Goal: Transaction & Acquisition: Purchase product/service

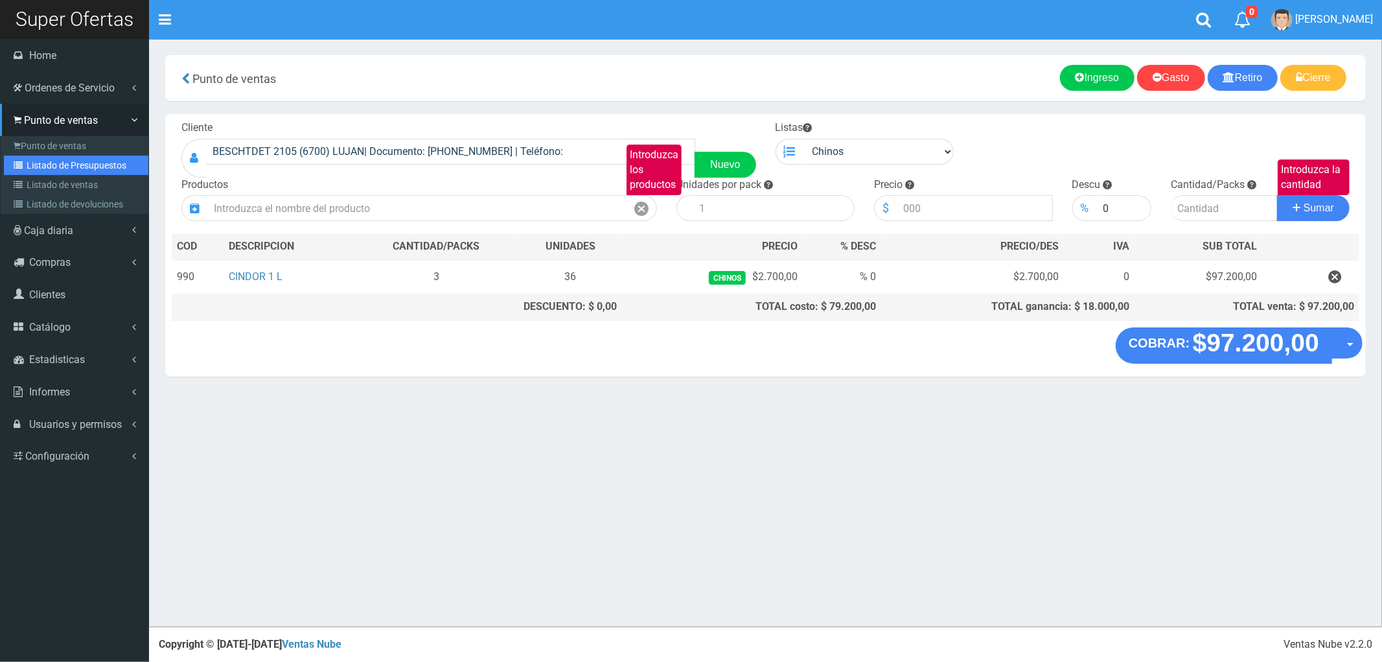
click at [65, 156] on link "Listado de Presupuestos" at bounding box center [76, 165] width 144 height 19
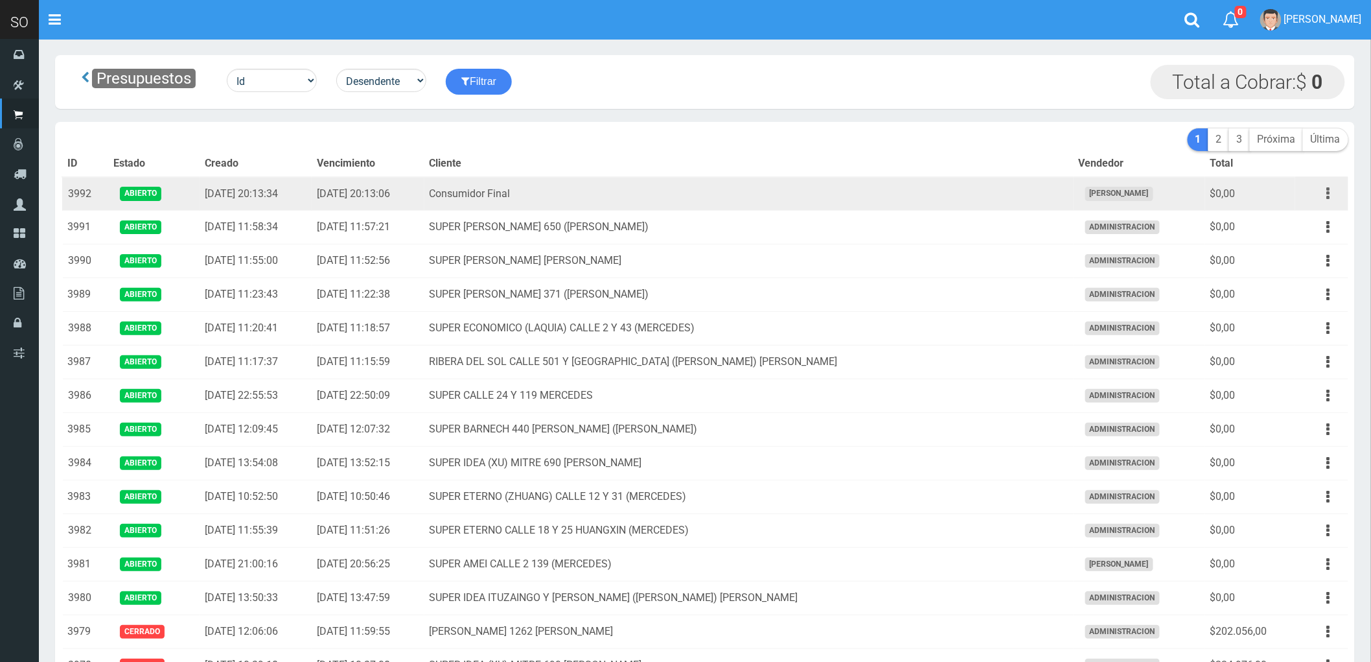
click at [1326, 192] on button "button" at bounding box center [1328, 193] width 29 height 23
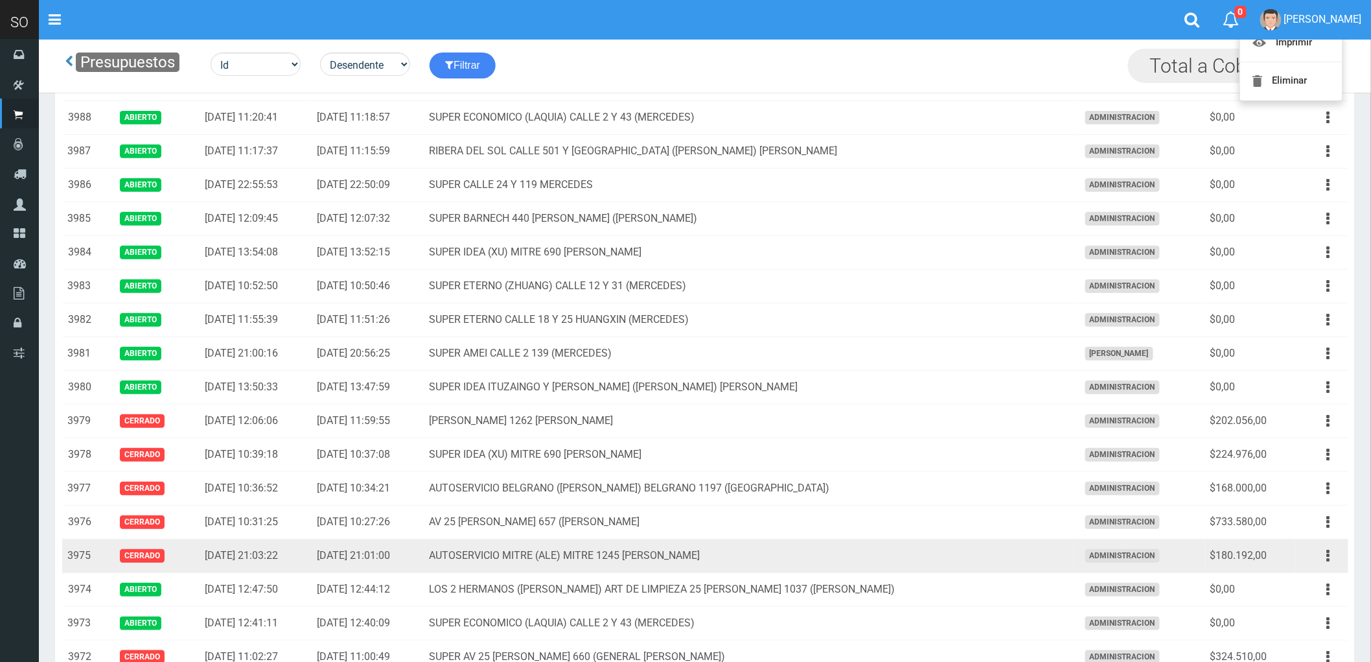
scroll to position [72, 0]
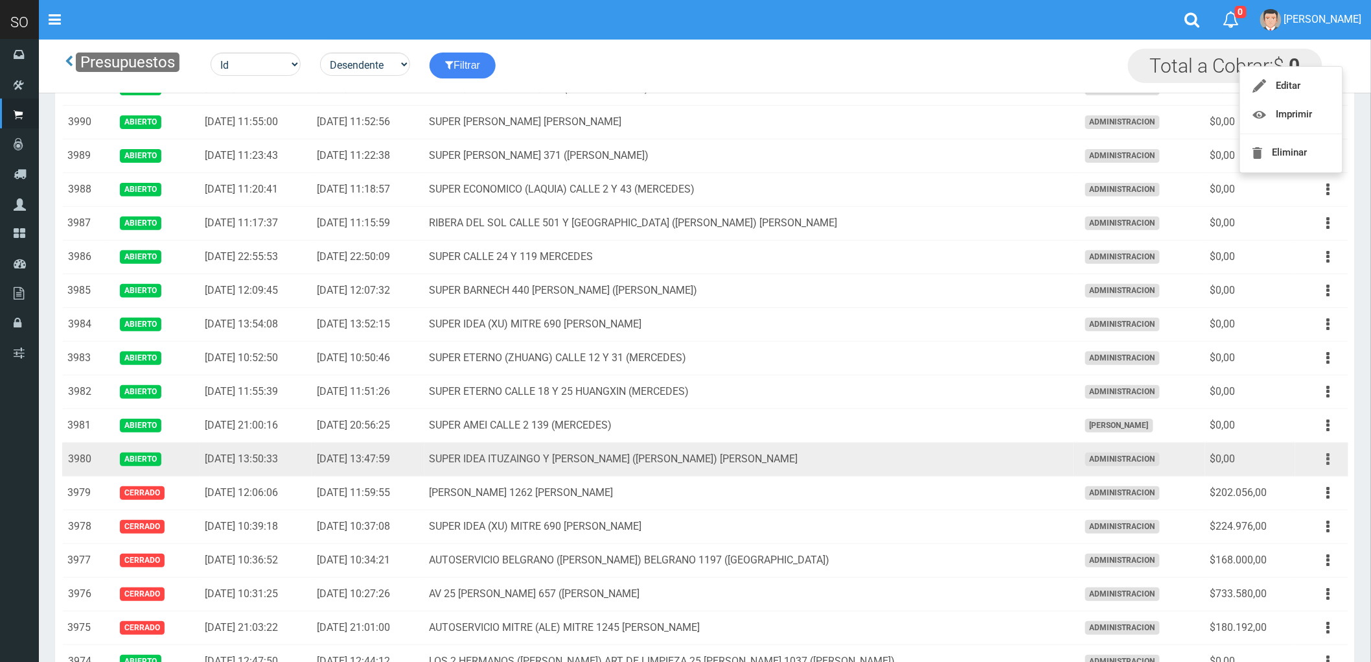
click at [1327, 457] on icon "button" at bounding box center [1328, 459] width 3 height 23
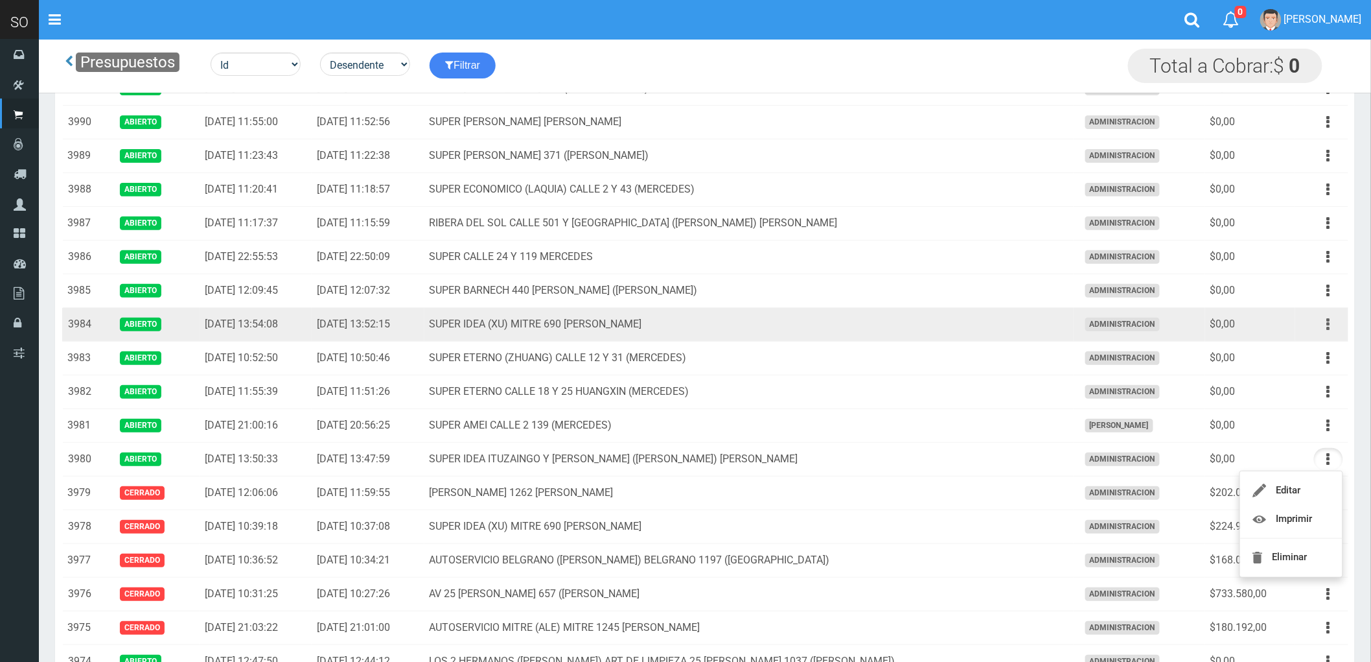
click at [1327, 326] on icon "button" at bounding box center [1328, 324] width 3 height 23
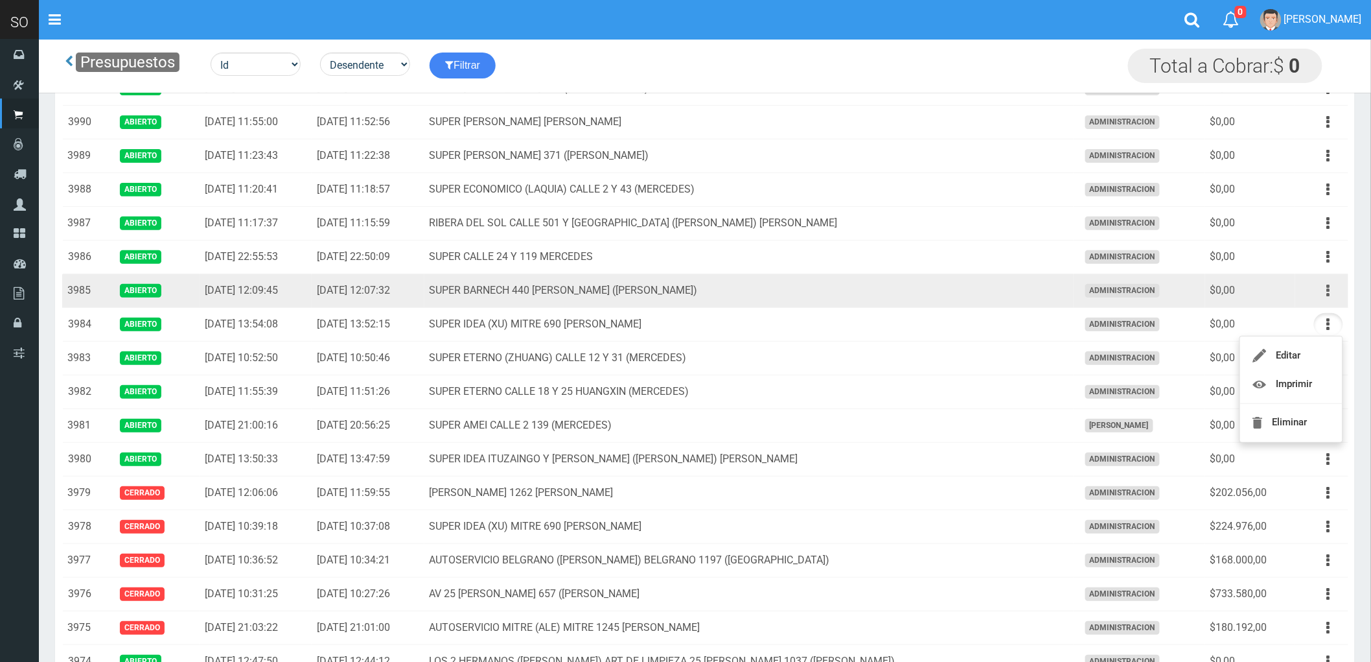
drag, startPoint x: 1330, startPoint y: 290, endPoint x: 1322, endPoint y: 294, distance: 9.0
click at [1330, 290] on icon "button" at bounding box center [1328, 290] width 3 height 23
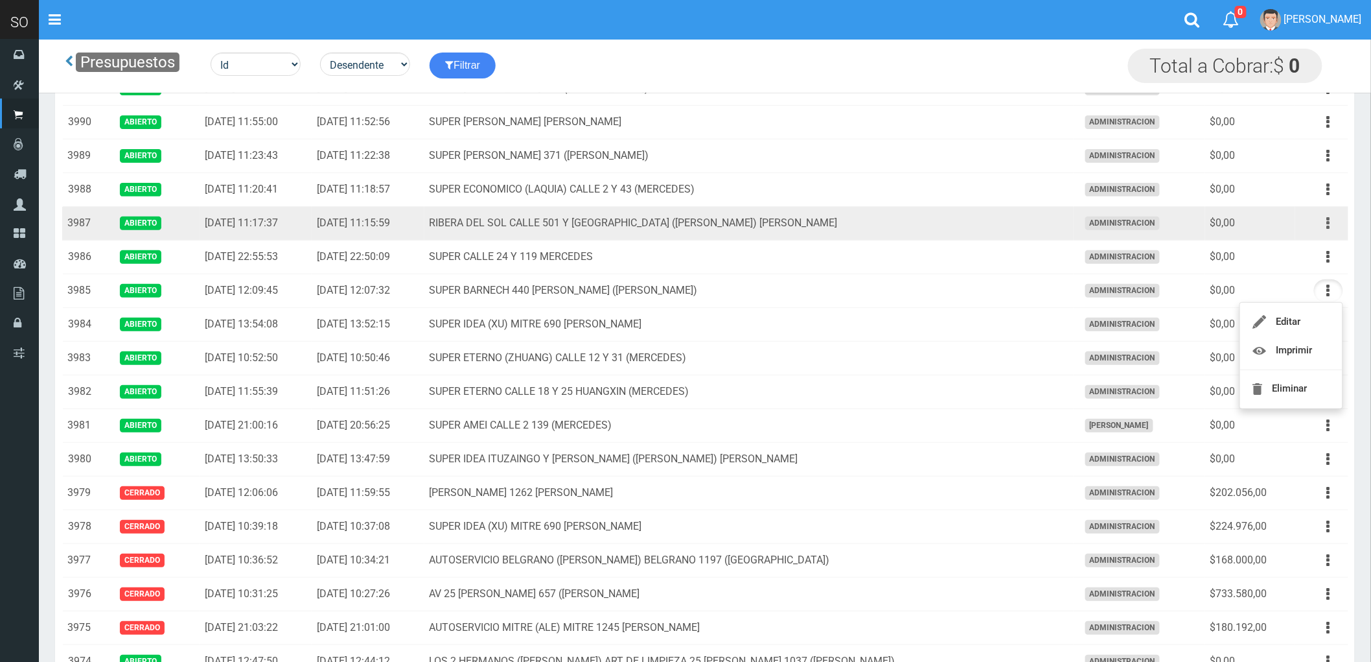
click at [1329, 224] on icon "button" at bounding box center [1328, 223] width 3 height 23
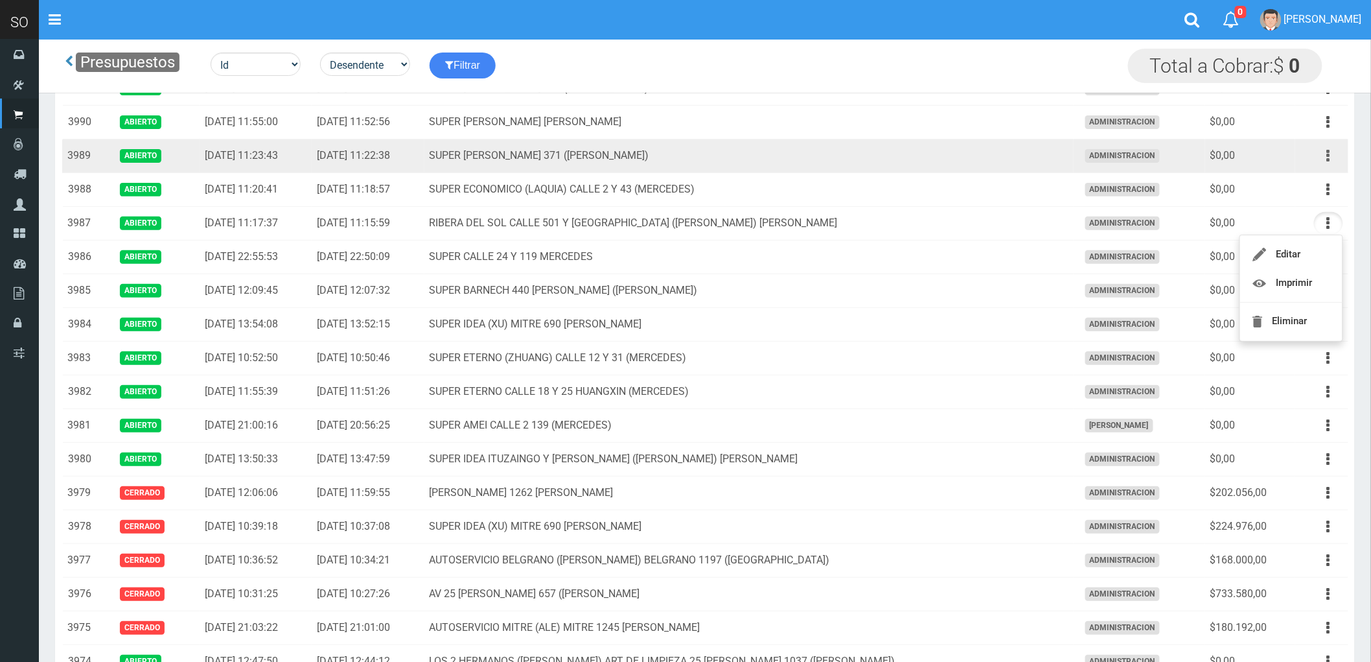
click at [1330, 154] on icon "button" at bounding box center [1328, 155] width 3 height 23
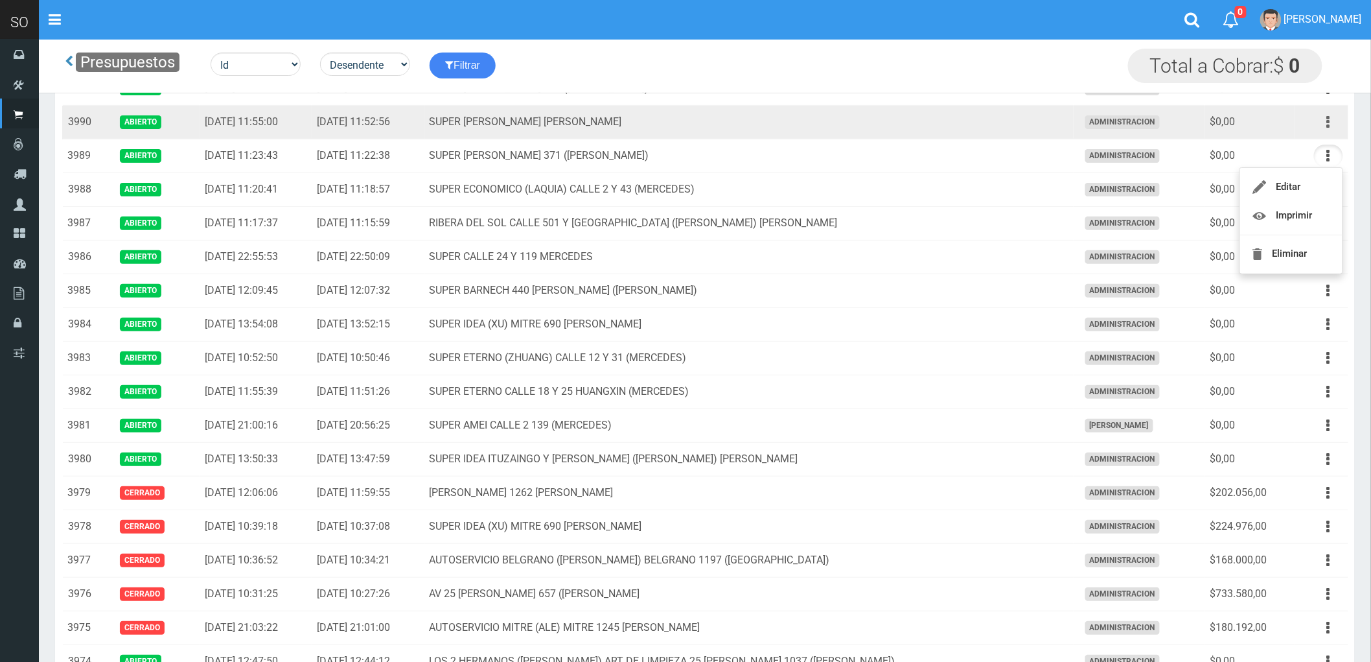
click at [1328, 124] on icon "button" at bounding box center [1328, 122] width 3 height 23
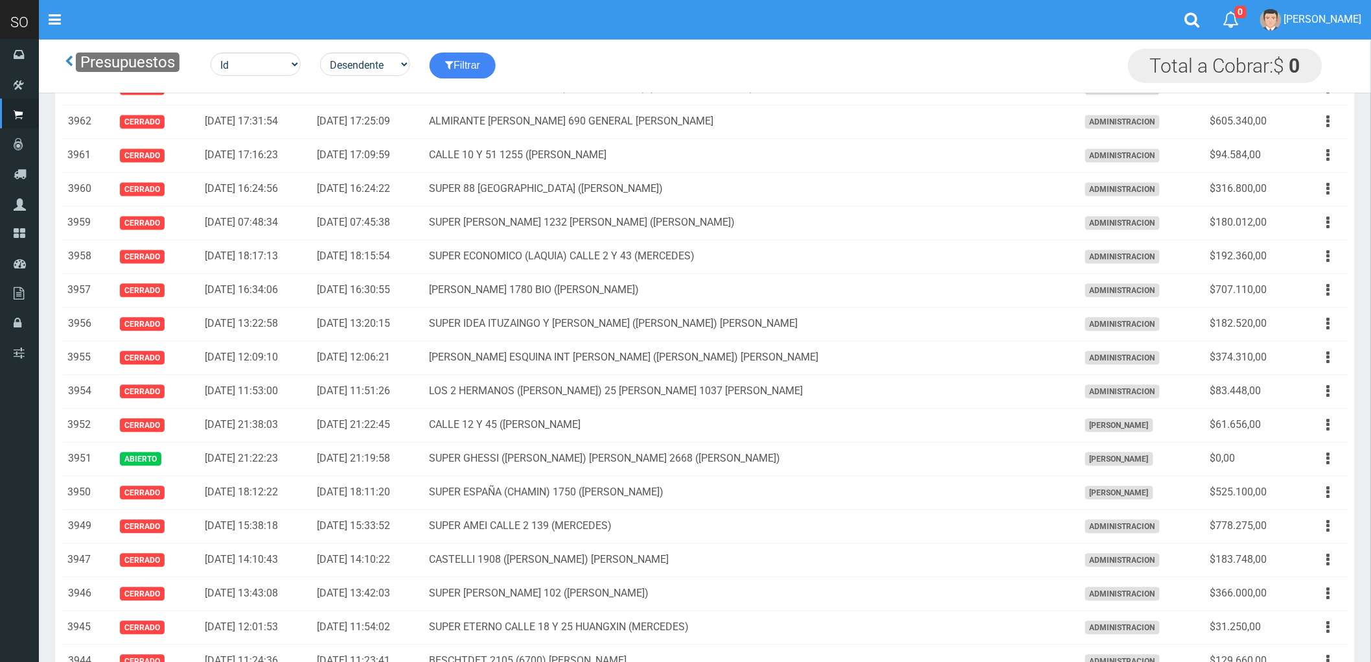
scroll to position [1079, 0]
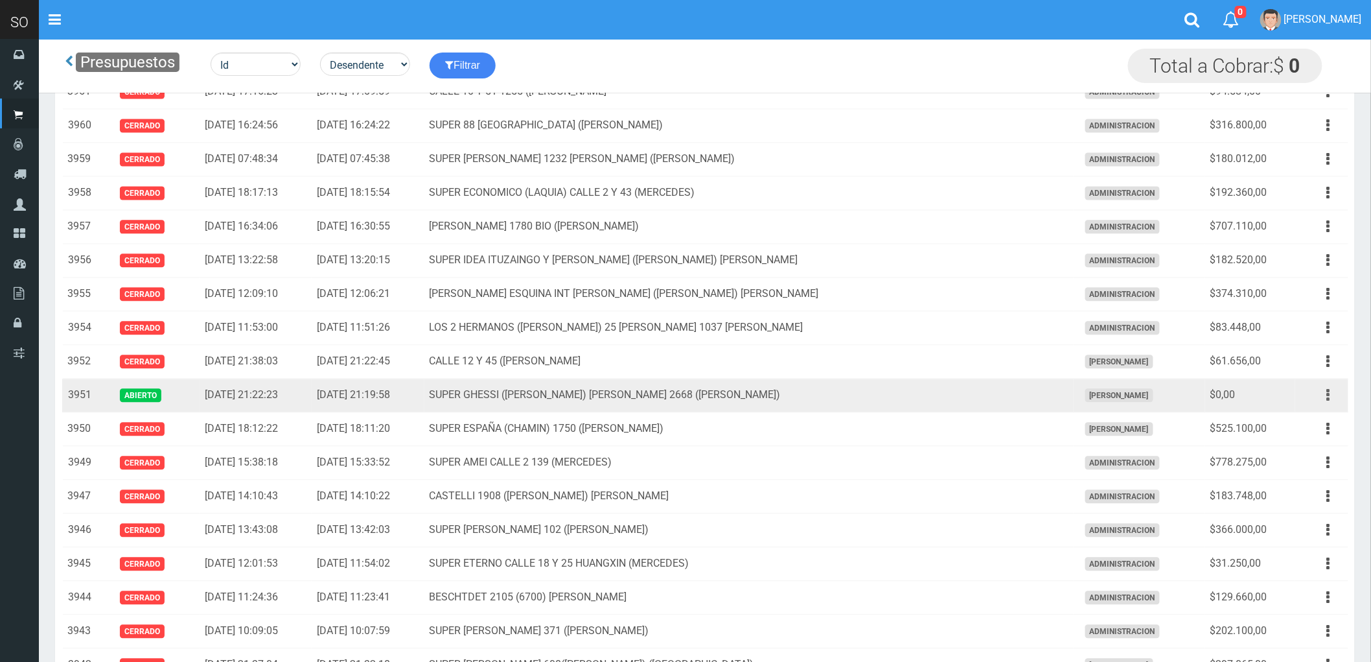
click at [1327, 399] on icon "button" at bounding box center [1328, 395] width 3 height 23
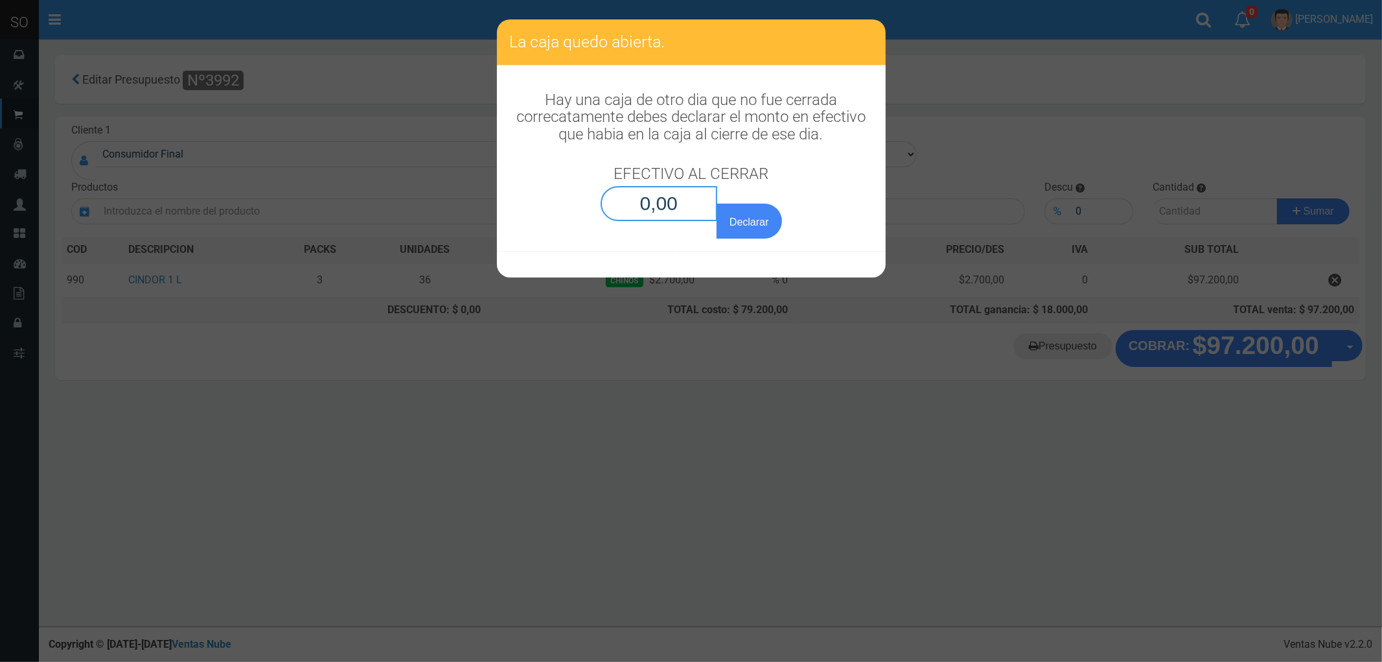
click at [680, 209] on input "0,00" at bounding box center [659, 203] width 117 height 35
type input "0,01"
click at [717, 203] on button "Declarar" at bounding box center [749, 220] width 65 height 35
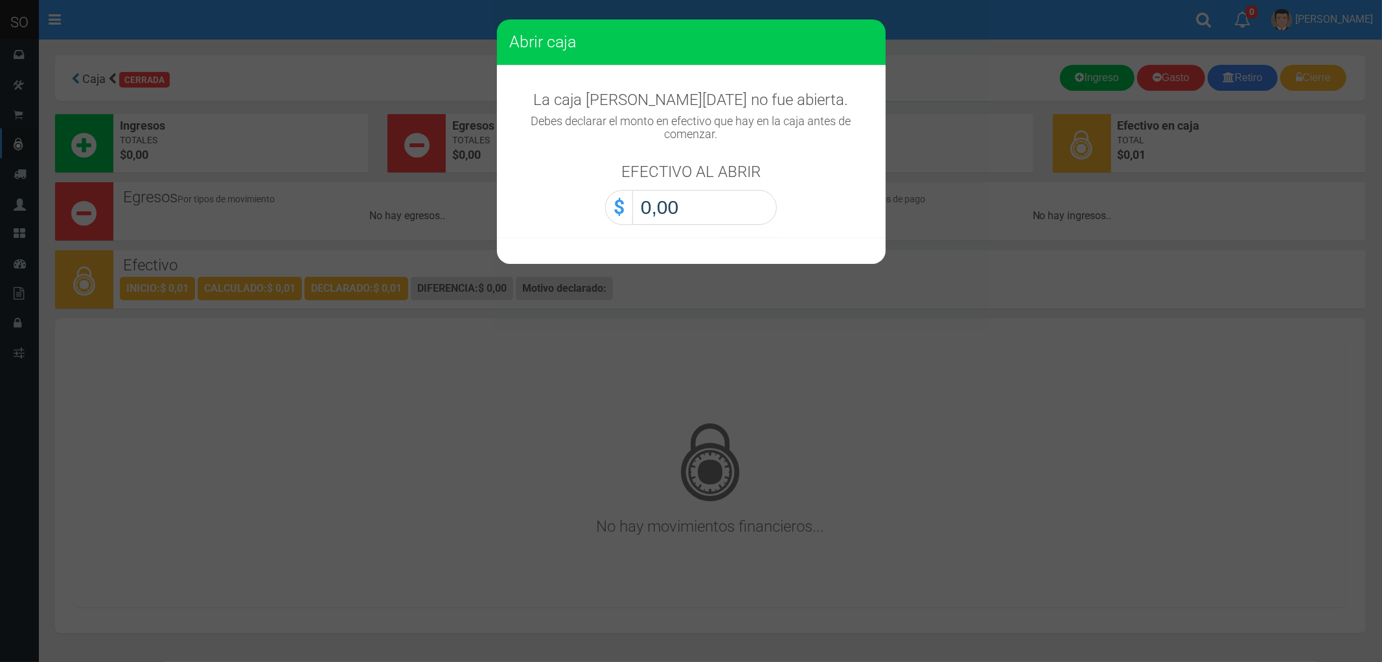
click at [673, 208] on input "0,00" at bounding box center [704, 207] width 144 height 35
type input "0,01"
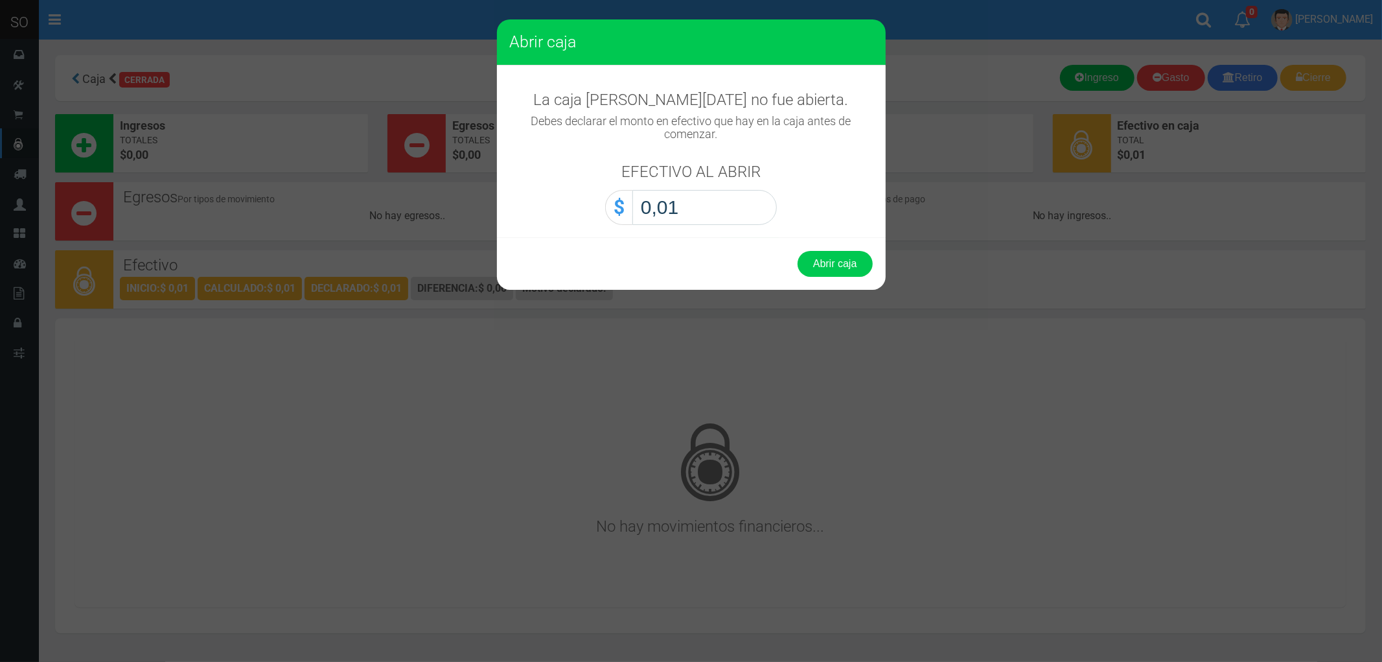
click at [798, 251] on button "Abrir caja" at bounding box center [835, 264] width 75 height 26
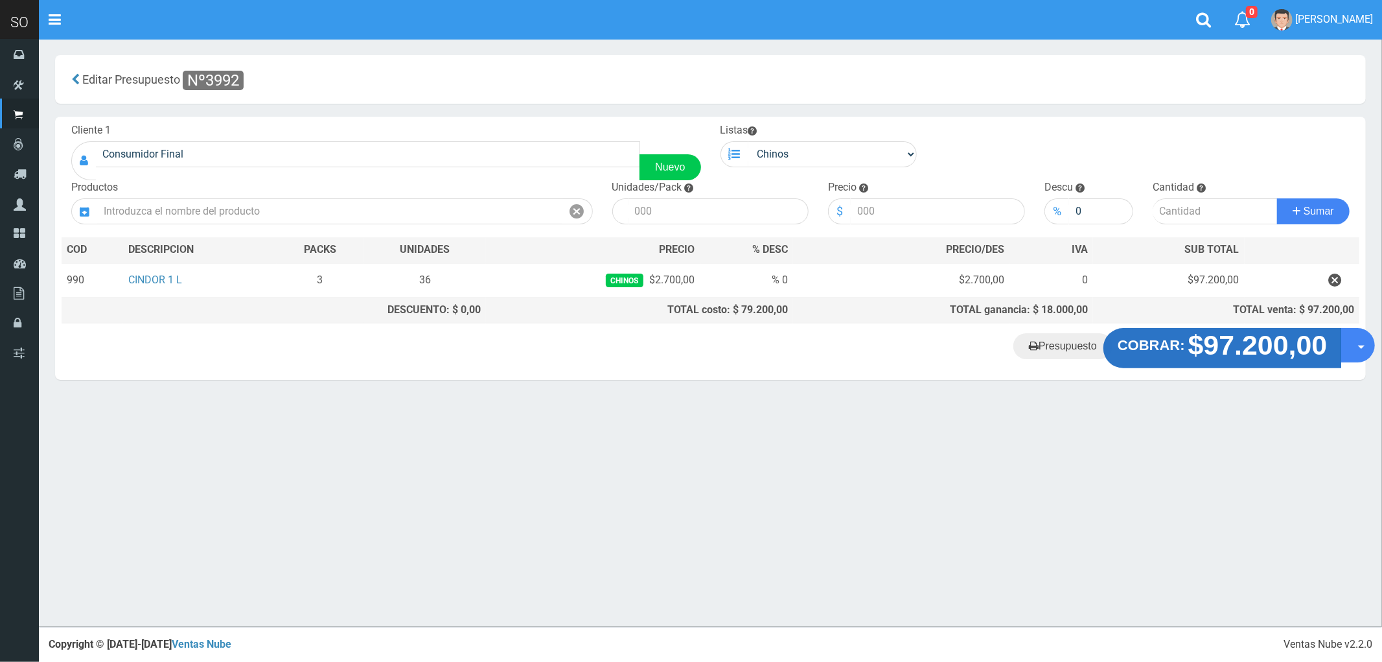
click at [1252, 352] on strong "$97.200,00" at bounding box center [1257, 345] width 139 height 30
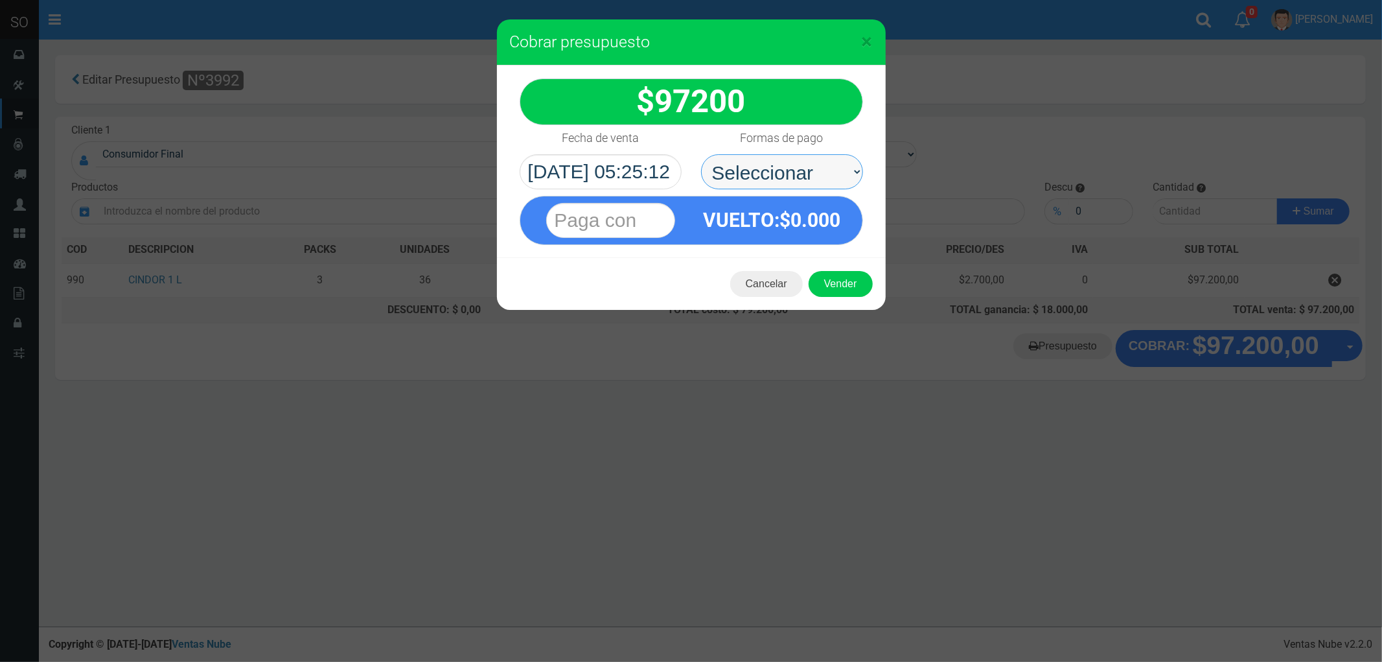
click at [752, 172] on select "Seleccionar Efectivo Tarjeta de Crédito Depósito Débito" at bounding box center [782, 171] width 162 height 35
select select "Efectivo"
click at [701, 154] on select "Seleccionar Efectivo Tarjeta de Crédito Depósito Débito" at bounding box center [782, 171] width 162 height 35
click at [847, 290] on button "Vender" at bounding box center [841, 284] width 64 height 26
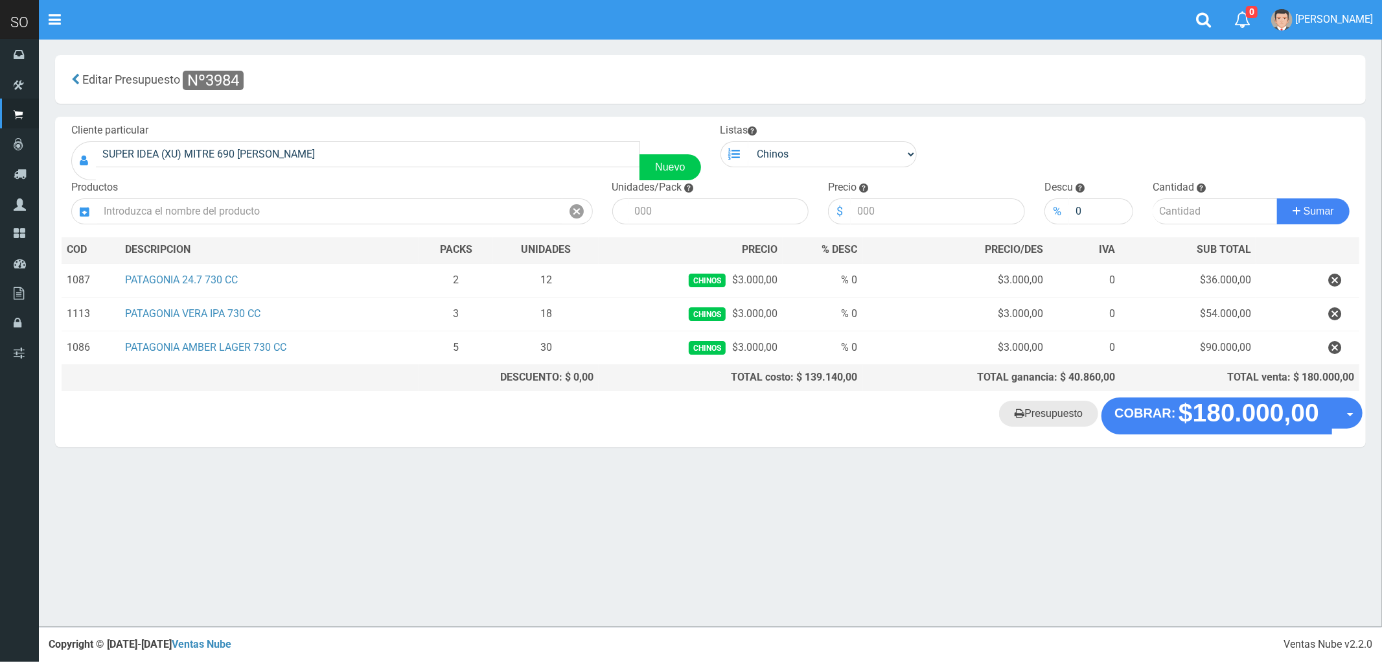
click at [1065, 415] on link "Presupuesto" at bounding box center [1048, 413] width 99 height 26
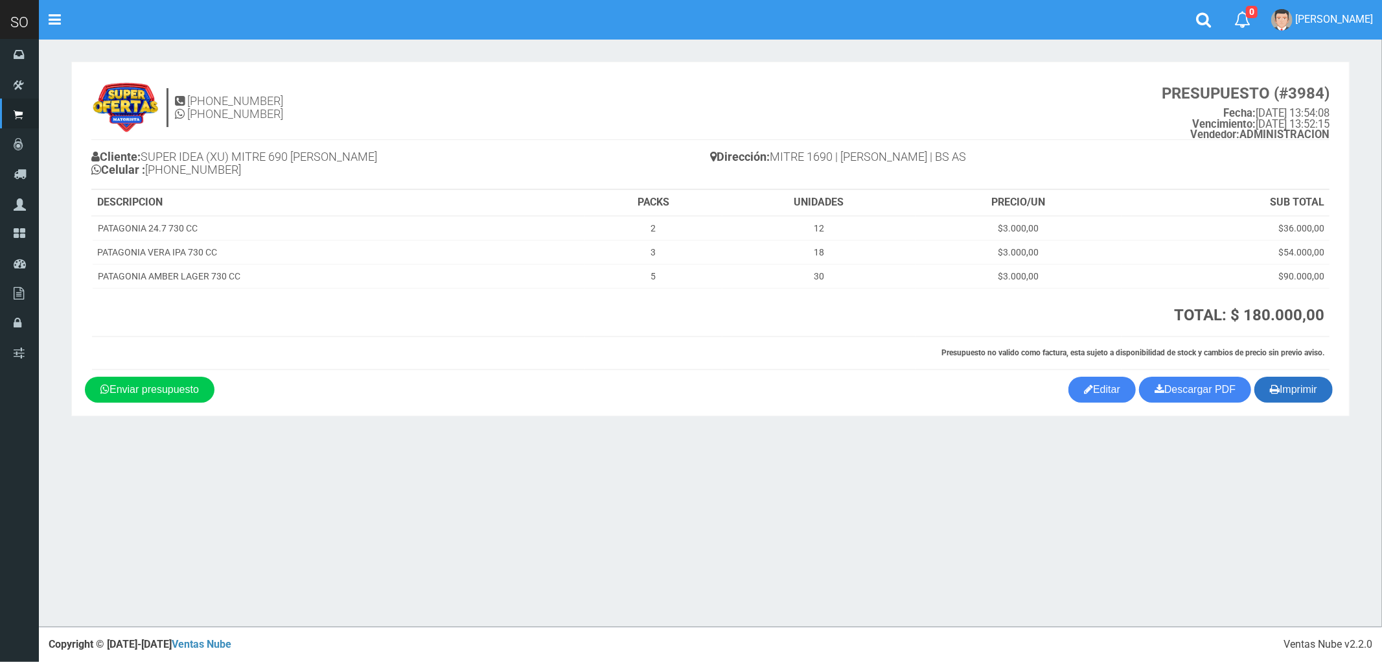
click at [1296, 393] on button "Imprimir" at bounding box center [1293, 389] width 78 height 26
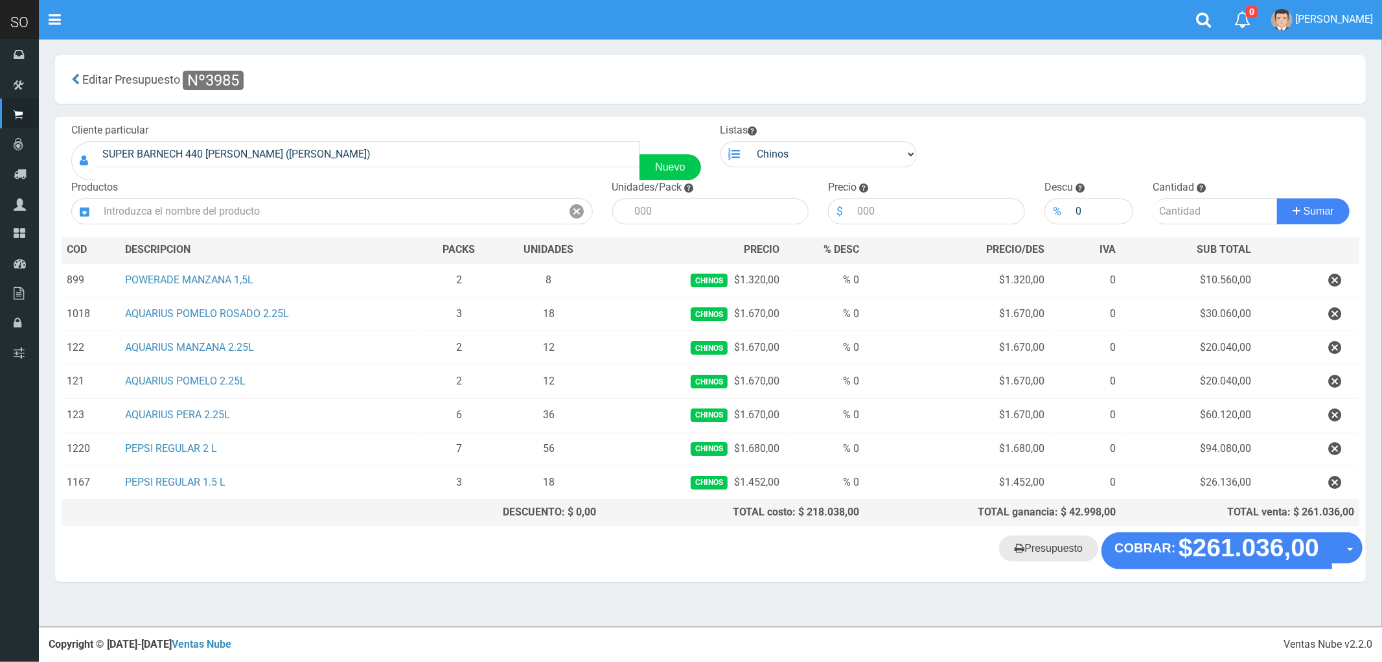
click at [1050, 556] on link "Presupuesto" at bounding box center [1048, 548] width 99 height 26
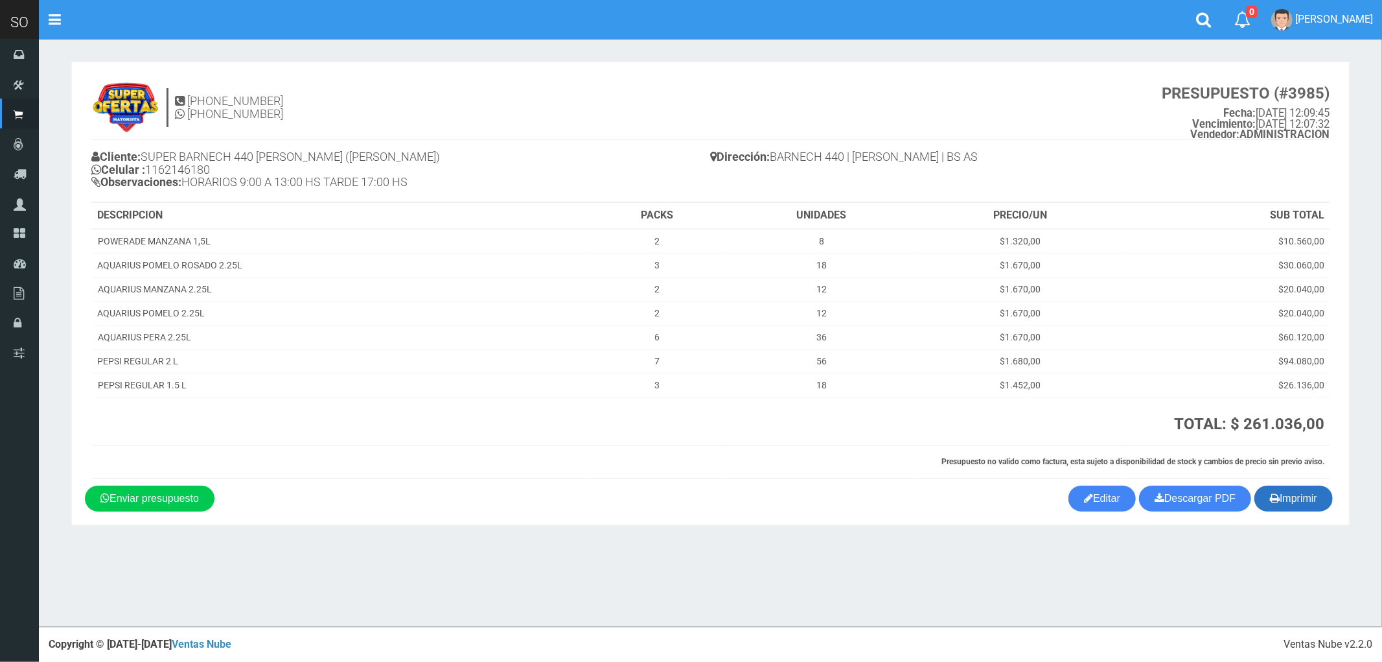
drag, startPoint x: 1294, startPoint y: 500, endPoint x: 1222, endPoint y: 483, distance: 73.7
click at [1295, 500] on button "Imprimir" at bounding box center [1293, 498] width 78 height 26
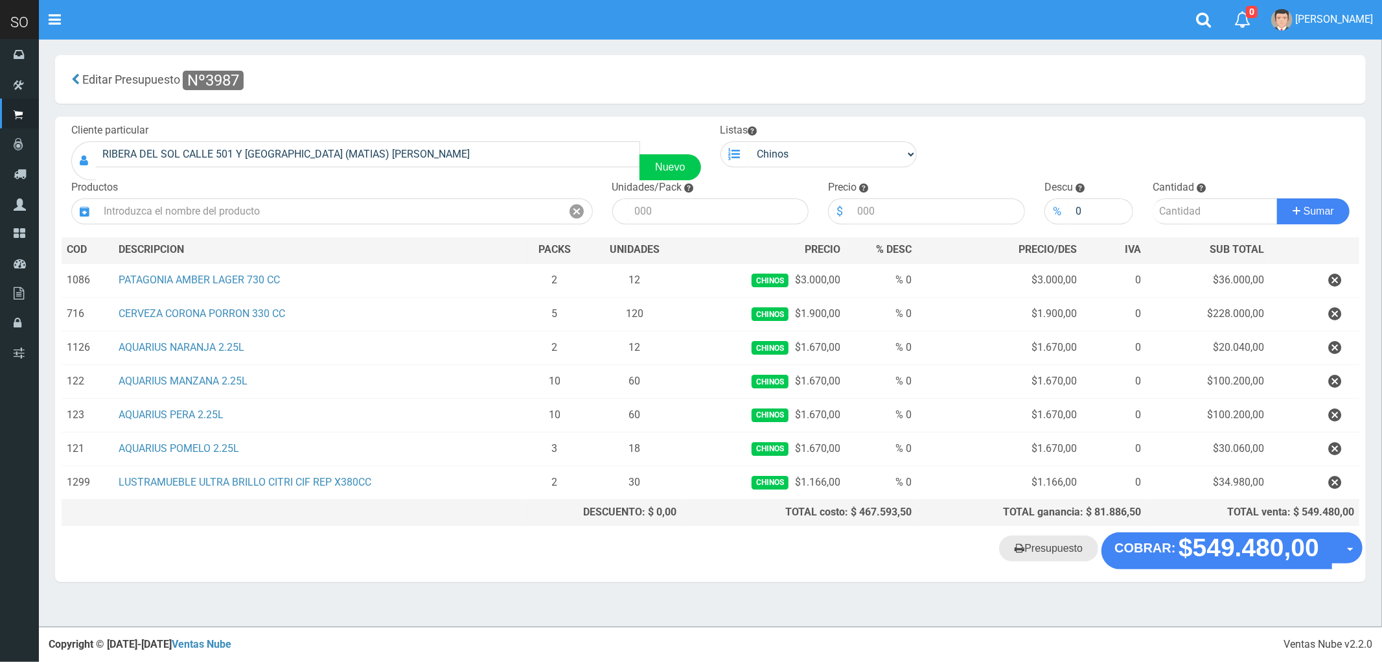
click at [1060, 551] on link "Presupuesto" at bounding box center [1048, 548] width 99 height 26
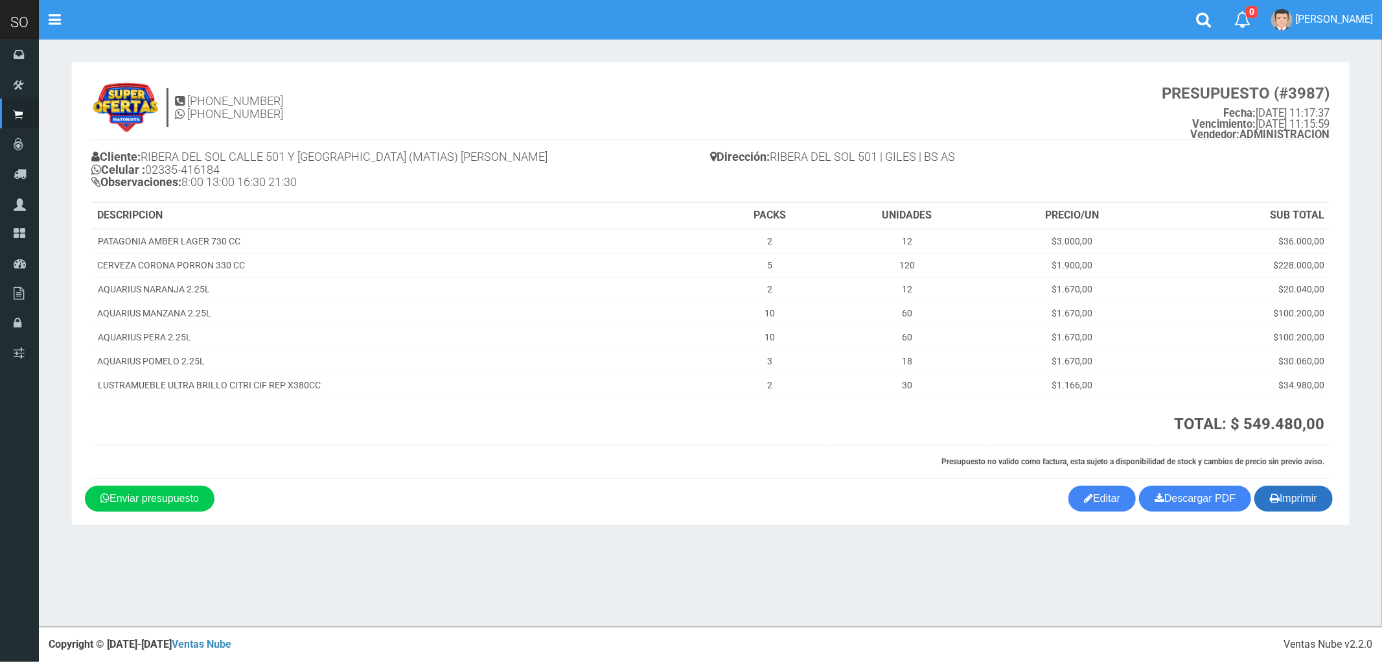
click at [1295, 506] on button "Imprimir" at bounding box center [1293, 498] width 78 height 26
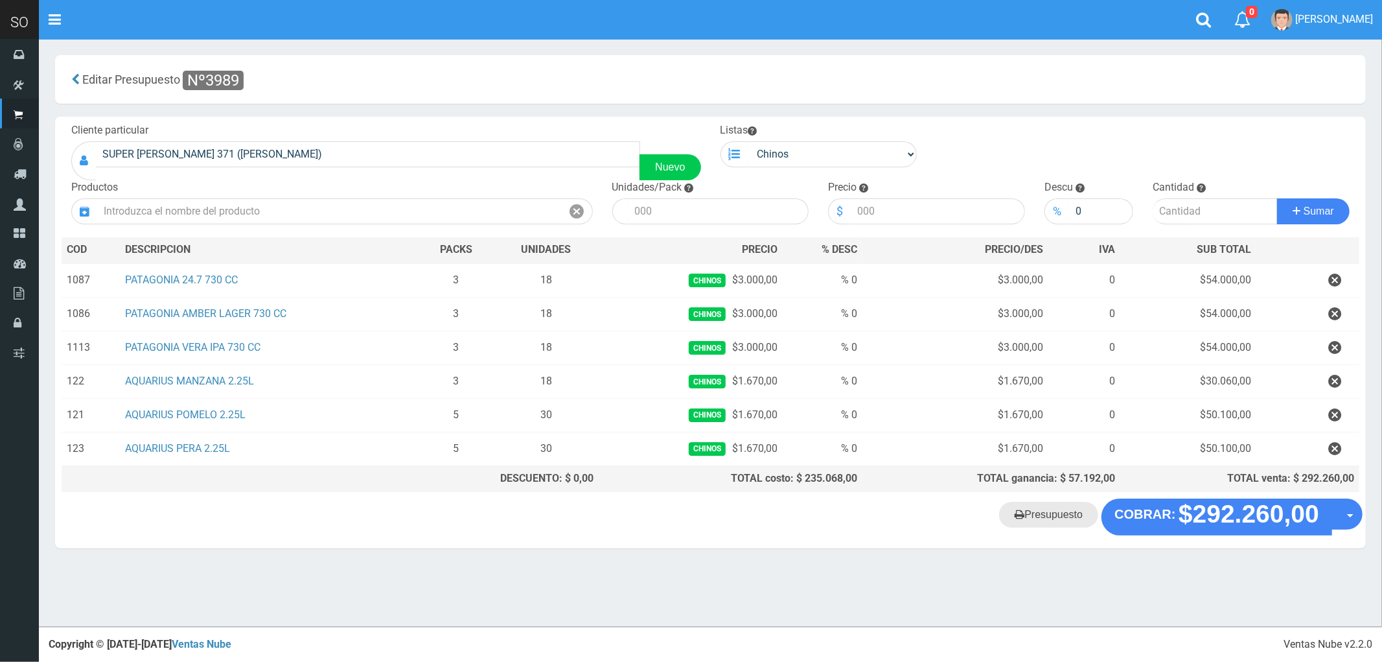
click at [1040, 522] on link "Presupuesto" at bounding box center [1048, 514] width 99 height 26
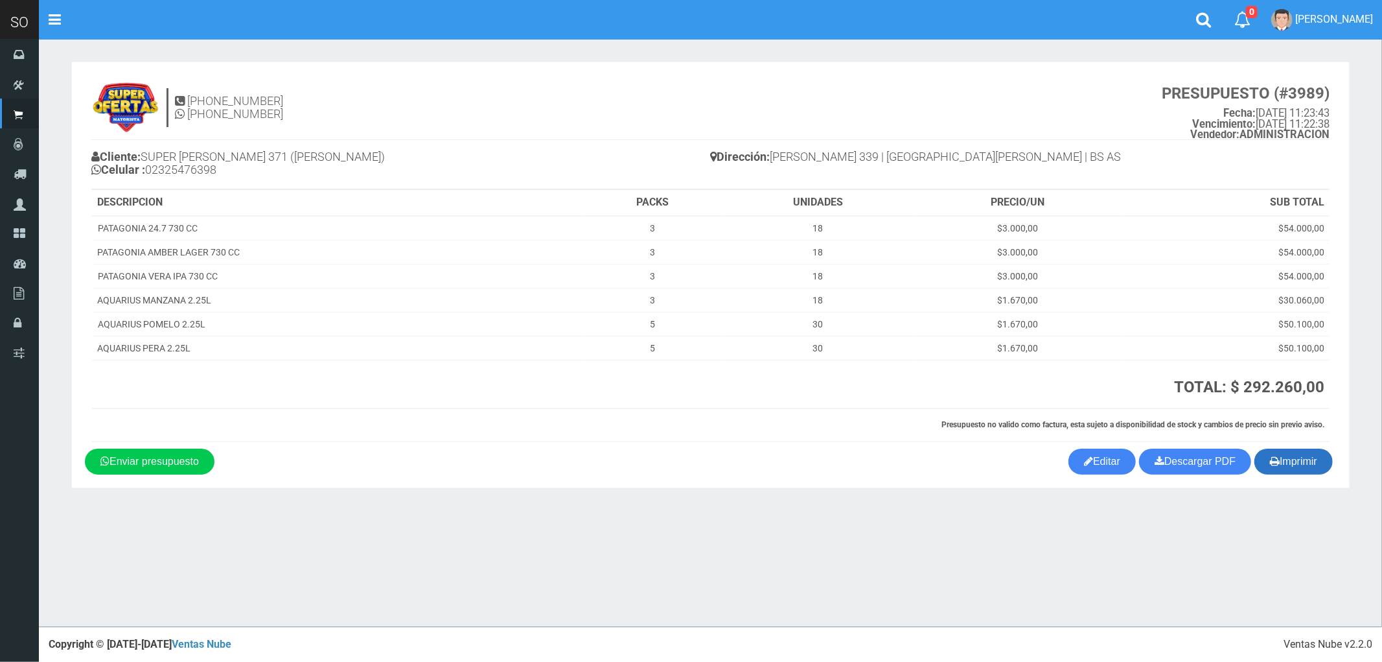
click at [1298, 457] on button "Imprimir" at bounding box center [1293, 461] width 78 height 26
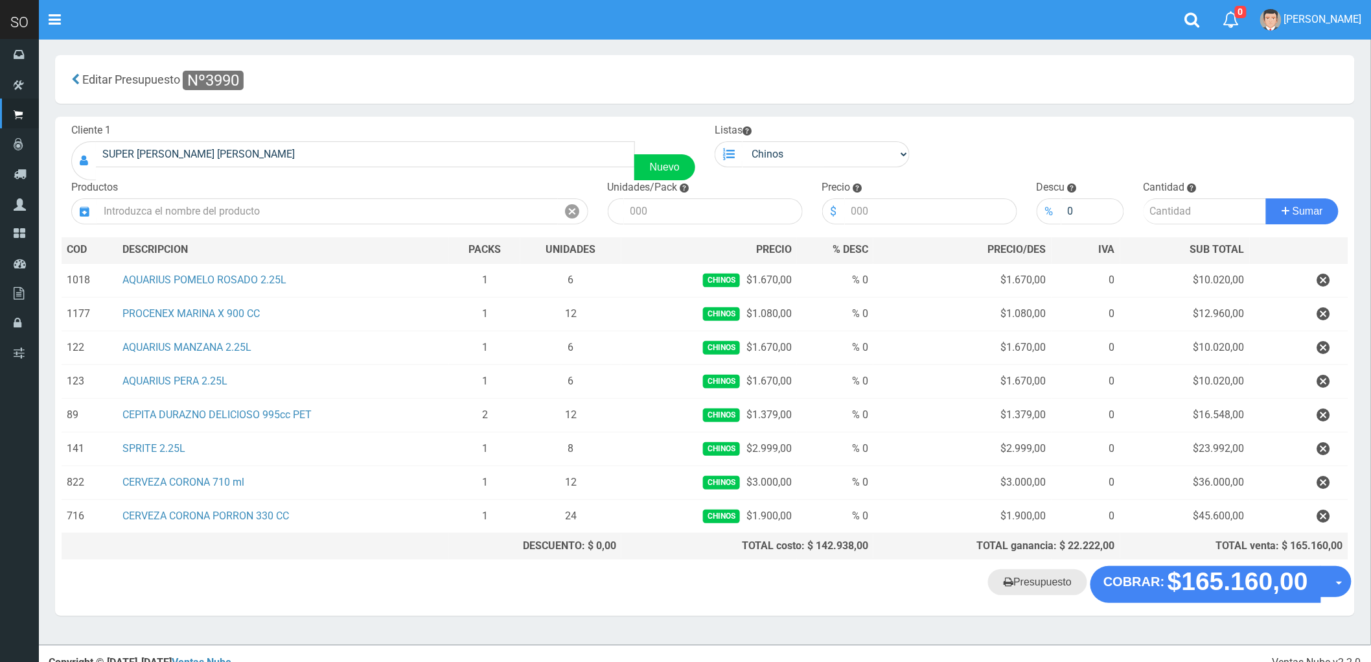
click at [1048, 588] on link "Presupuesto" at bounding box center [1037, 582] width 99 height 26
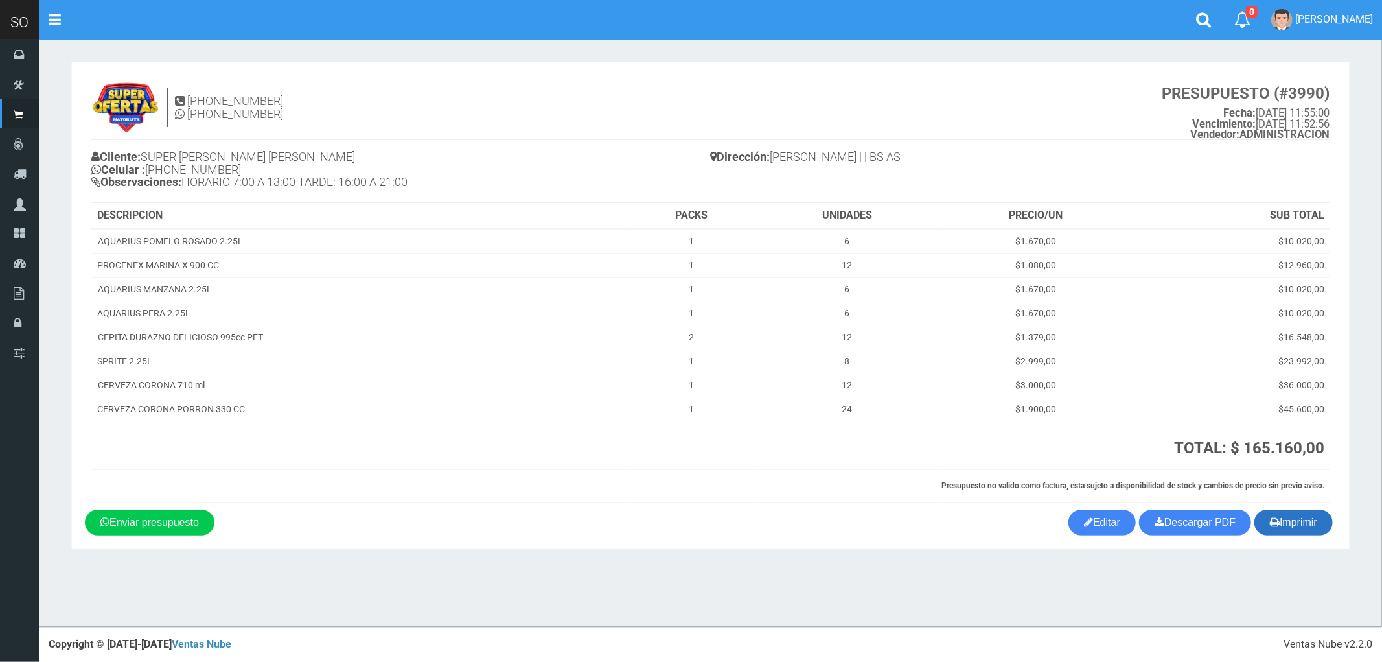
click at [1309, 528] on button "Imprimir" at bounding box center [1293, 522] width 78 height 26
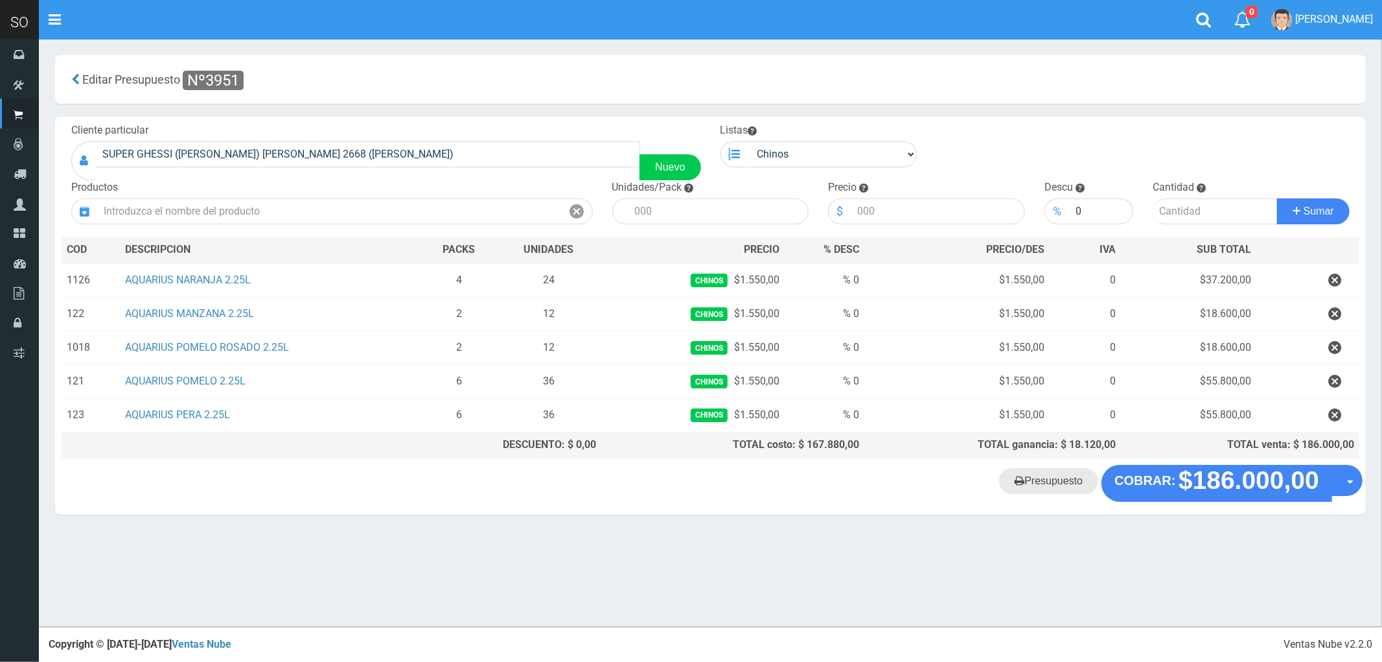
click at [1076, 480] on link "Presupuesto" at bounding box center [1048, 481] width 99 height 26
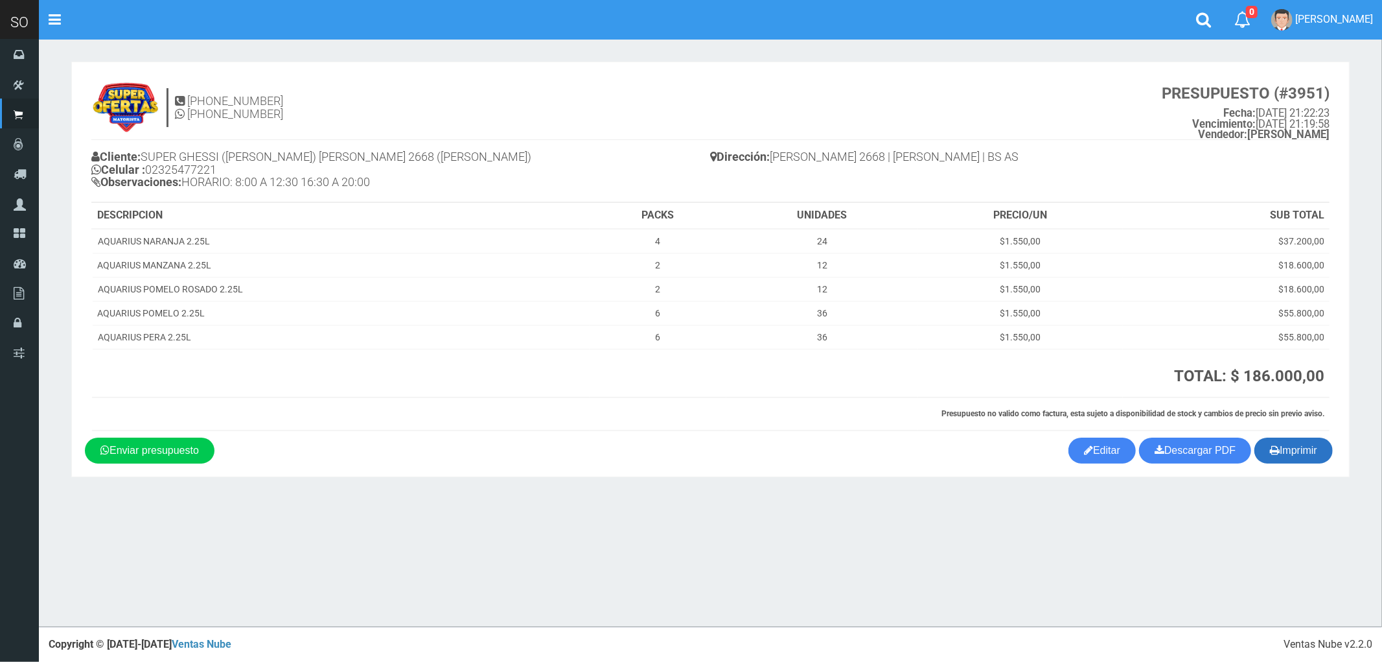
click at [1289, 450] on button "Imprimir" at bounding box center [1293, 450] width 78 height 26
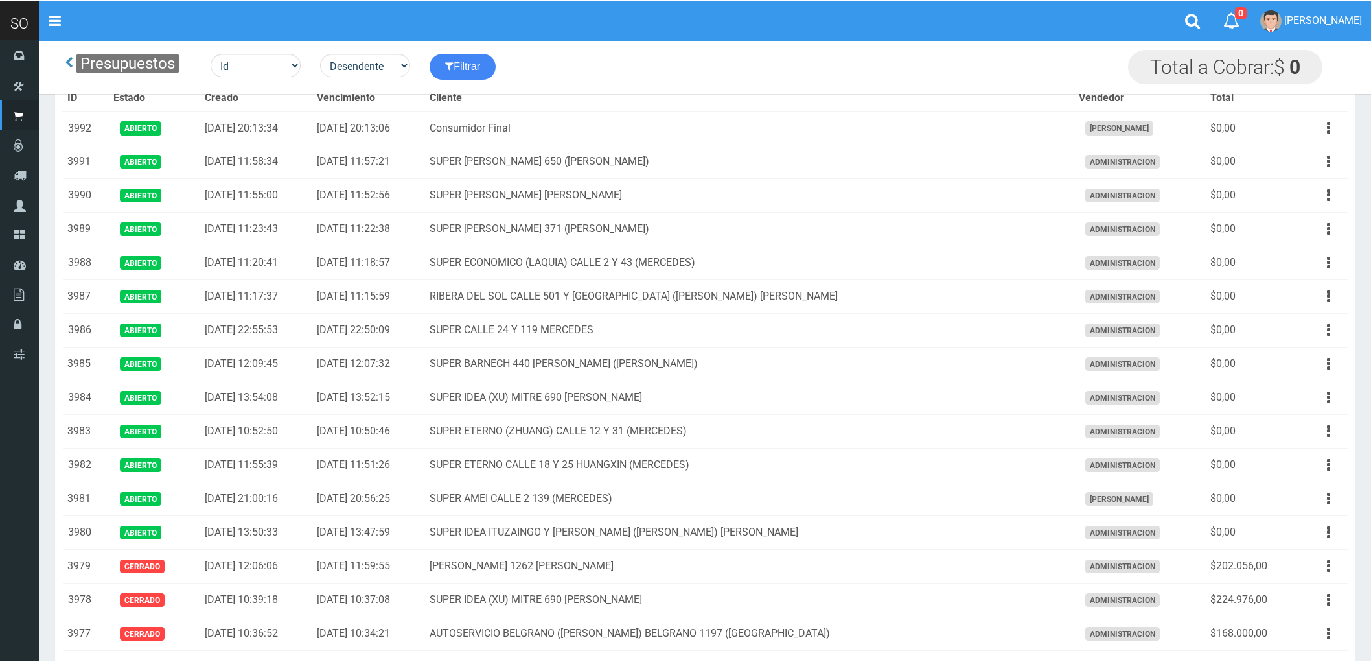
scroll to position [1079, 0]
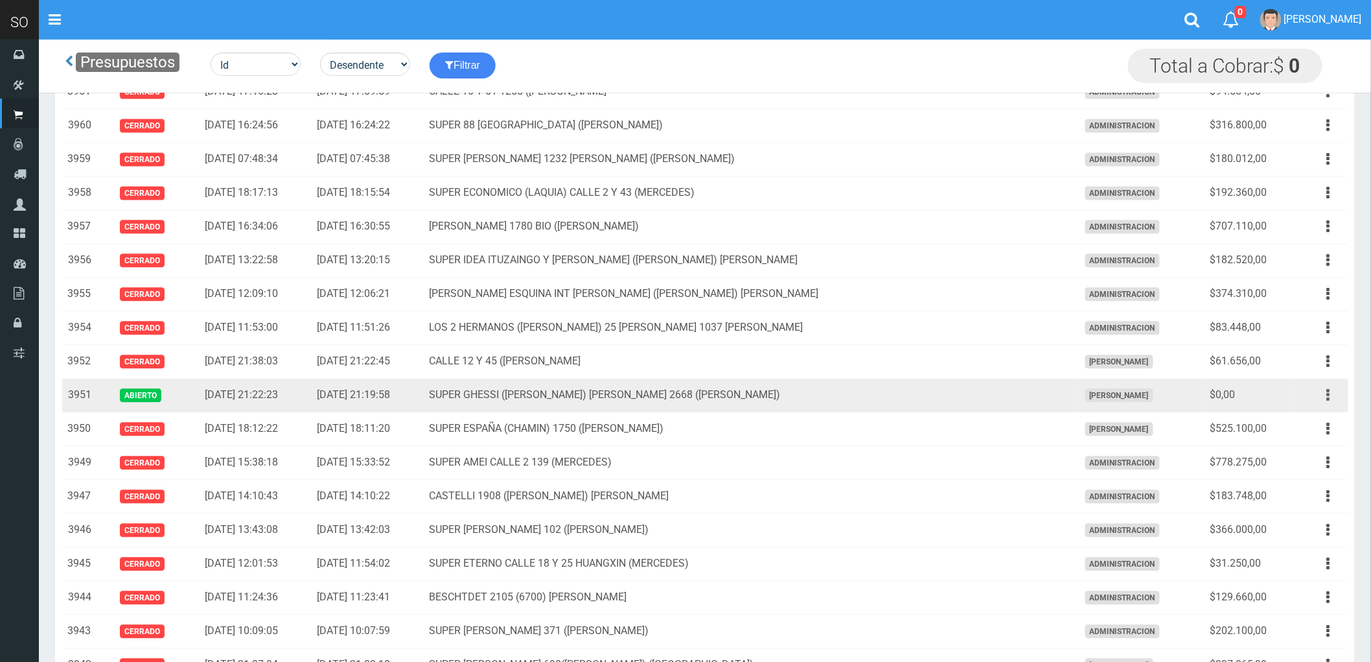
click at [1331, 393] on button "button" at bounding box center [1328, 395] width 29 height 23
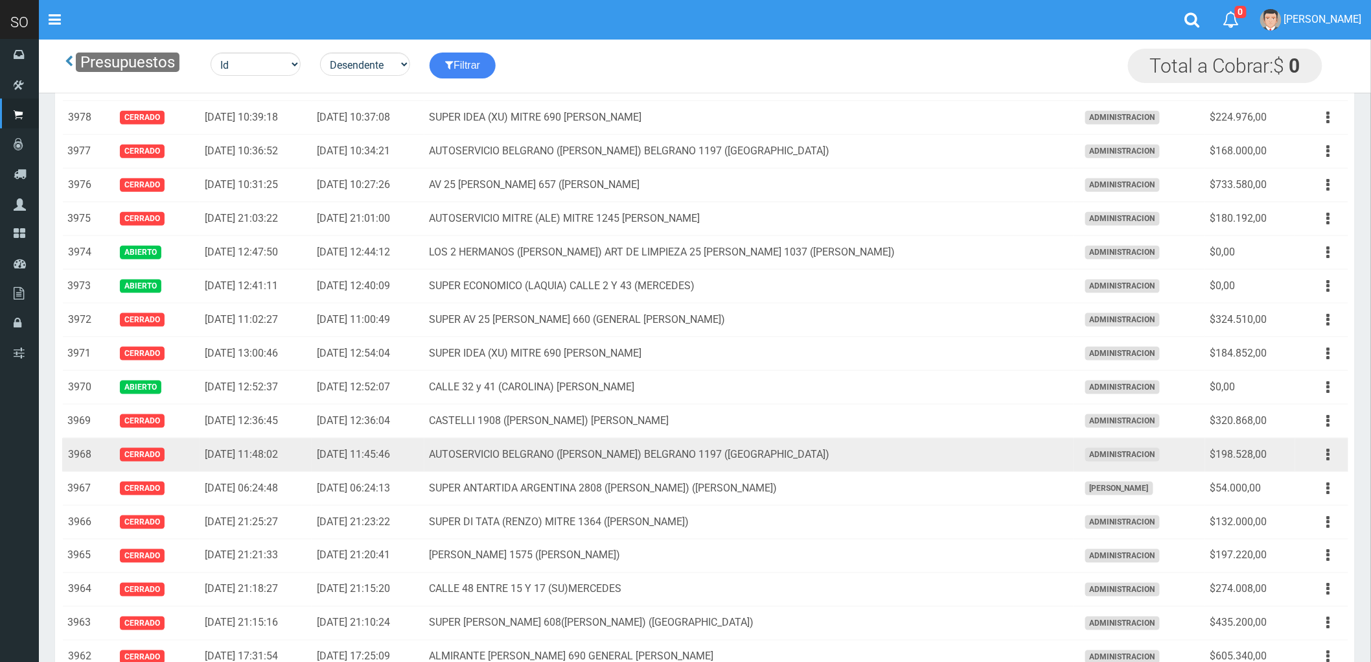
scroll to position [432, 0]
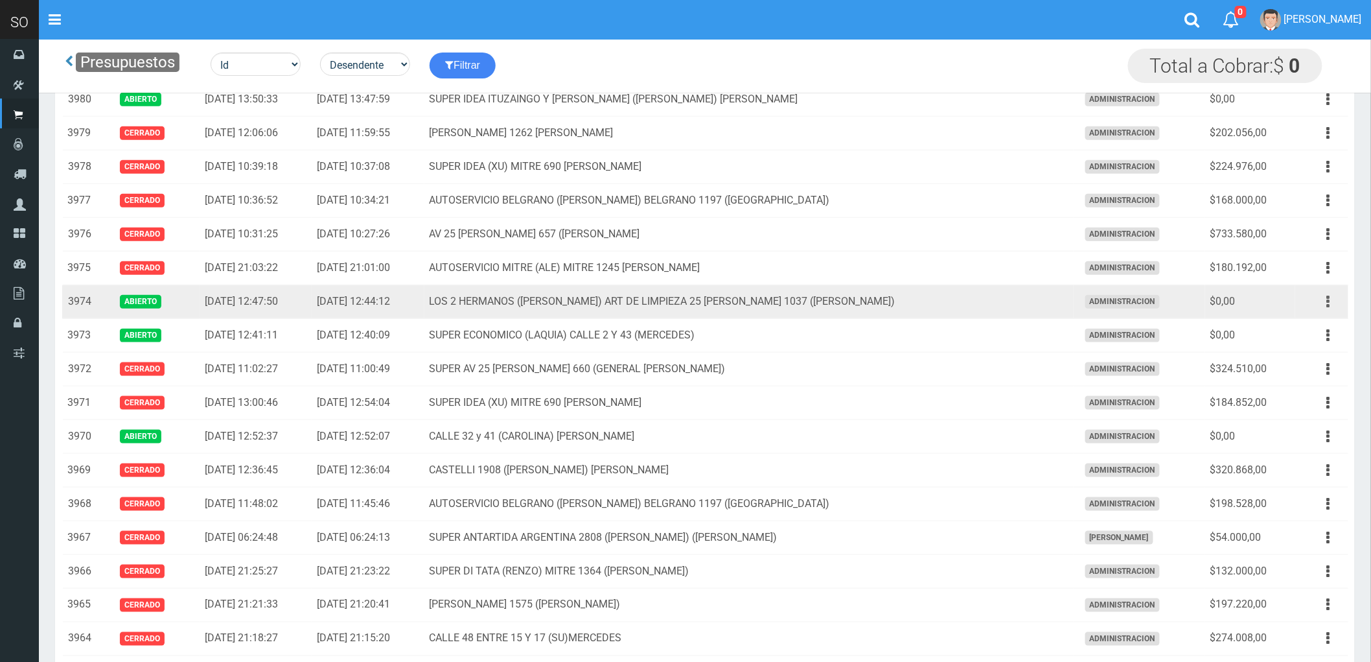
click at [1328, 305] on icon "button" at bounding box center [1328, 301] width 3 height 23
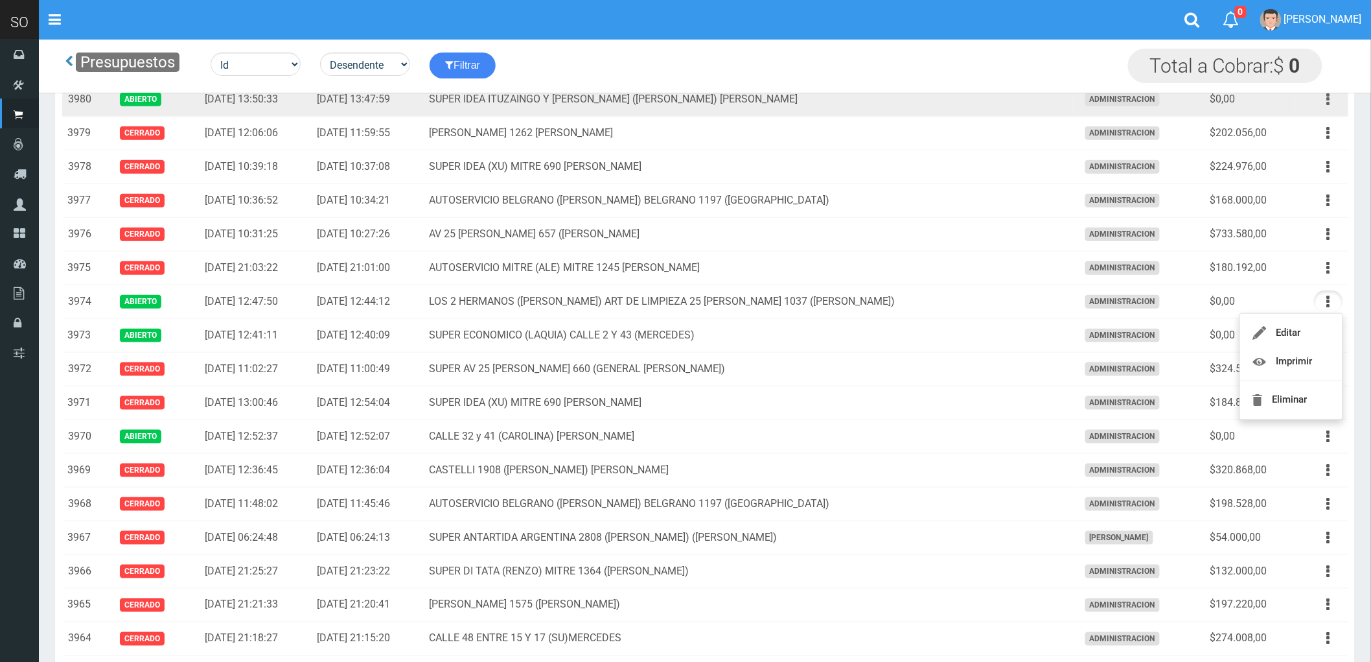
click at [1329, 102] on icon "button" at bounding box center [1328, 99] width 3 height 23
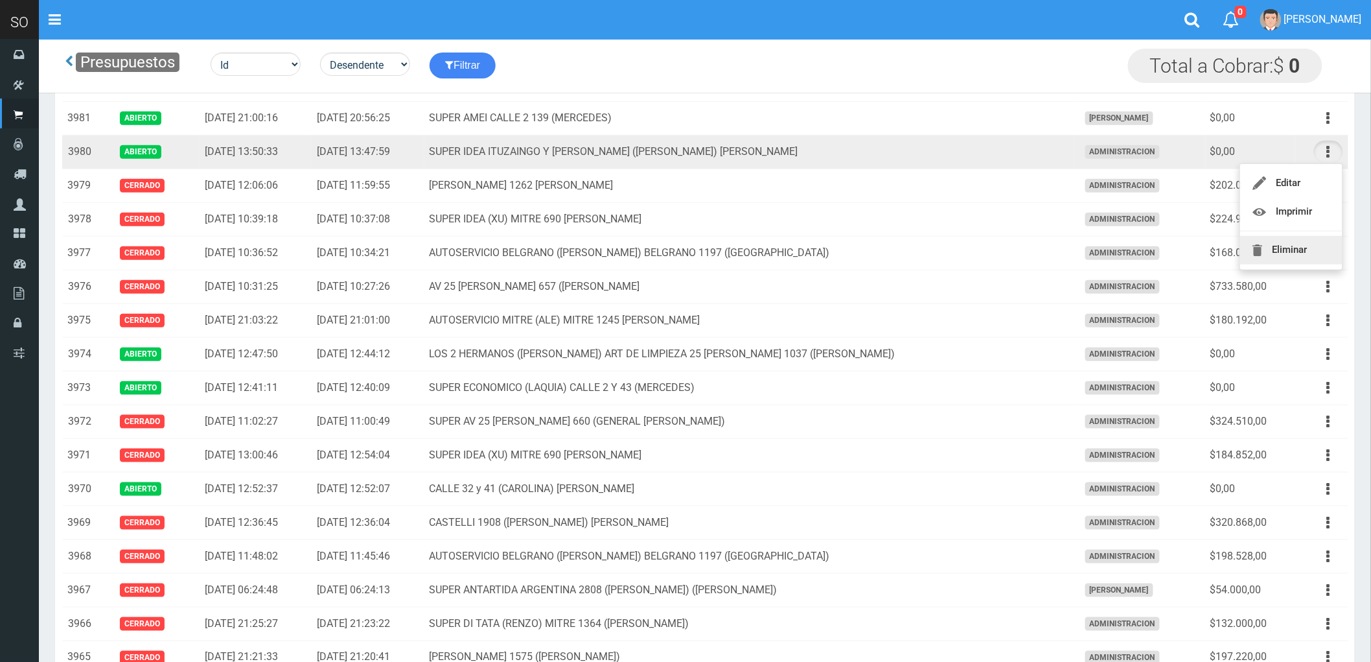
scroll to position [288, 0]
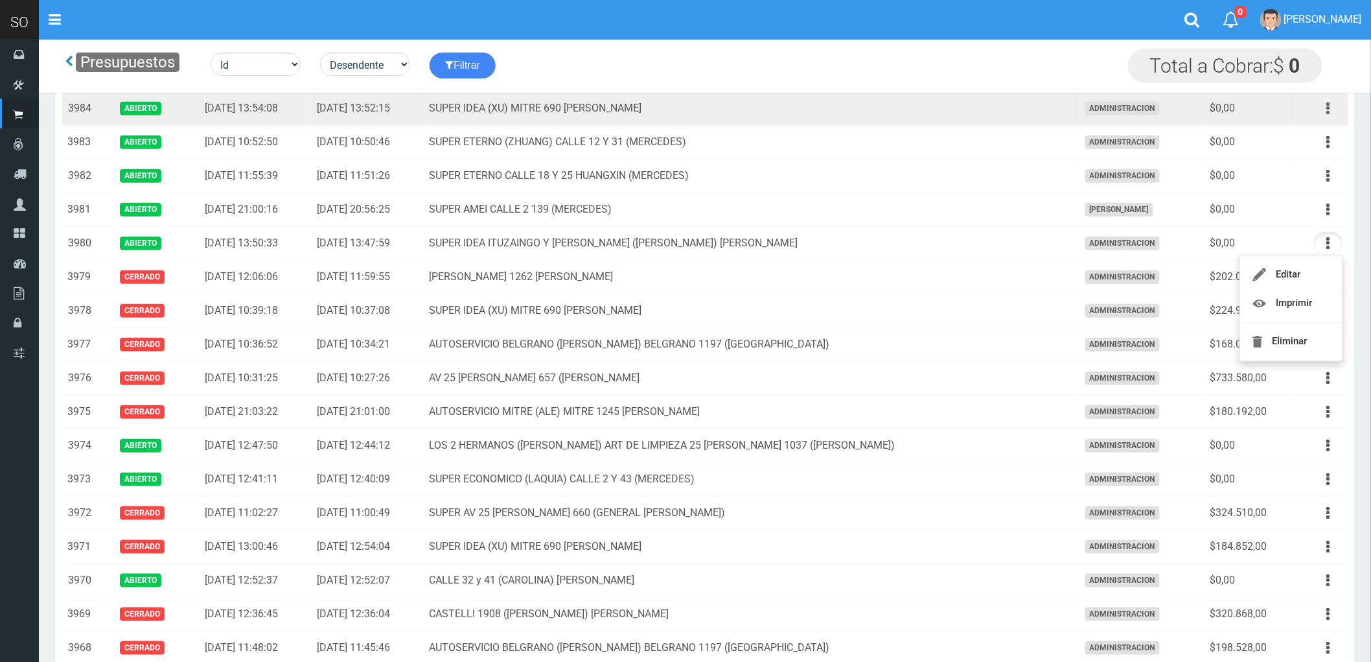
click at [1328, 108] on icon "button" at bounding box center [1328, 108] width 3 height 23
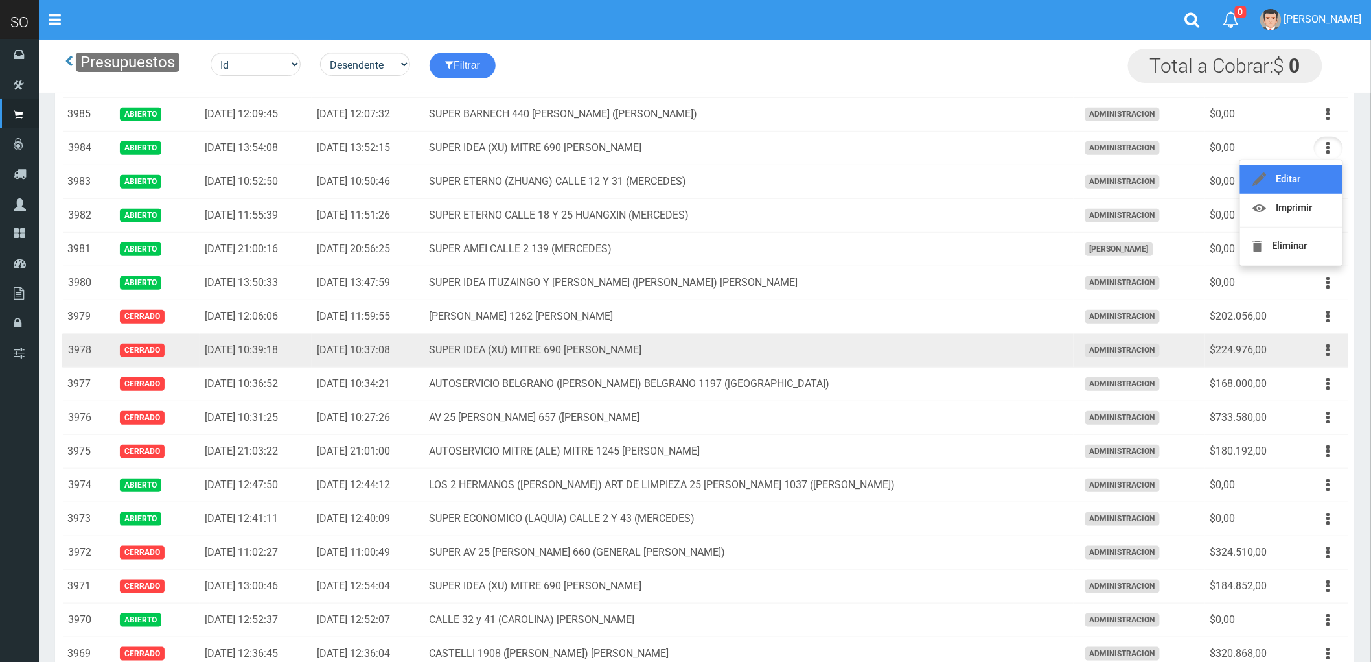
scroll to position [216, 0]
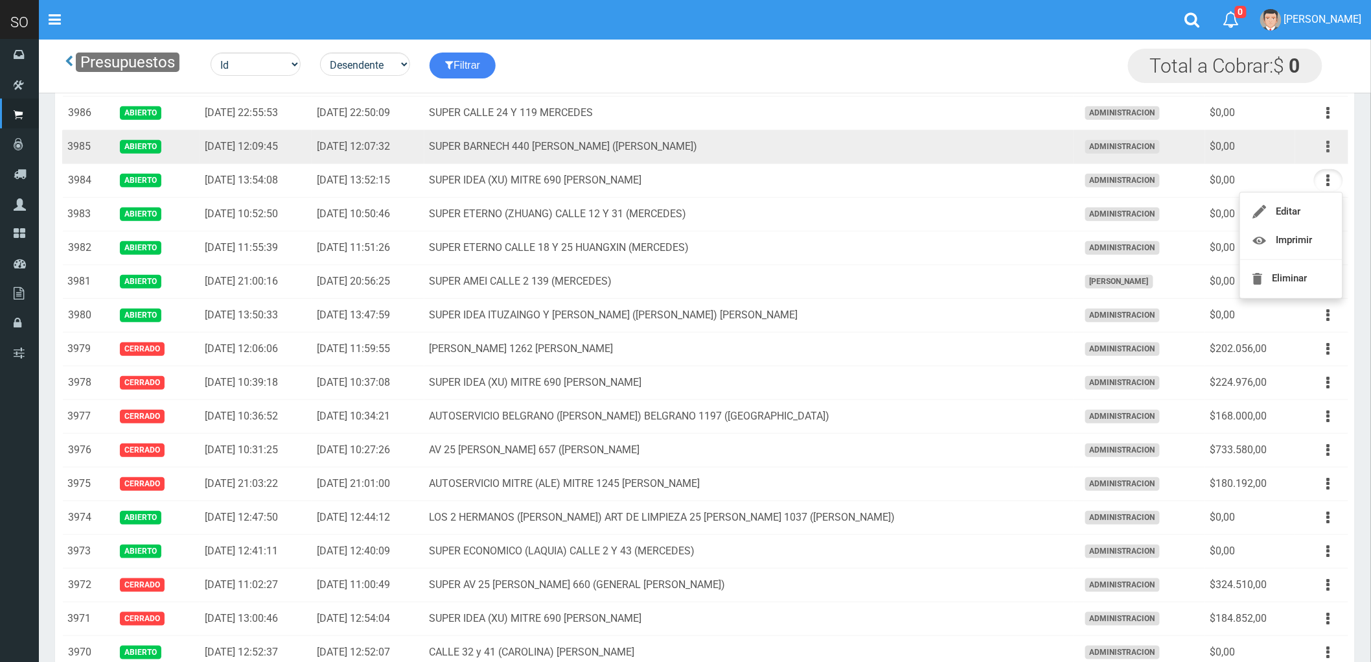
click at [1328, 147] on icon "button" at bounding box center [1328, 146] width 3 height 23
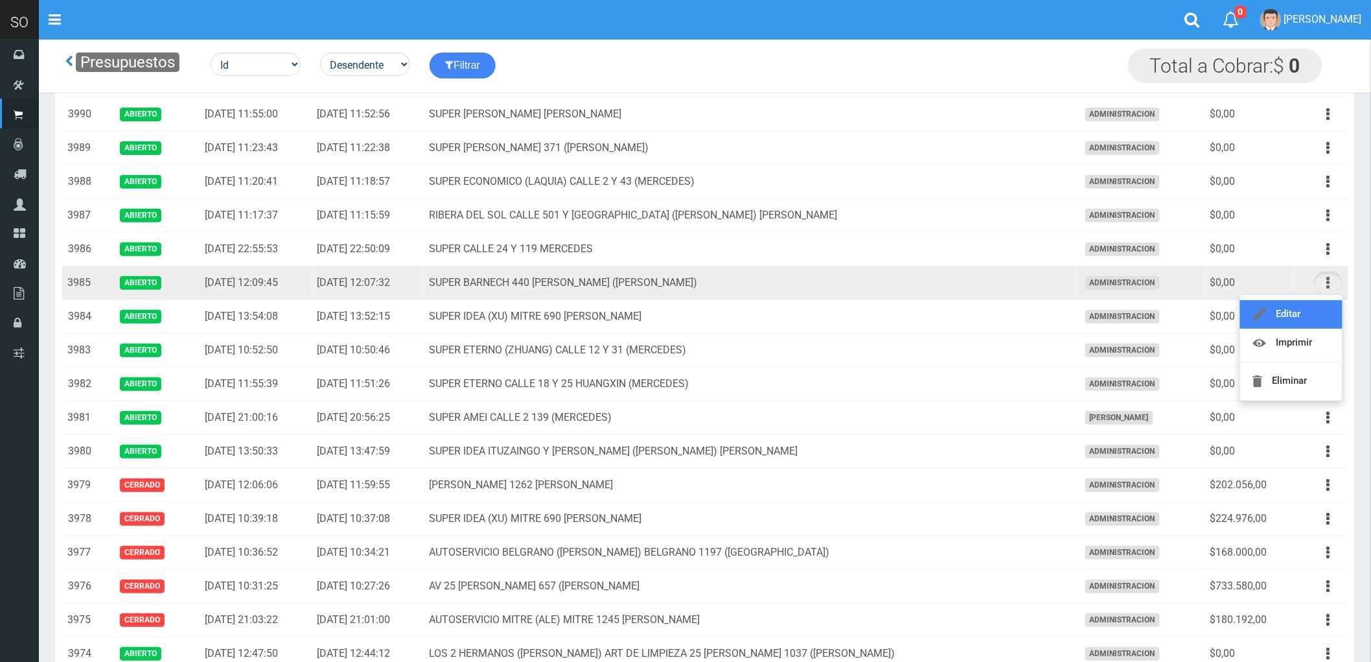
scroll to position [72, 0]
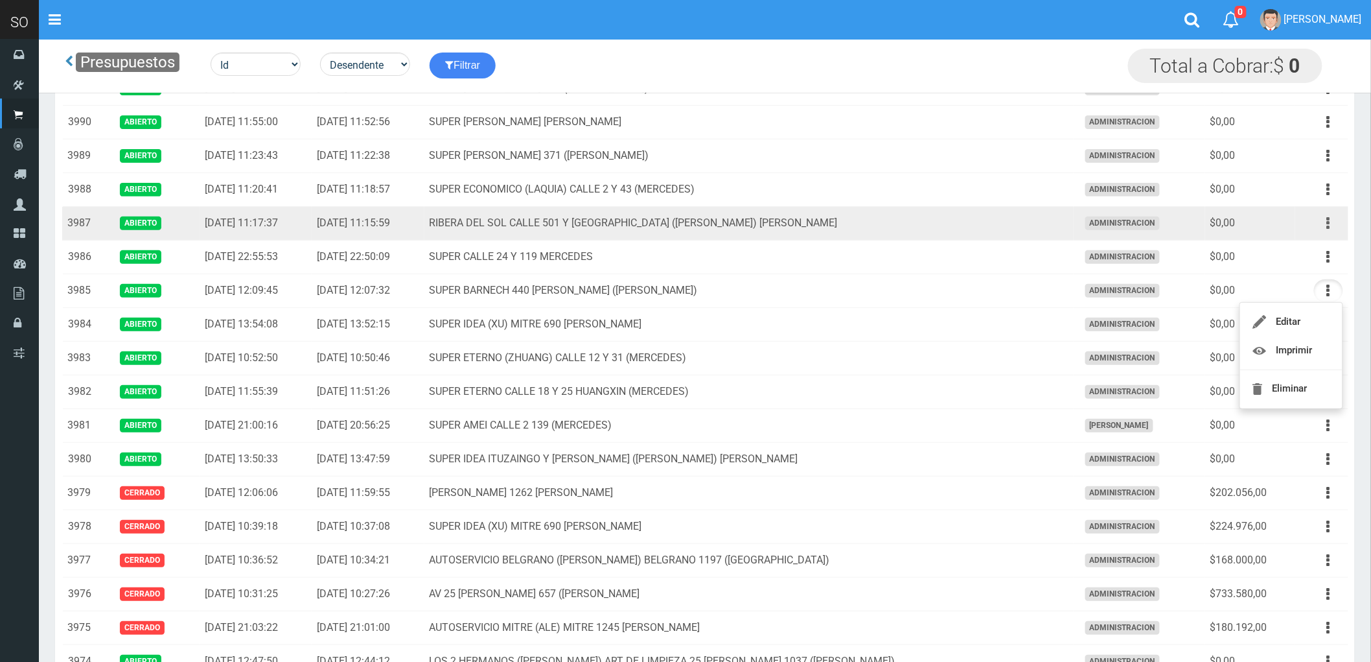
click at [1327, 223] on icon "button" at bounding box center [1328, 223] width 3 height 23
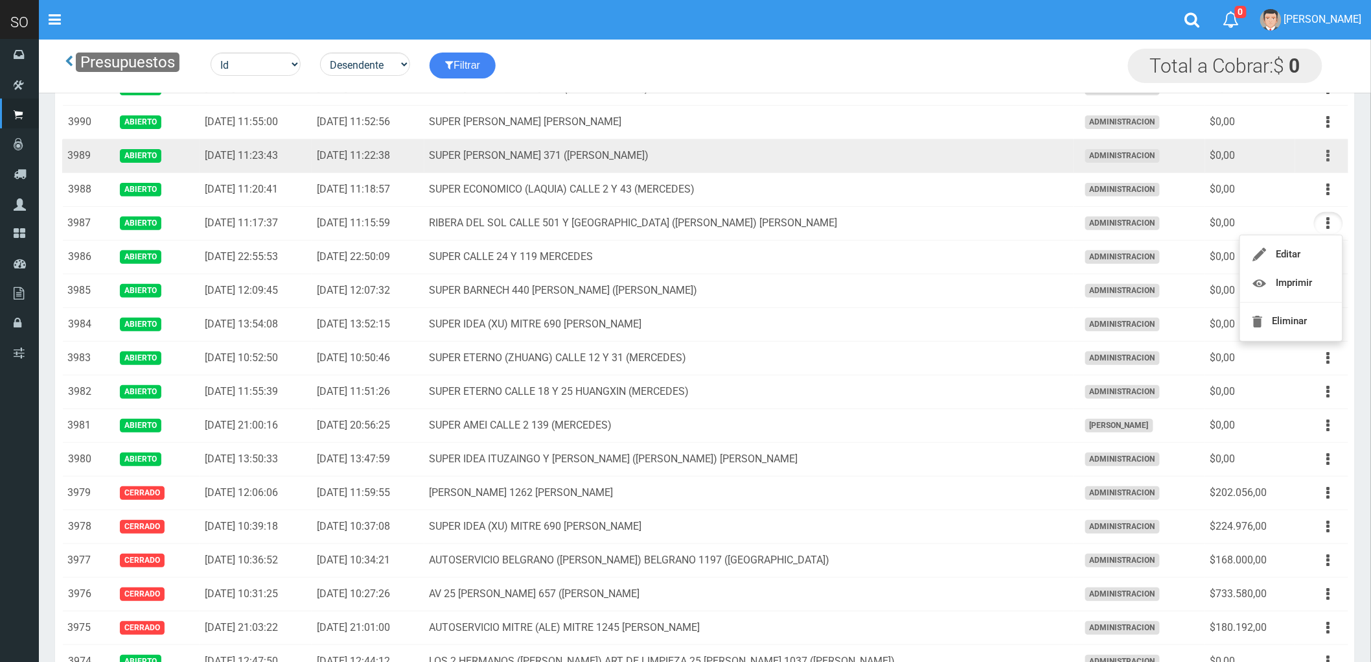
click at [1328, 157] on icon "button" at bounding box center [1328, 155] width 3 height 23
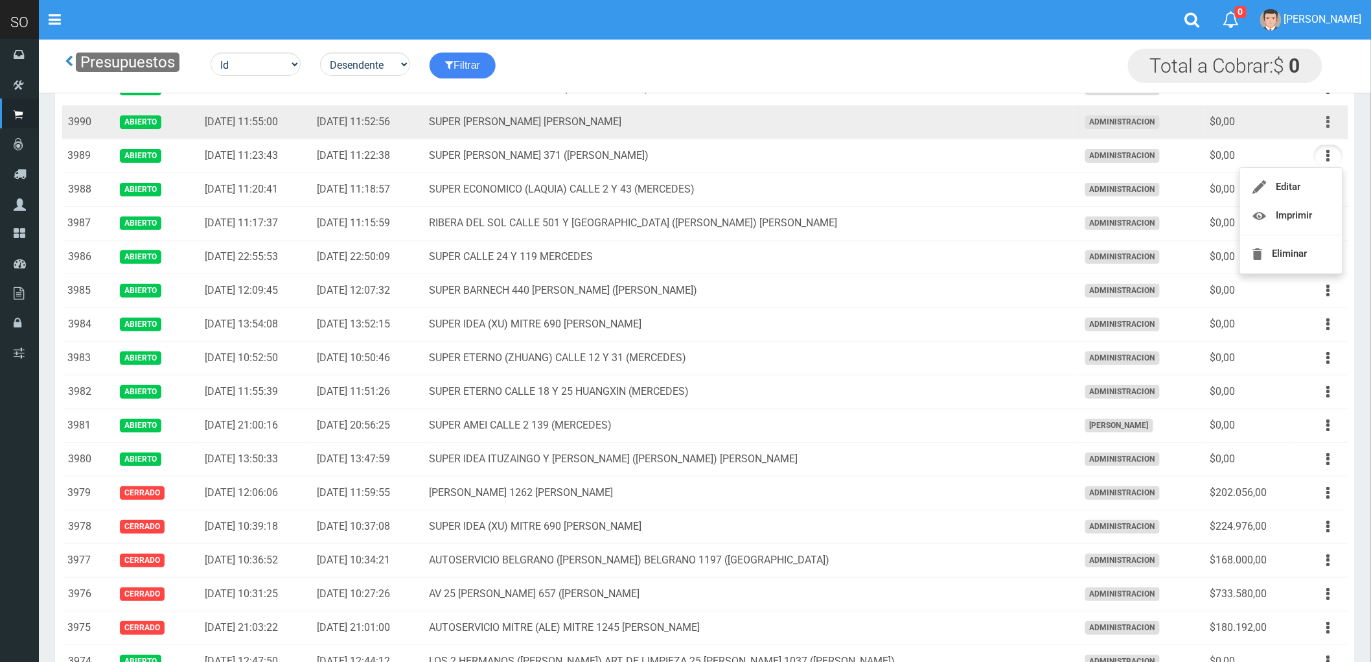
click at [1326, 119] on button "button" at bounding box center [1328, 122] width 29 height 23
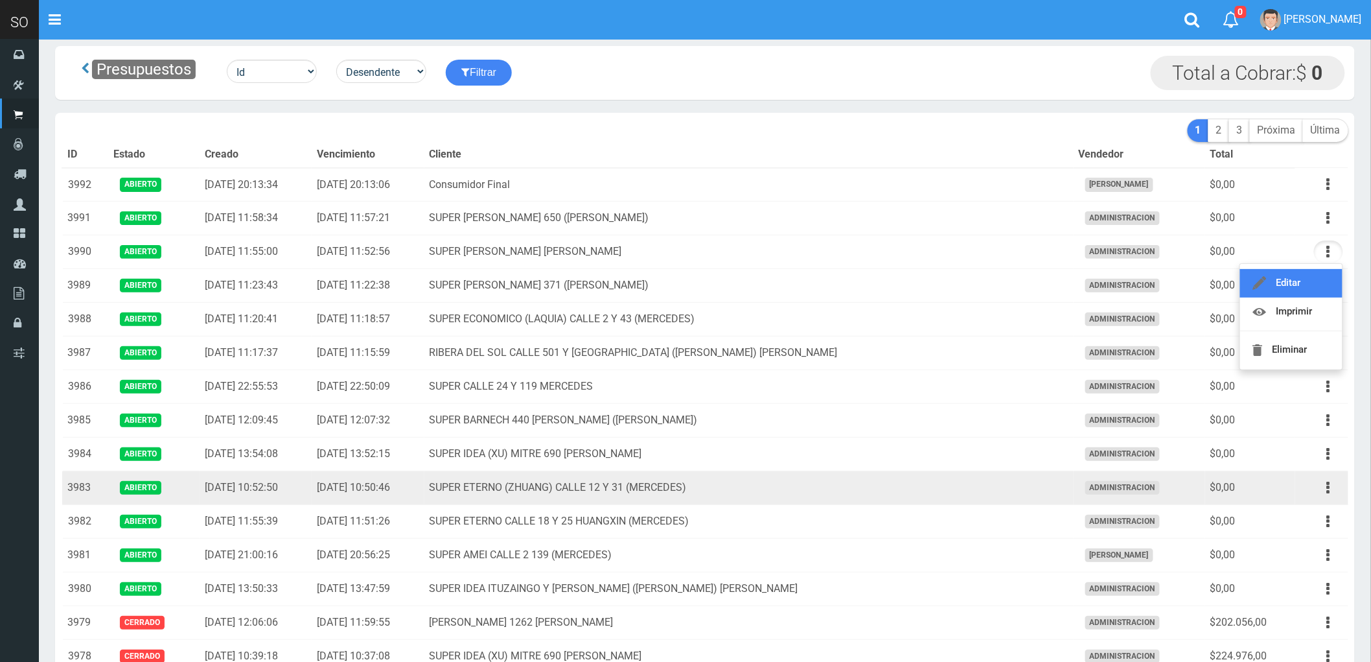
scroll to position [0, 0]
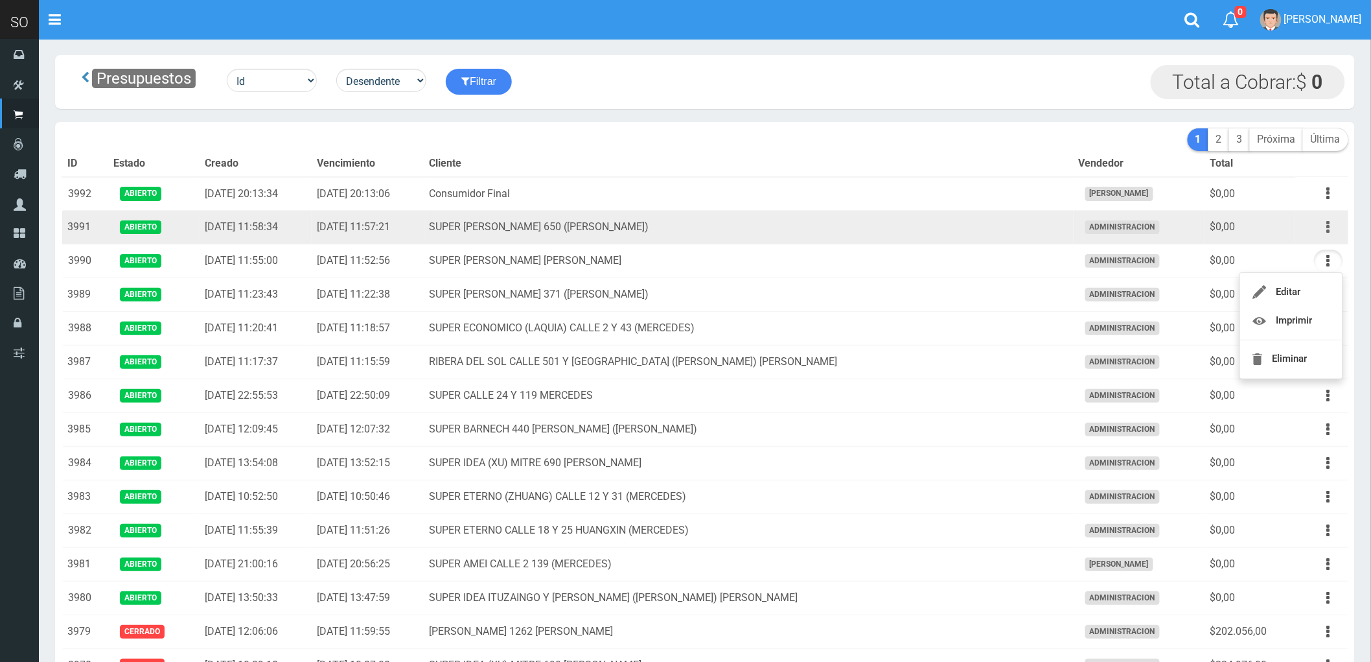
click at [1329, 225] on icon "button" at bounding box center [1328, 227] width 3 height 23
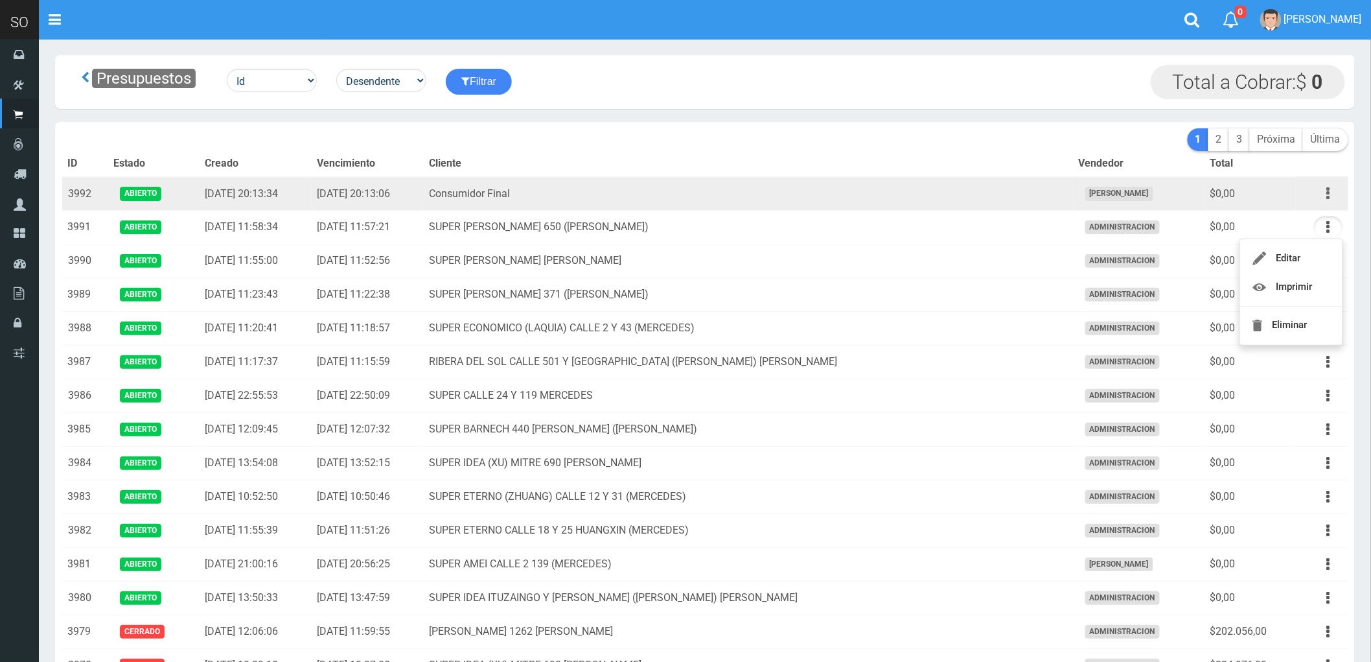
click at [1331, 192] on button "button" at bounding box center [1328, 193] width 29 height 23
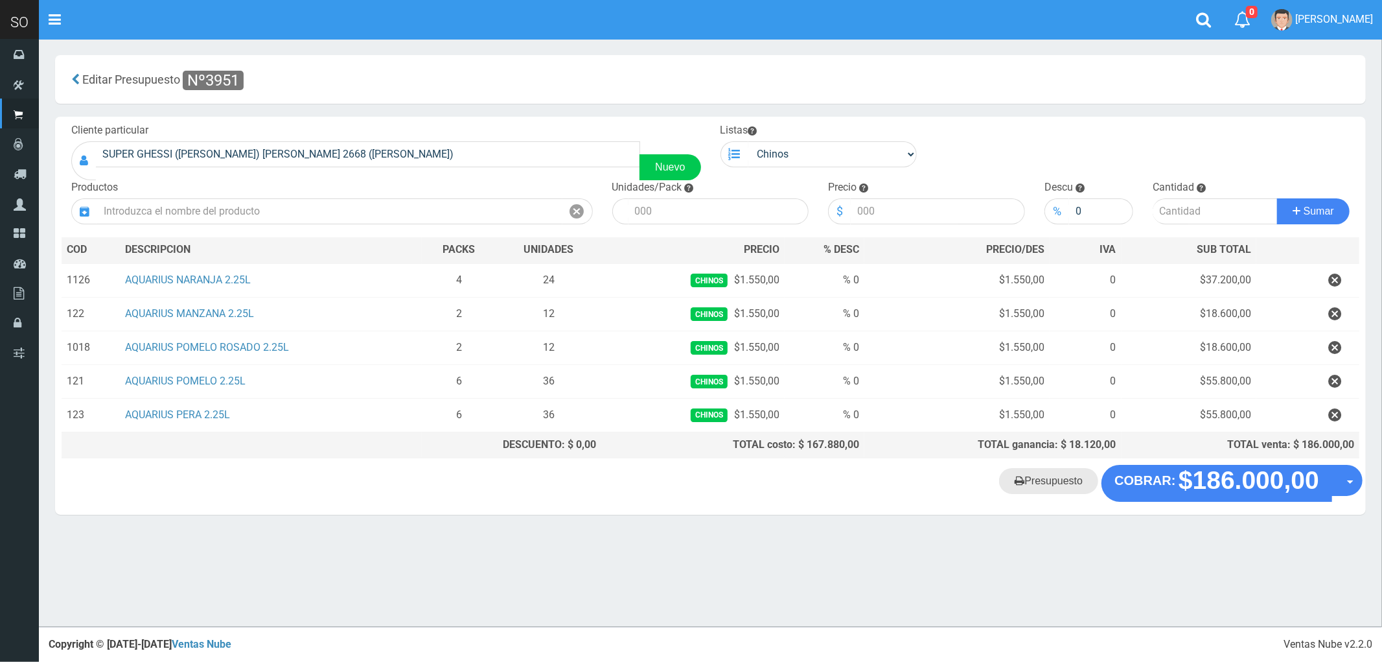
click at [1051, 480] on link "Presupuesto" at bounding box center [1048, 481] width 99 height 26
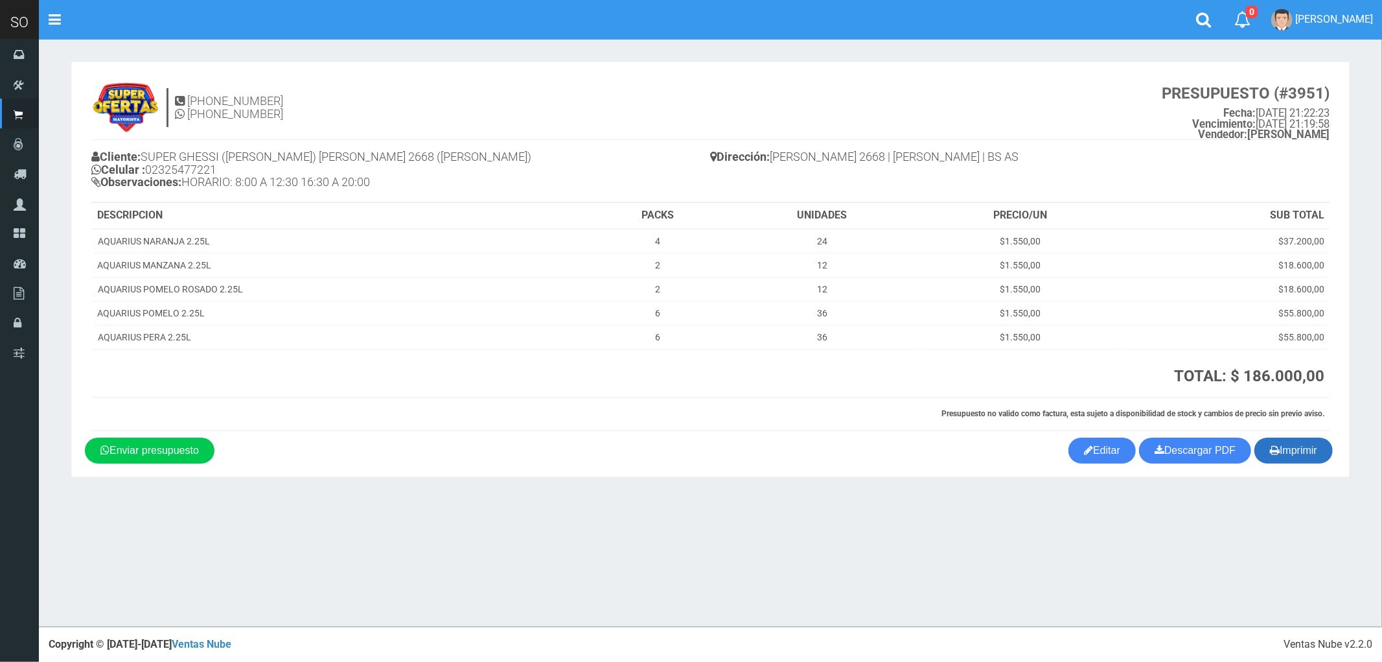
click at [1310, 459] on button "Imprimir" at bounding box center [1293, 450] width 78 height 26
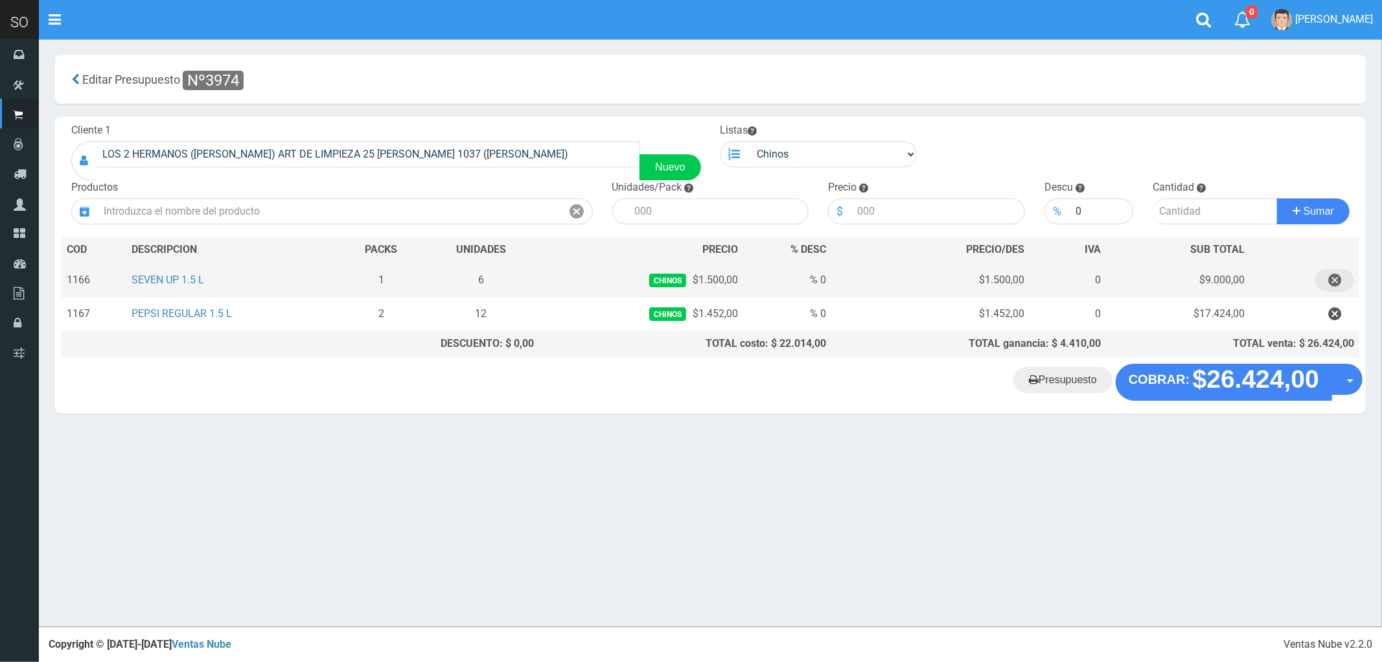
click at [1335, 279] on icon "button" at bounding box center [1334, 280] width 13 height 23
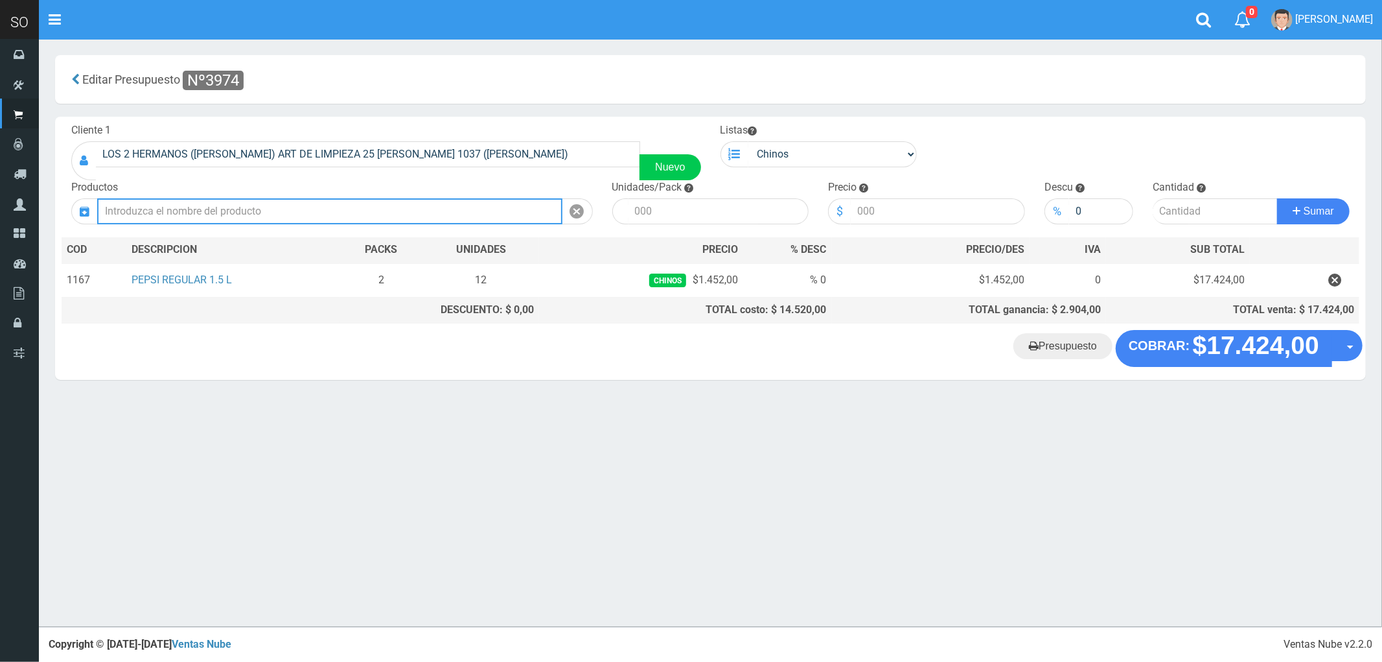
click at [216, 211] on input "text" at bounding box center [329, 211] width 465 height 26
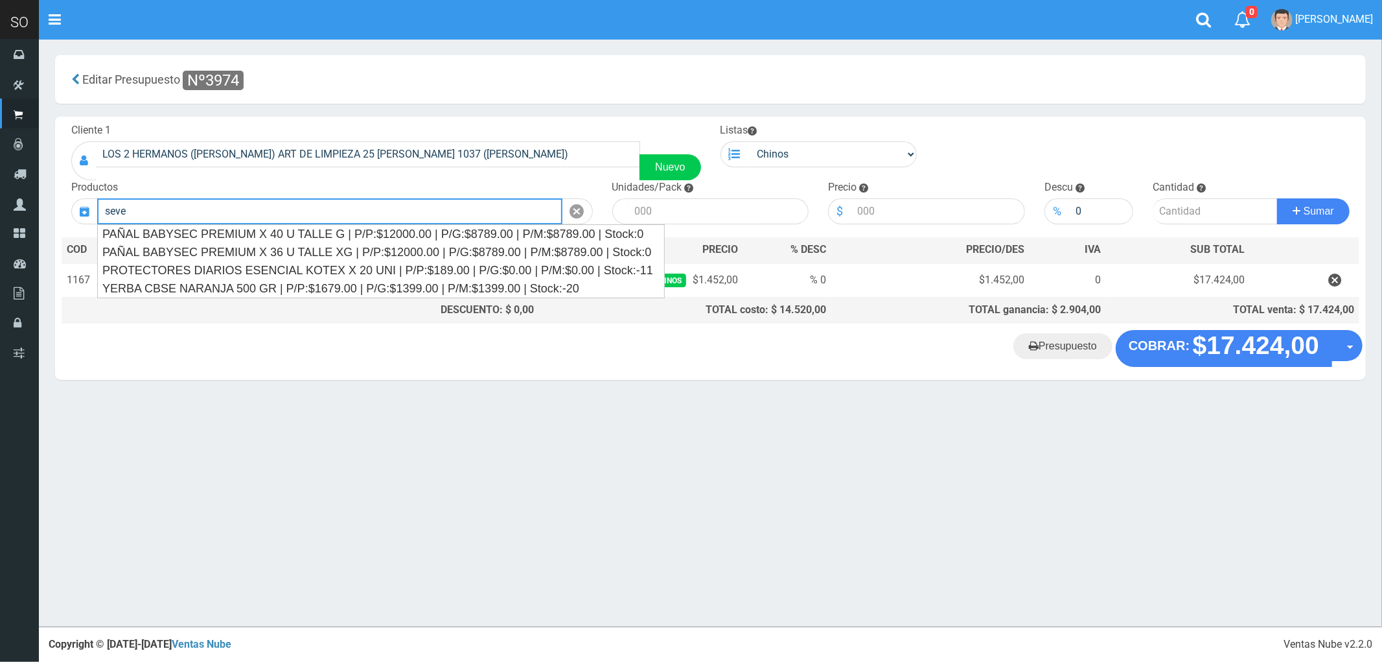
type input "seven"
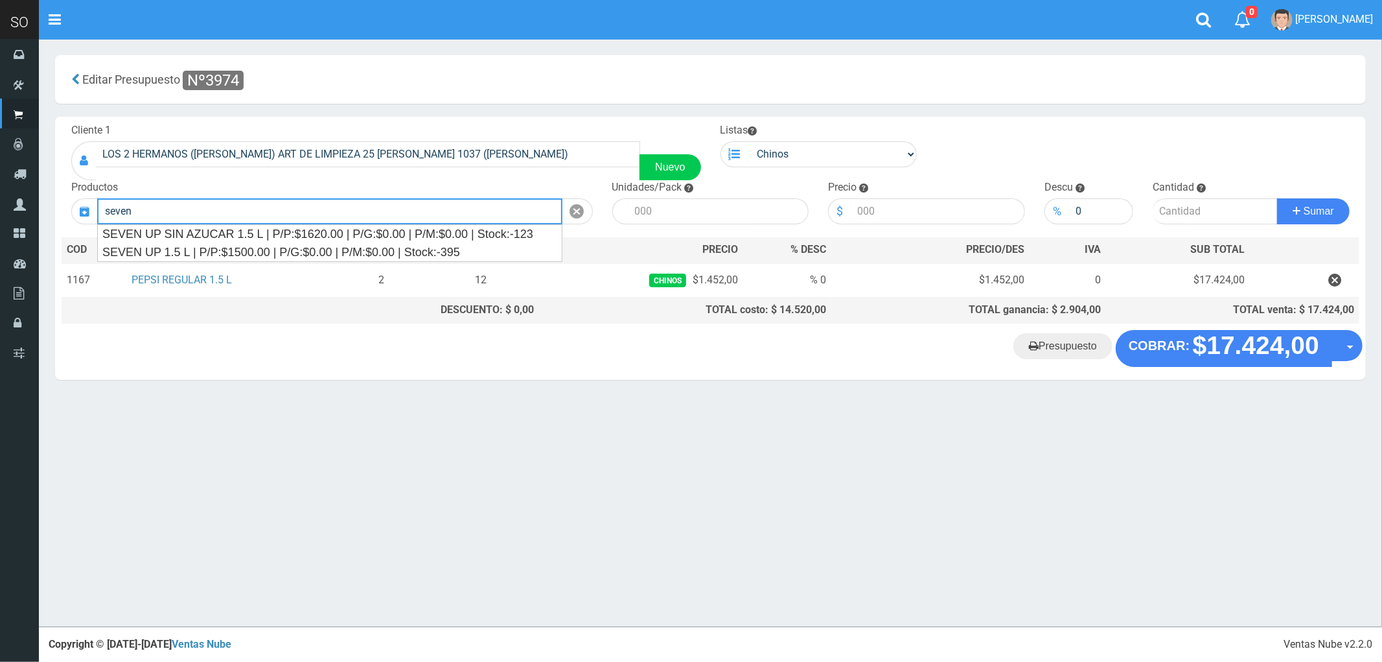
drag, startPoint x: 139, startPoint y: 214, endPoint x: 83, endPoint y: 209, distance: 56.6
click at [83, 209] on div "seven" at bounding box center [332, 211] width 522 height 26
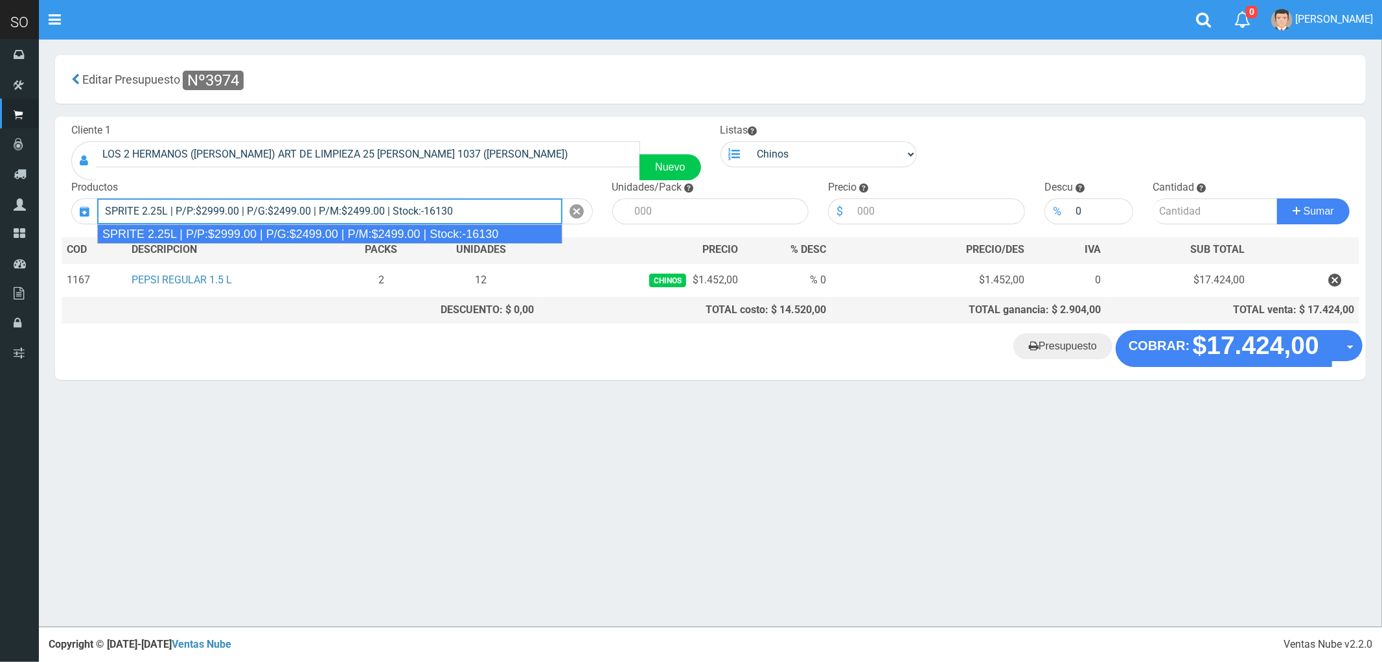
type input "SPRITE 2.25L | P/P:$2999.00 | P/G:$2499.00 | P/M:$2499.00 | Stock:-16130"
type input "8"
type input "2999.00"
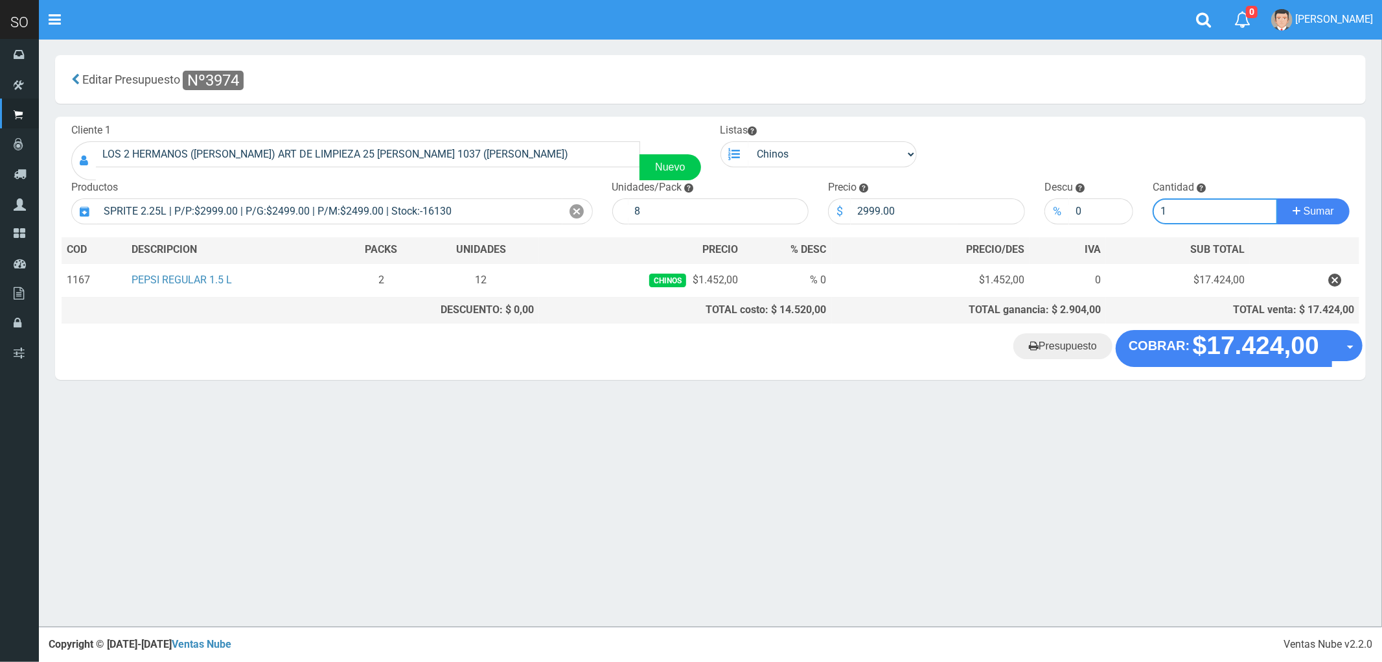
type input "1"
click at [1277, 198] on button "Sumar" at bounding box center [1313, 211] width 73 height 26
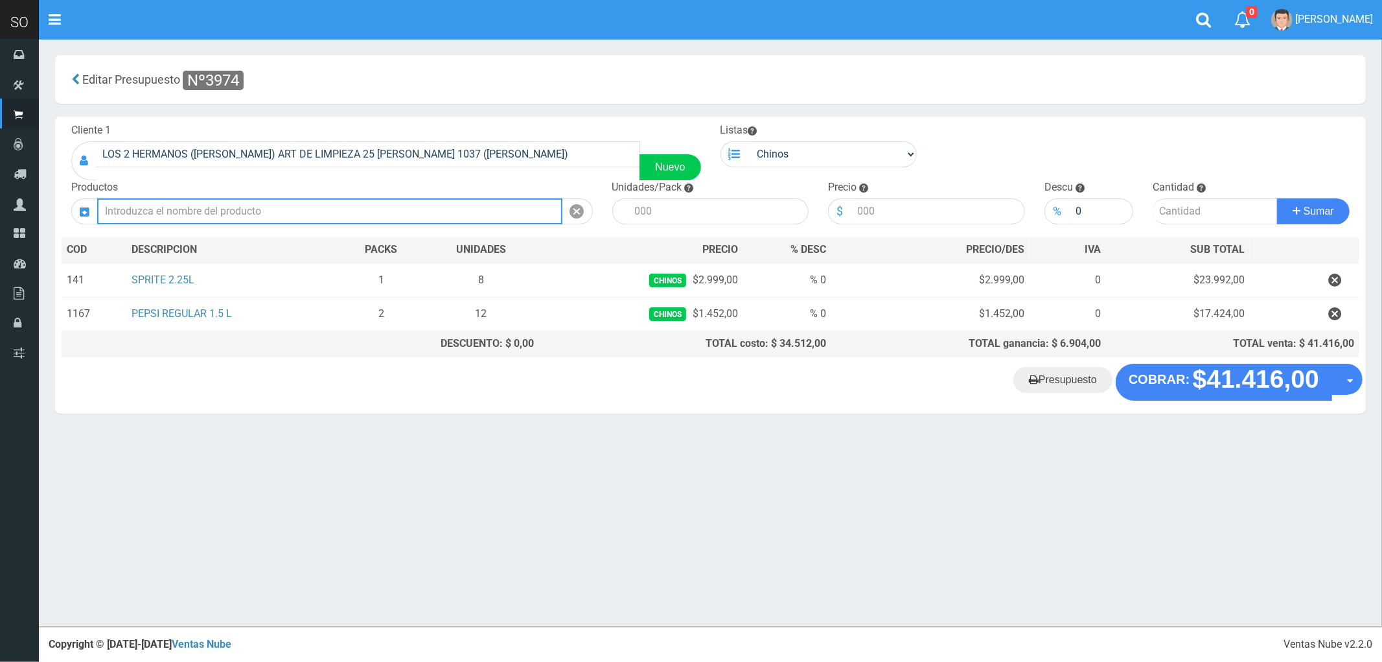
click at [242, 205] on input "text" at bounding box center [329, 211] width 465 height 26
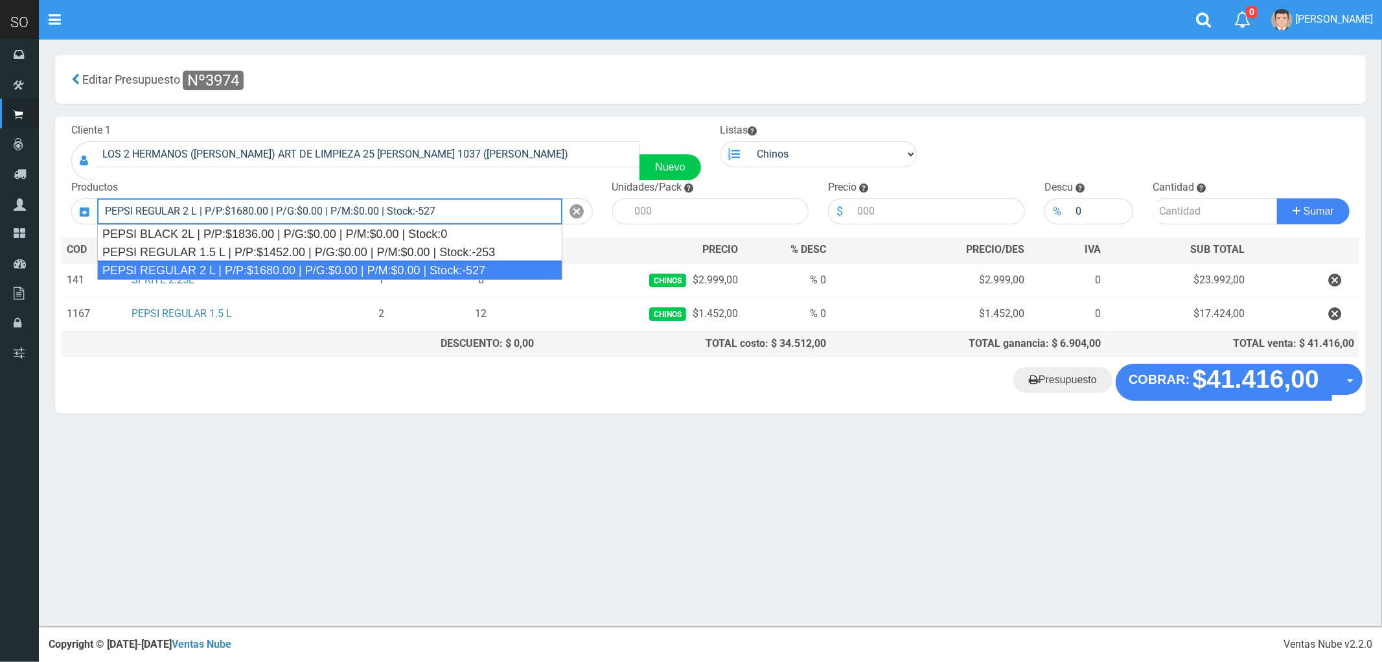
type input "PEPSI REGULAR 2 L | P/P:$1680.00 | P/G:$0.00 | P/M:$0.00 | Stock:-527"
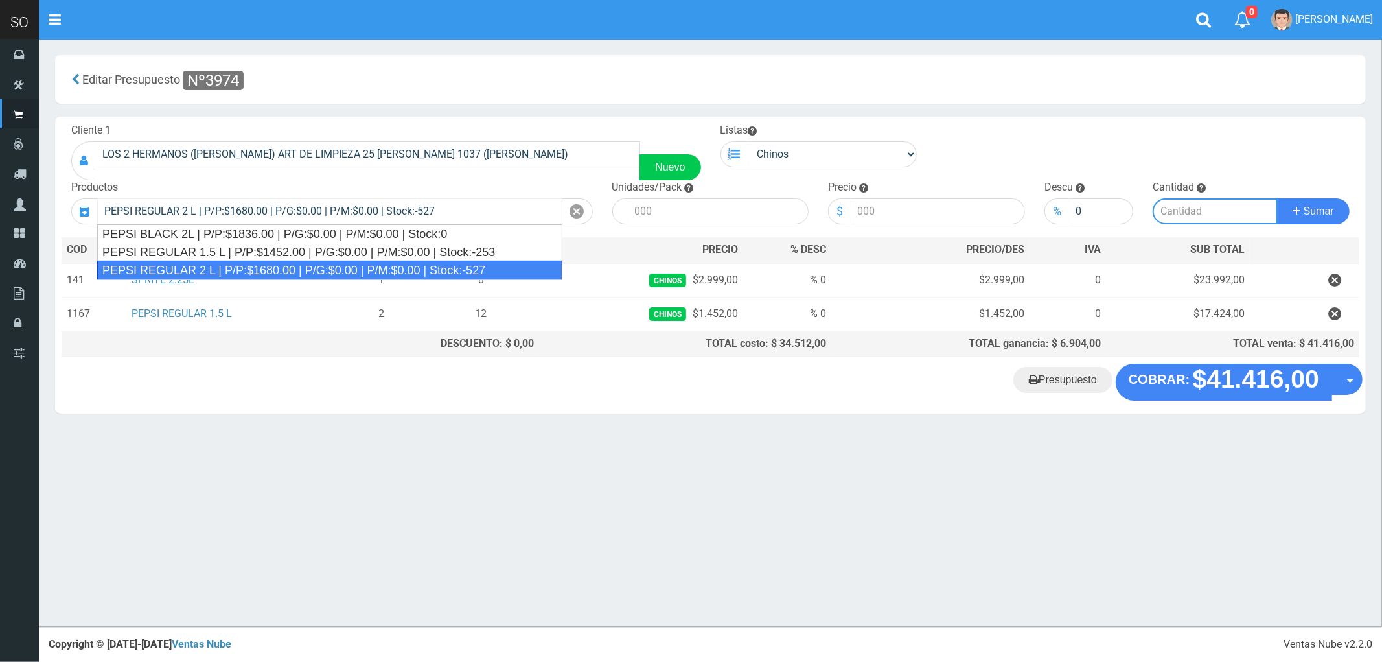
type input "8"
type input "1680.00"
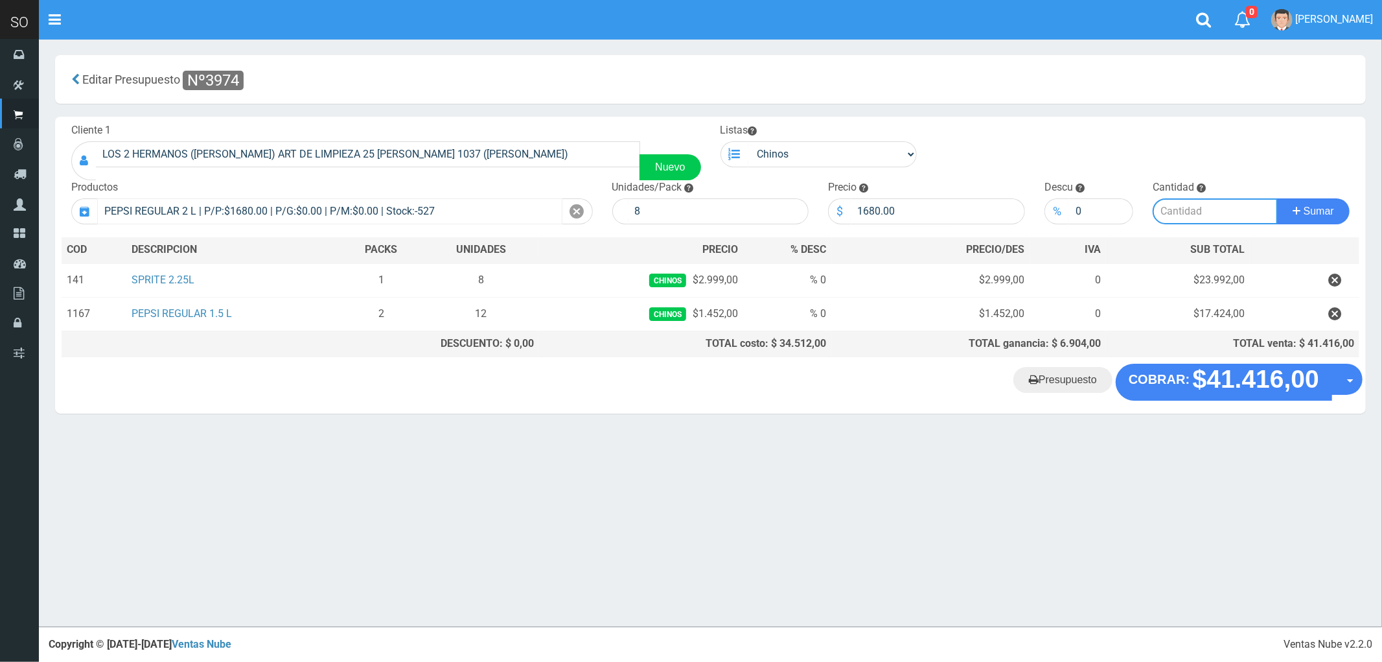
type input "1"
type input "2"
click at [1277, 198] on button "Sumar" at bounding box center [1313, 211] width 73 height 26
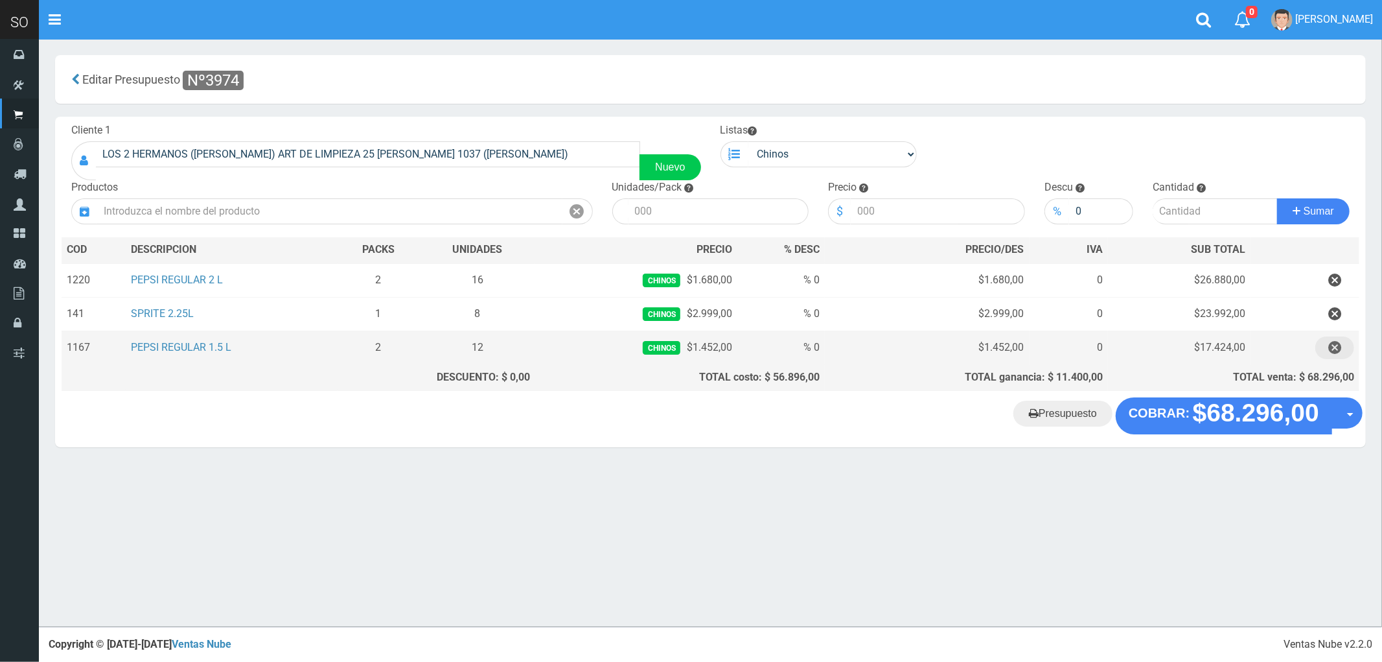
click at [1331, 347] on icon "button" at bounding box center [1334, 347] width 13 height 23
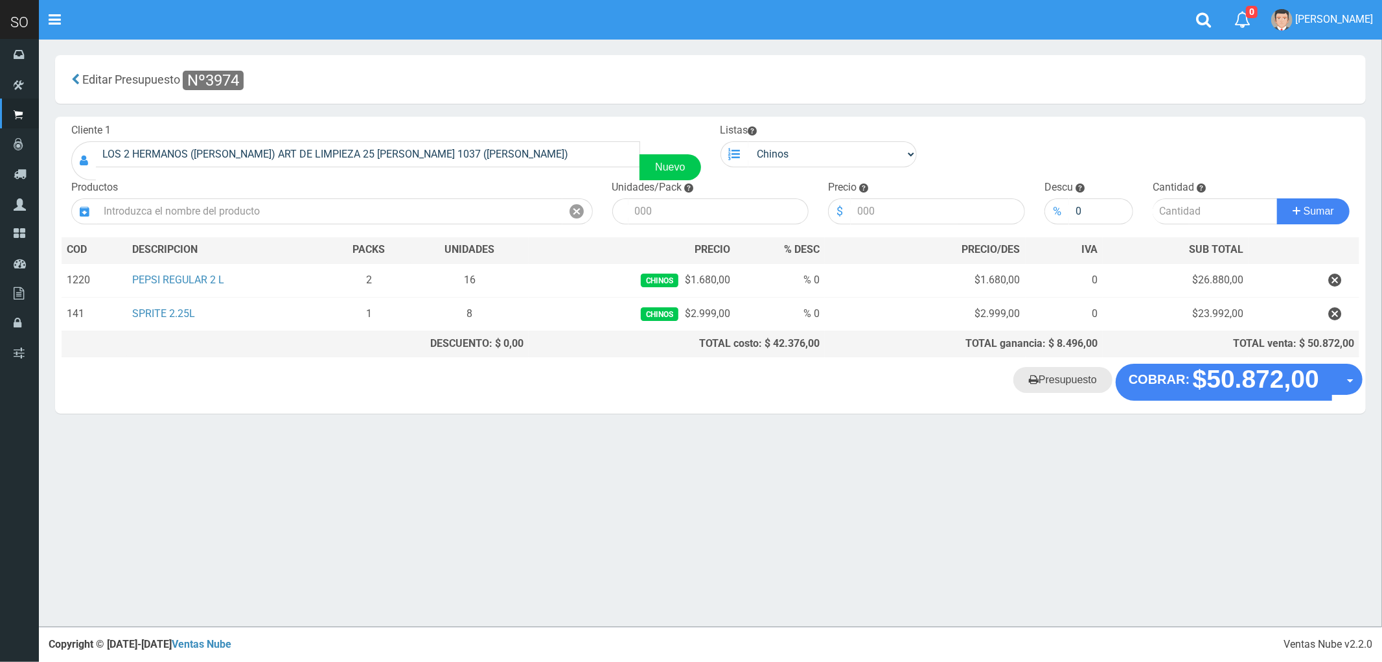
click at [1052, 386] on link "Presupuesto" at bounding box center [1062, 380] width 99 height 26
click at [238, 206] on input "text" at bounding box center [329, 211] width 465 height 26
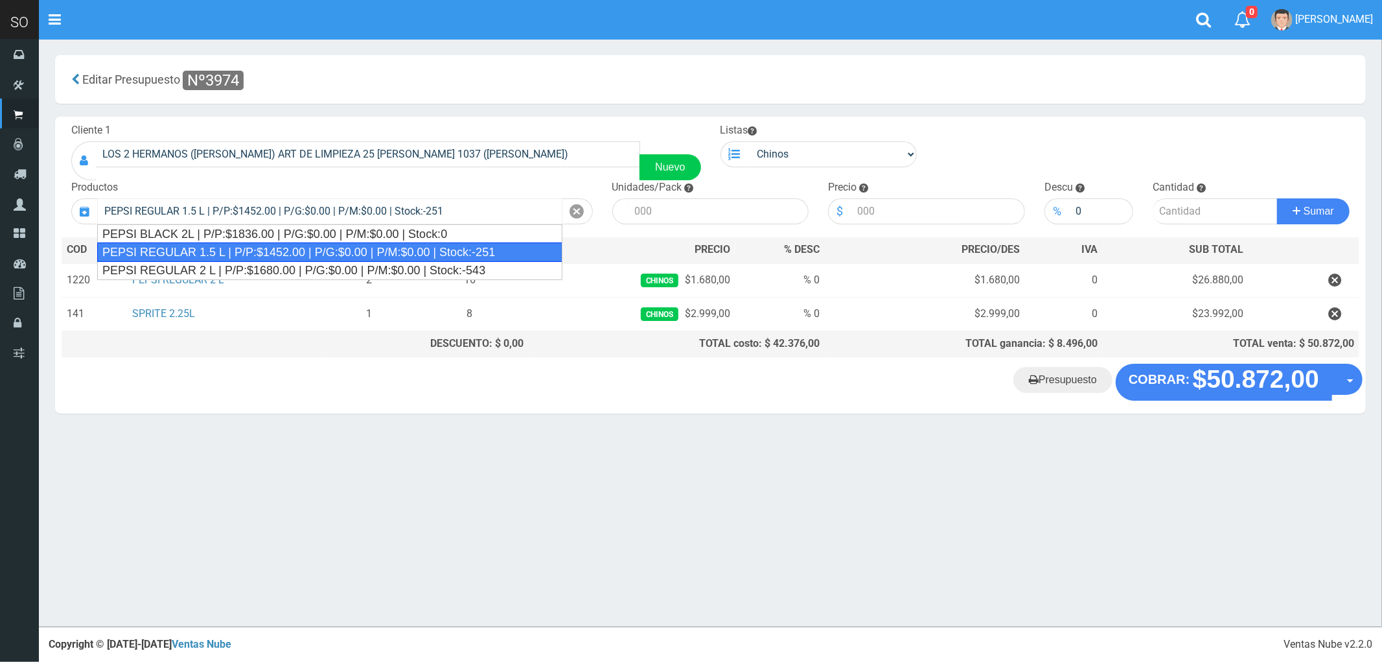
type input "PEPSI REGULAR 1.5 L | P/P:$1452.00 | P/G:$0.00 | P/M:$0.00 | Stock:-251"
type input "6"
type input "1452.00"
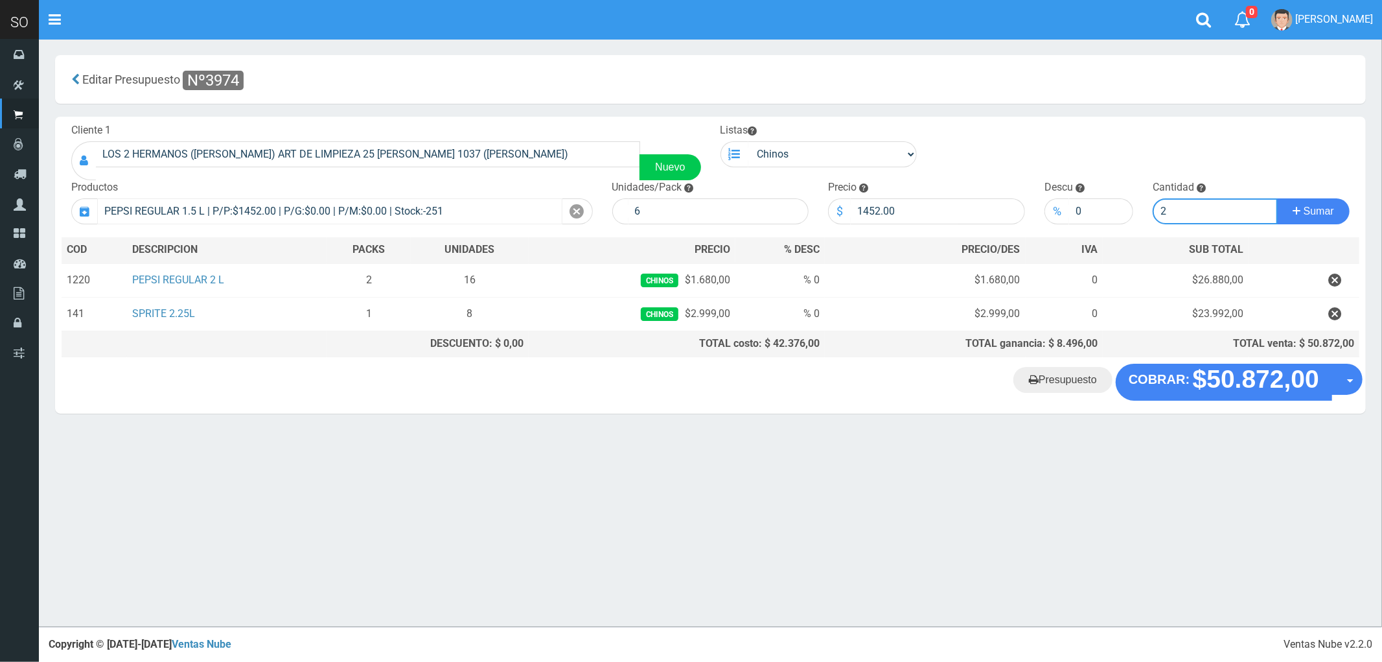
type input "2"
click at [1277, 198] on button "Sumar" at bounding box center [1313, 211] width 73 height 26
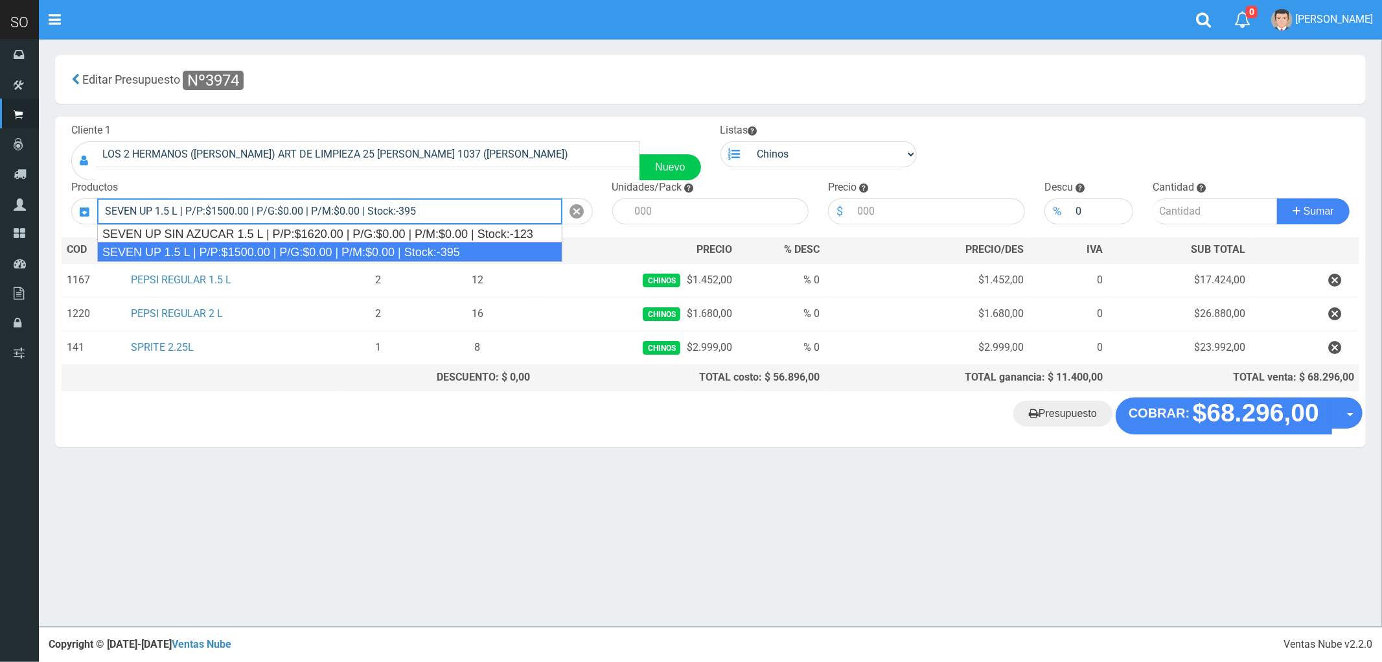
type input "SEVEN UP 1.5 L | P/P:$1500.00 | P/G:$0.00 | P/M:$0.00 | Stock:-395"
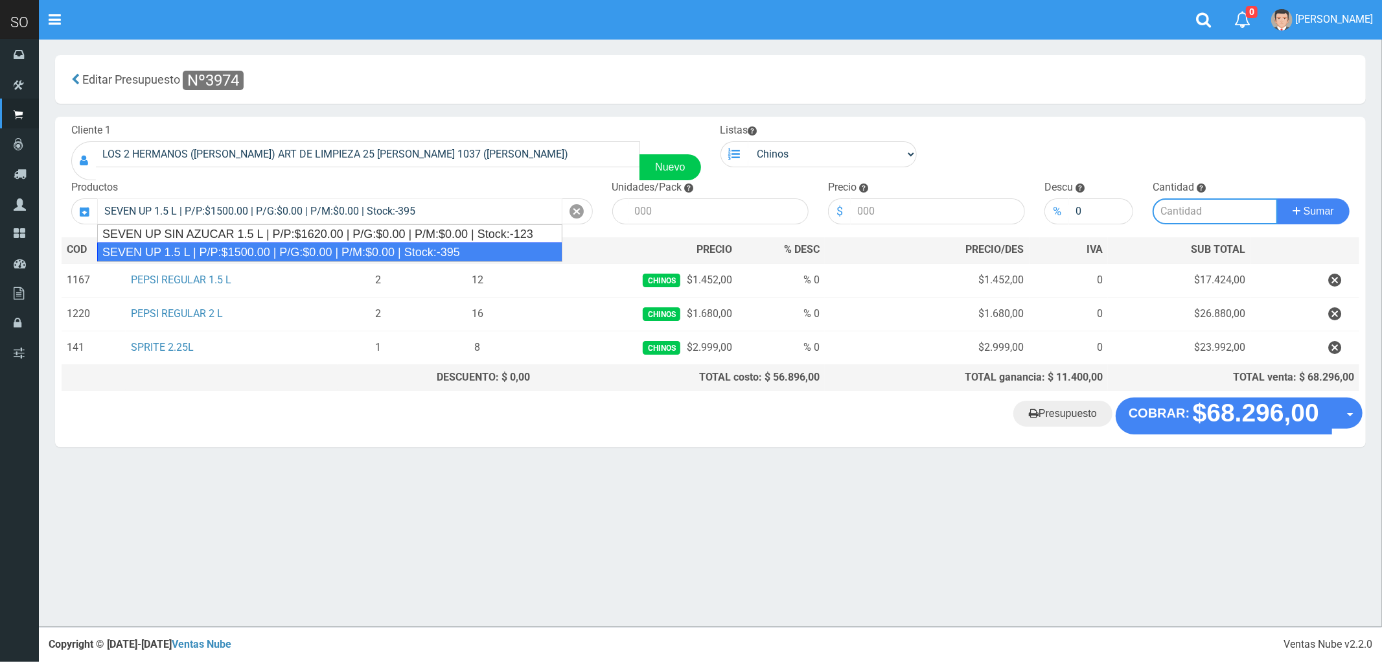
type input "6"
type input "1500.00"
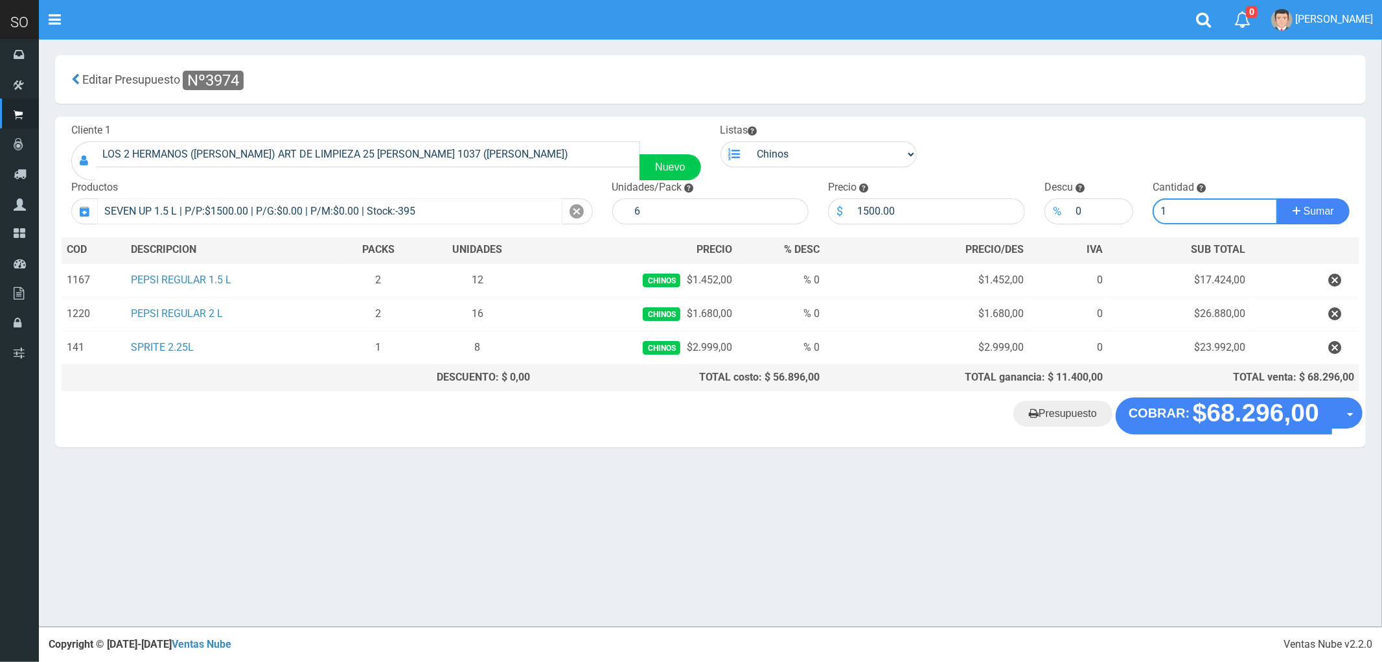
type input "1"
click at [1277, 198] on button "Sumar" at bounding box center [1313, 211] width 73 height 26
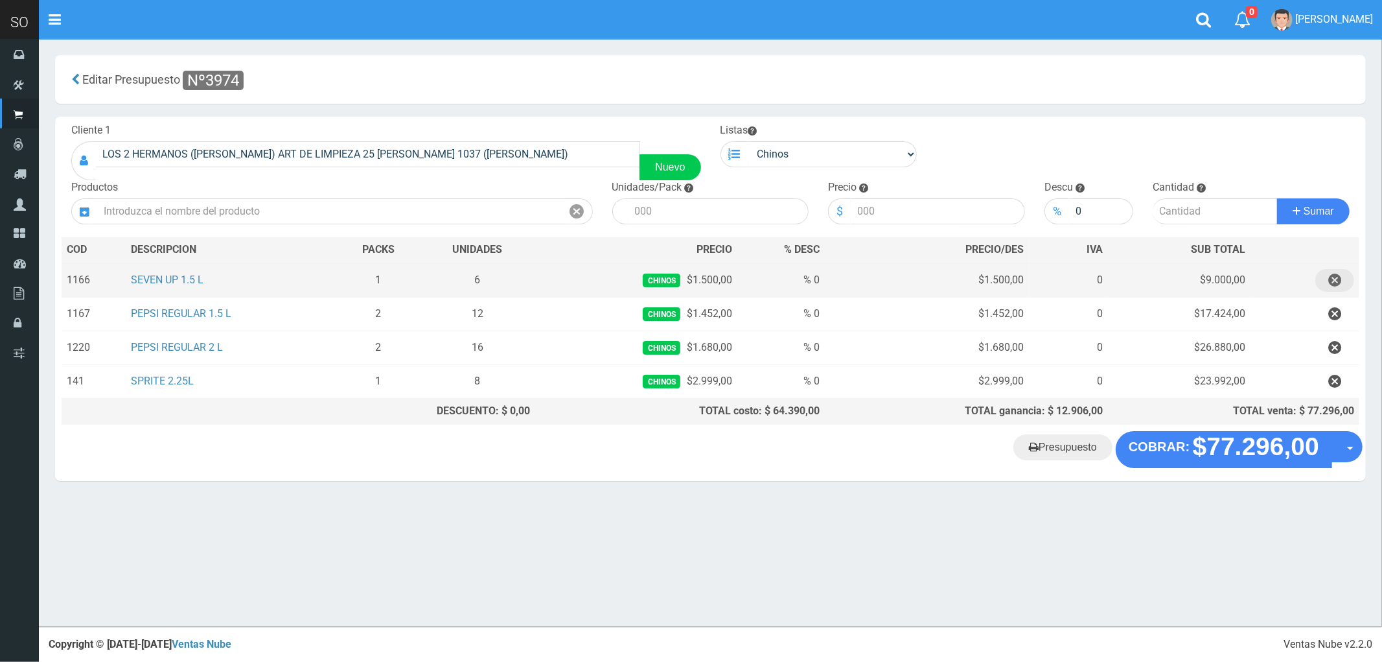
click at [1335, 280] on icon "button" at bounding box center [1334, 280] width 13 height 23
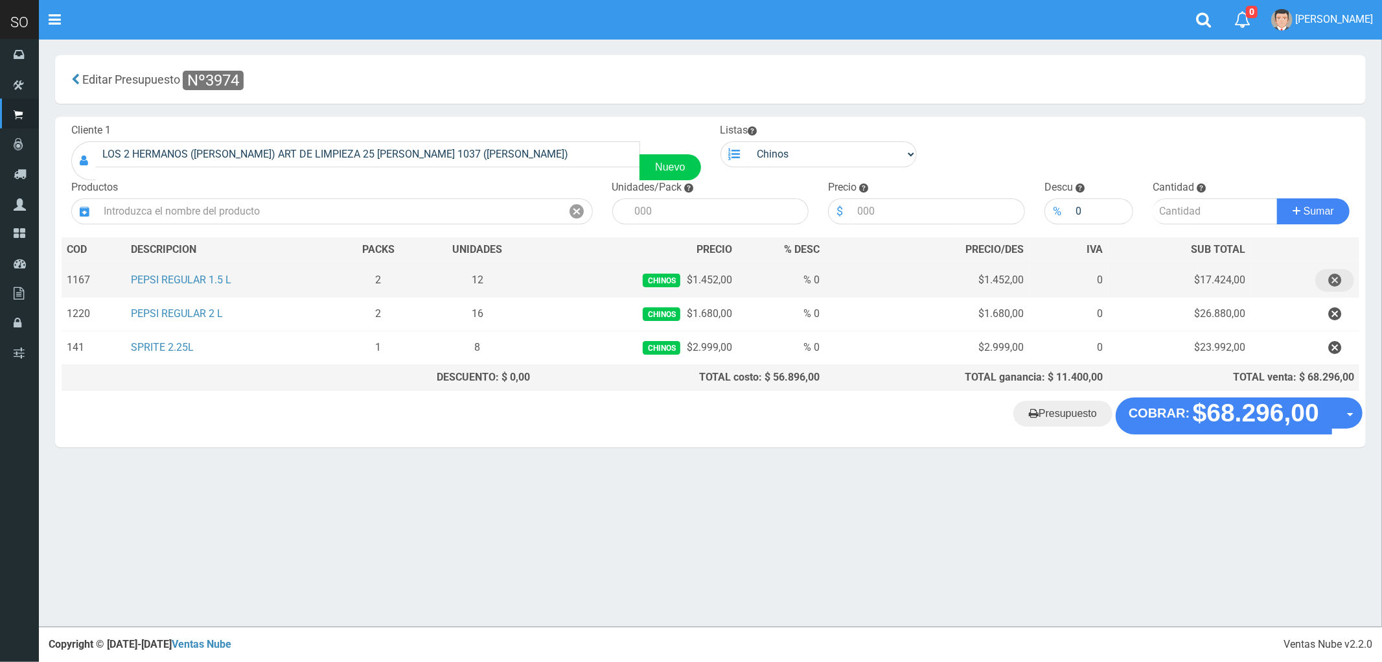
click at [1335, 280] on icon "button" at bounding box center [1334, 280] width 13 height 23
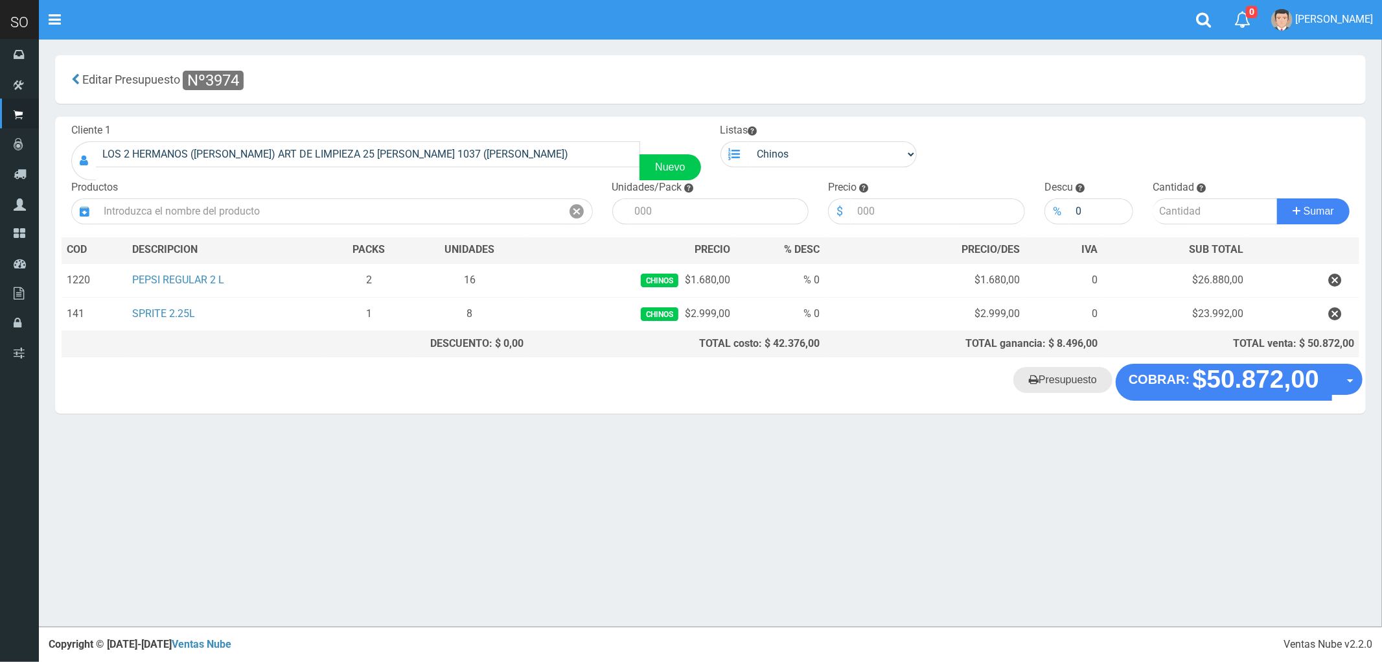
click at [1061, 384] on link "Presupuesto" at bounding box center [1062, 380] width 99 height 26
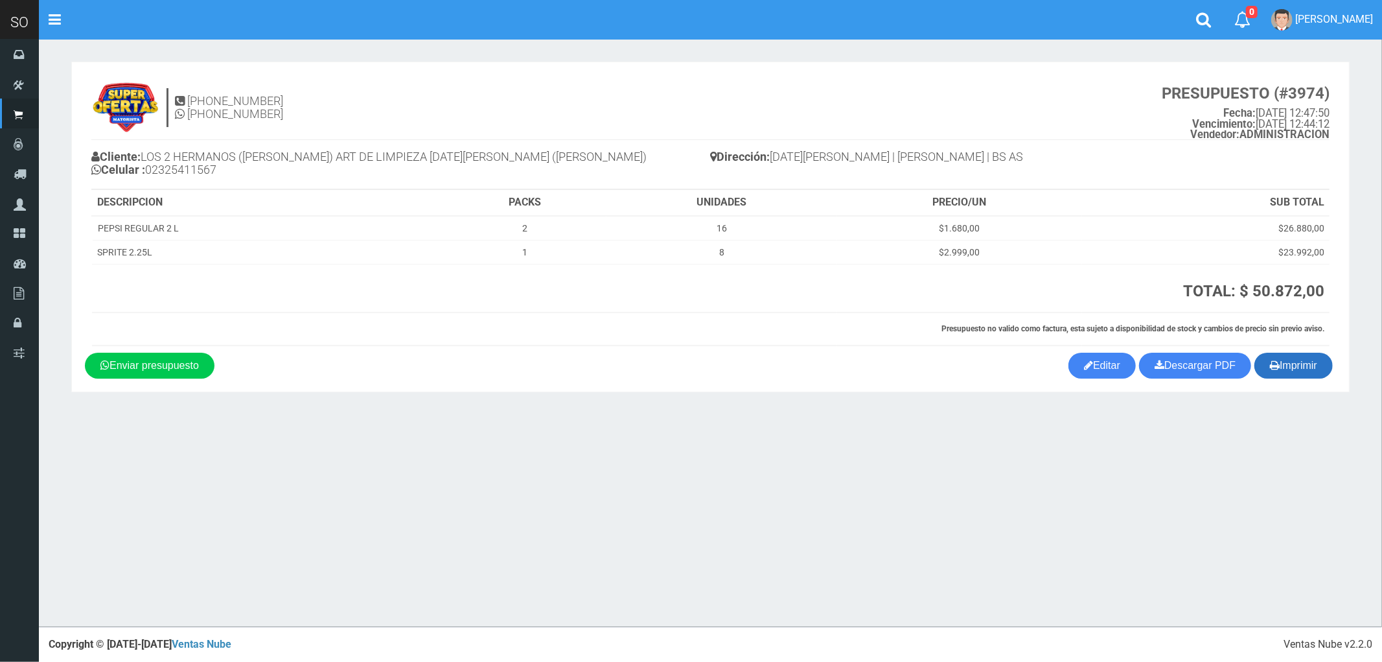
click at [1317, 371] on button "Imprimir" at bounding box center [1293, 365] width 78 height 26
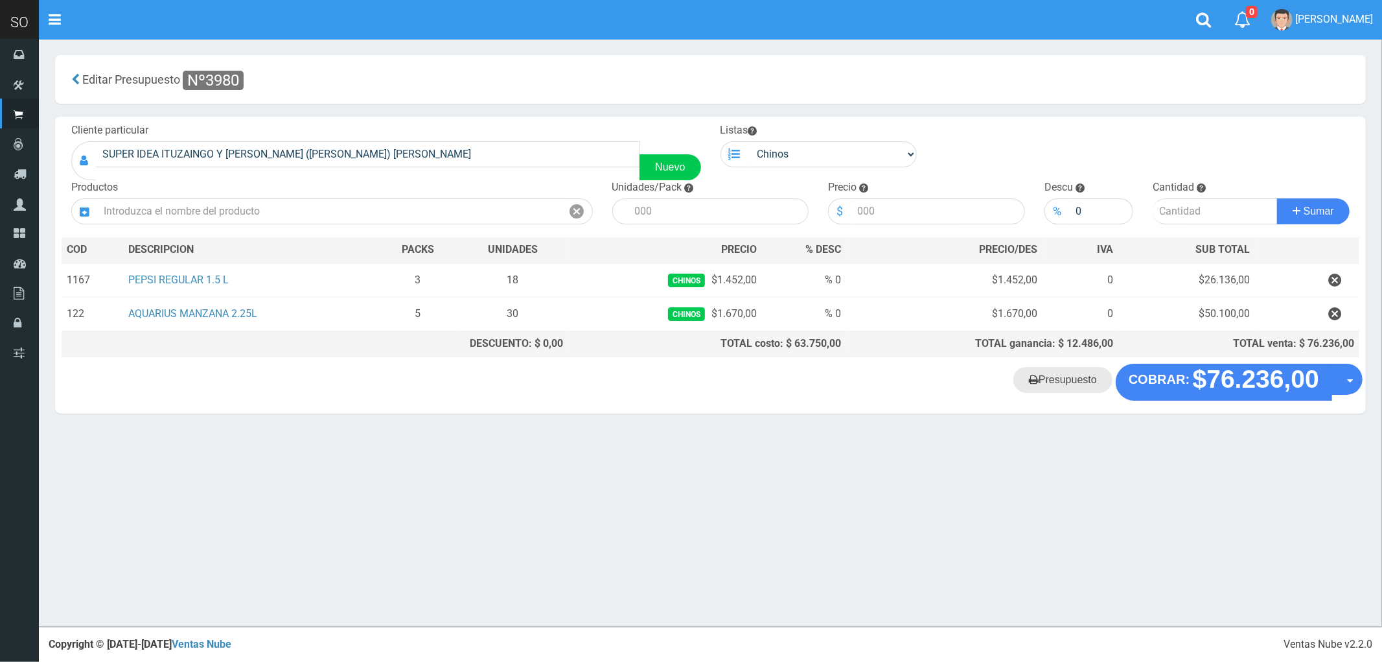
click at [1071, 386] on link "Presupuesto" at bounding box center [1062, 380] width 99 height 26
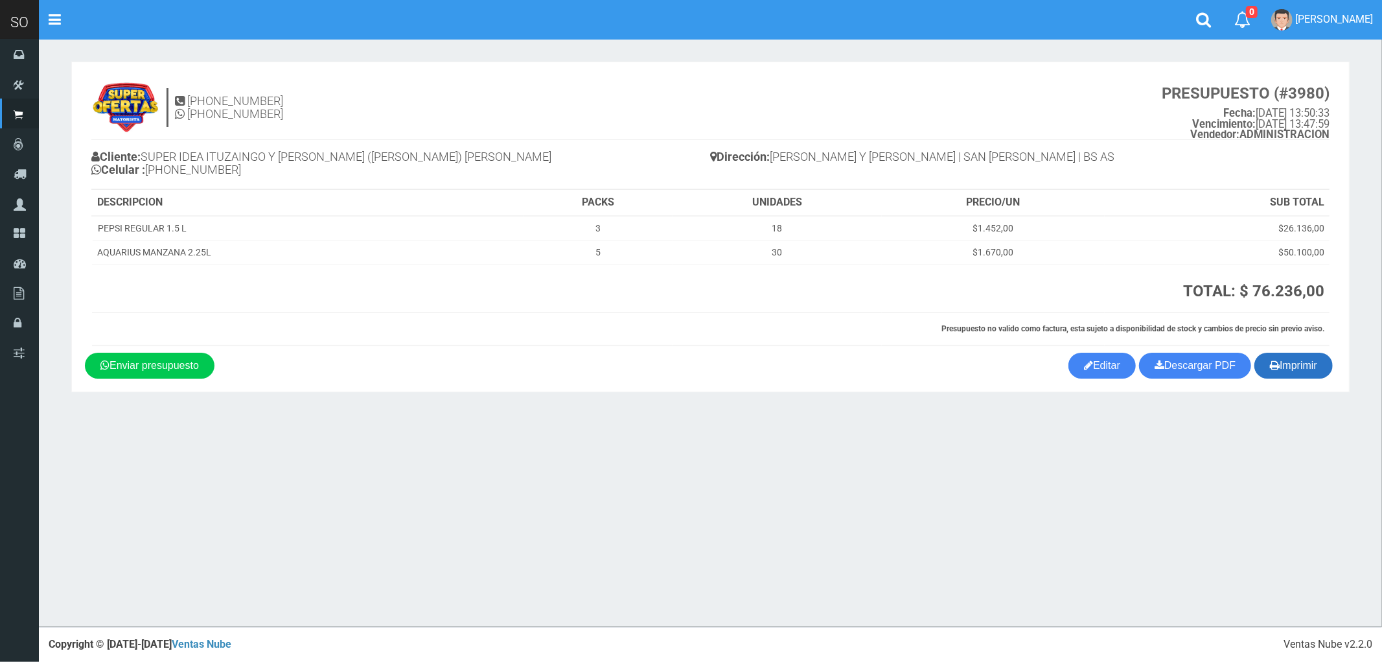
click at [1301, 365] on button "Imprimir" at bounding box center [1293, 365] width 78 height 26
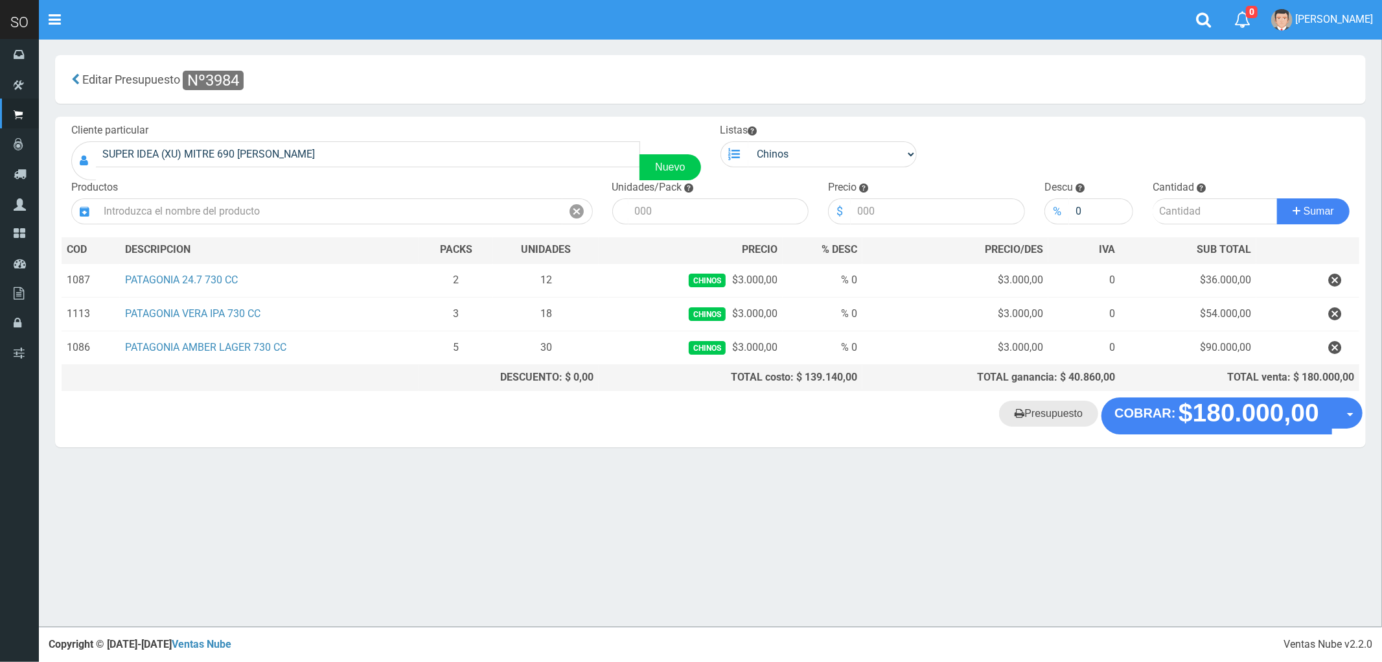
click at [1067, 425] on link "Presupuesto" at bounding box center [1048, 413] width 99 height 26
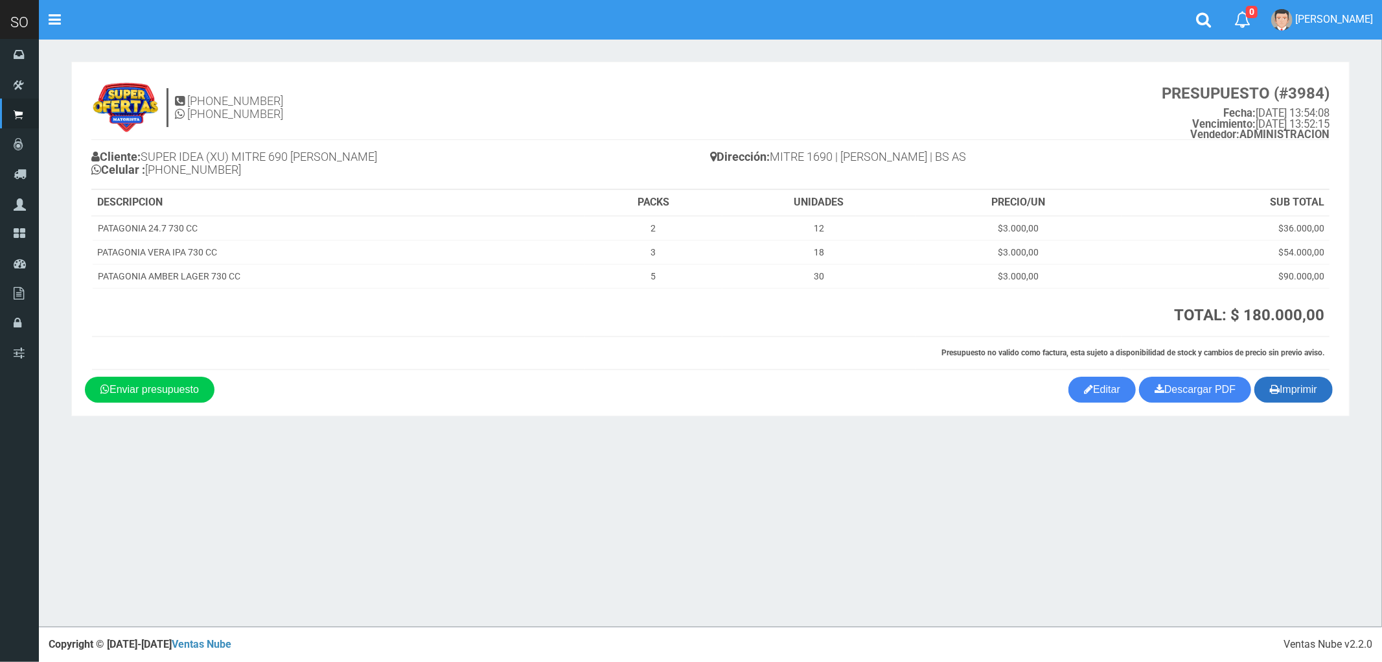
click at [1285, 392] on button "Imprimir" at bounding box center [1293, 389] width 78 height 26
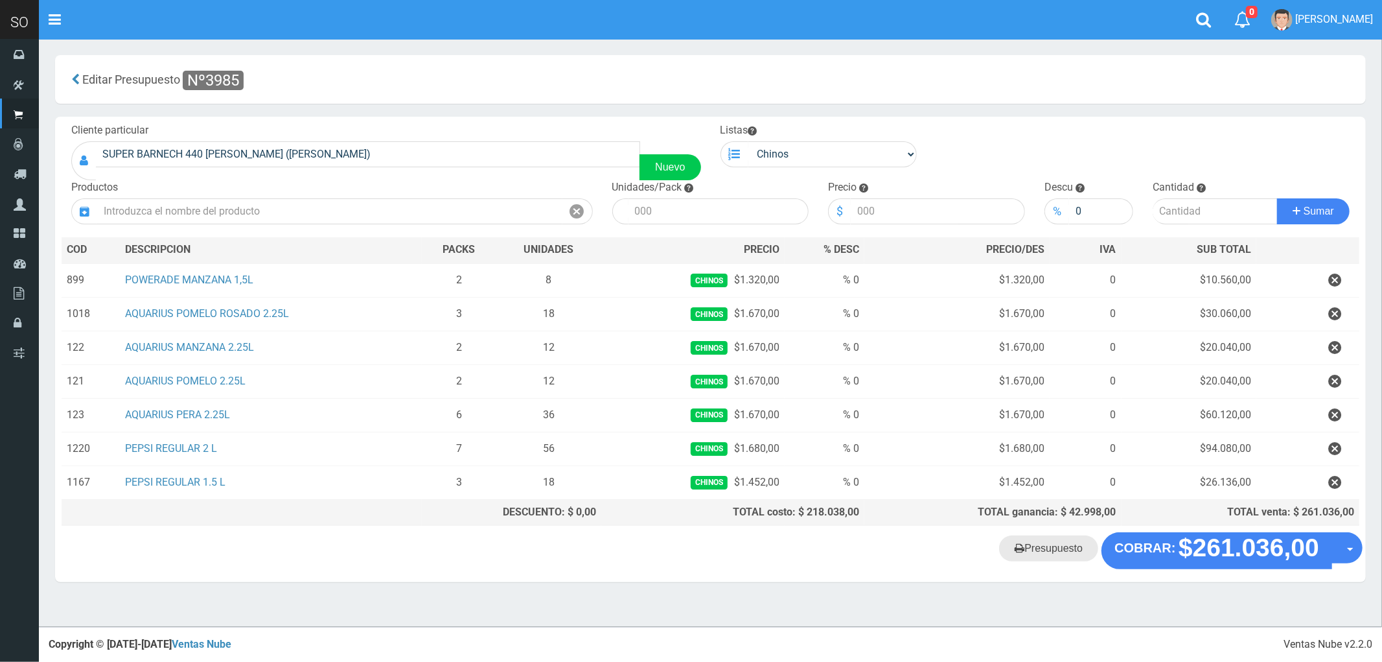
click at [1044, 553] on link "Presupuesto" at bounding box center [1048, 548] width 99 height 26
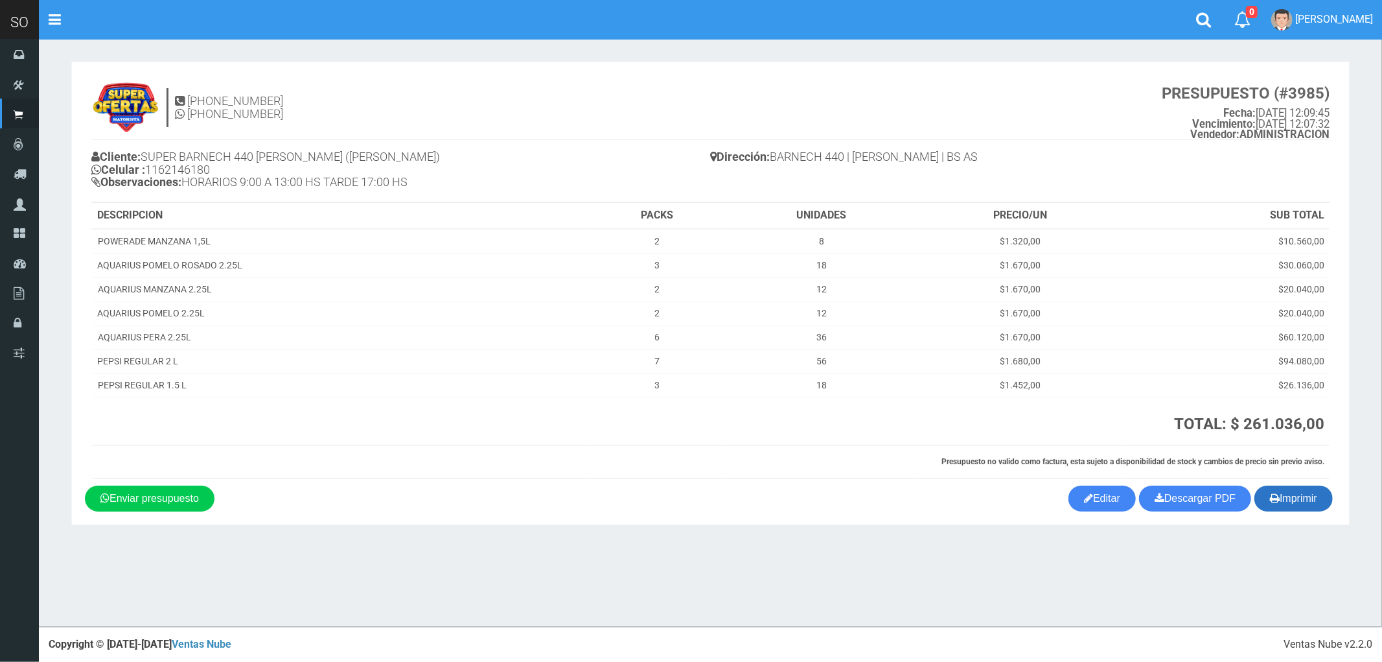
click at [1309, 499] on button "Imprimir" at bounding box center [1293, 498] width 78 height 26
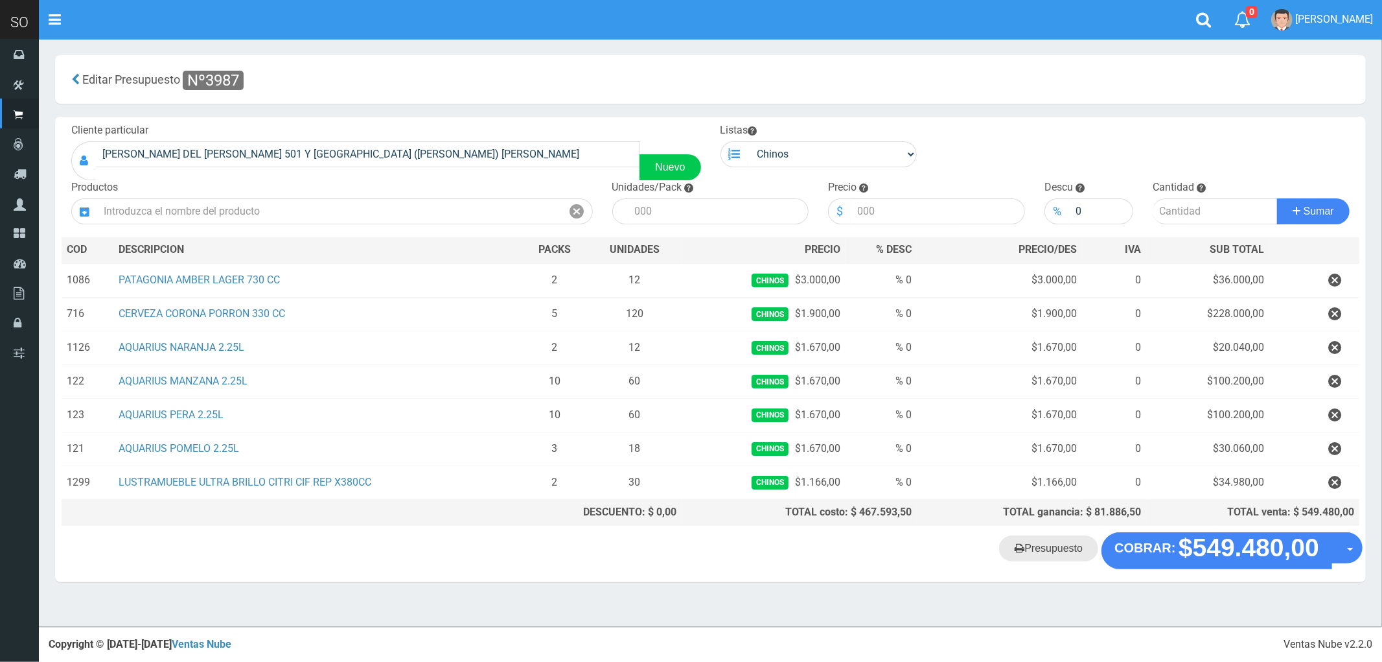
click at [1054, 554] on link "Presupuesto" at bounding box center [1048, 548] width 99 height 26
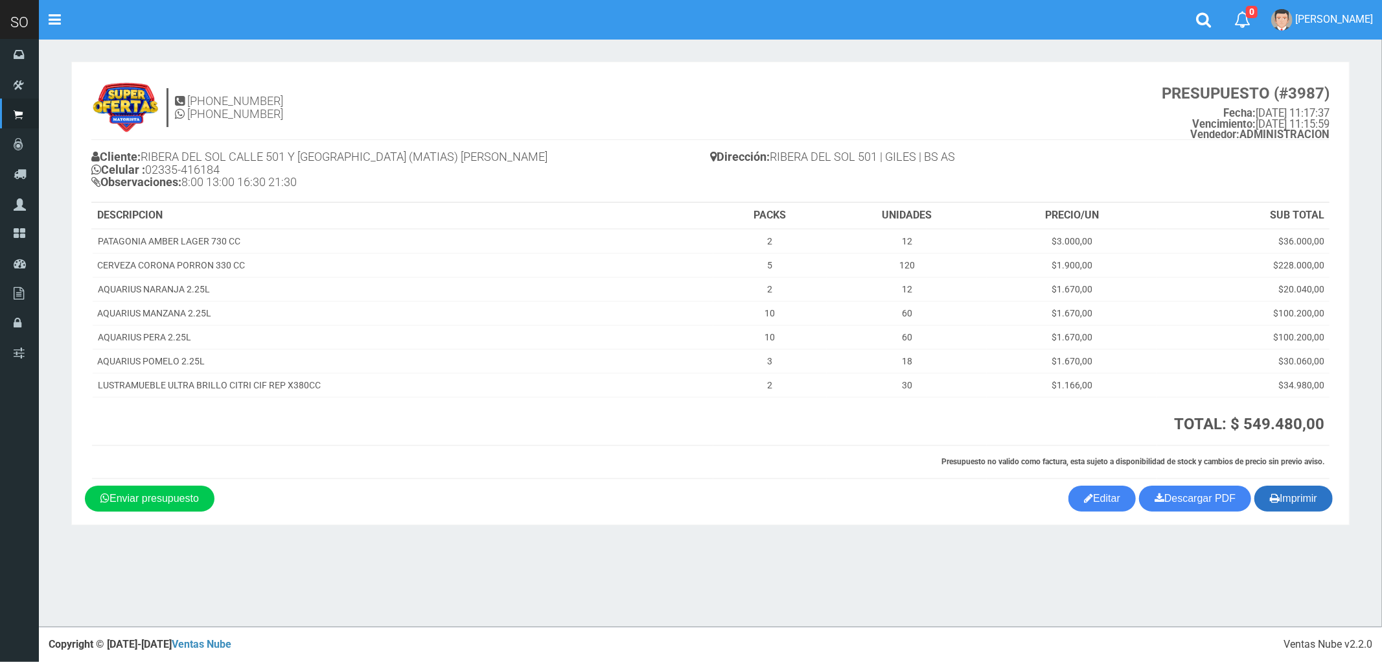
click at [1297, 492] on button "Imprimir" at bounding box center [1293, 498] width 78 height 26
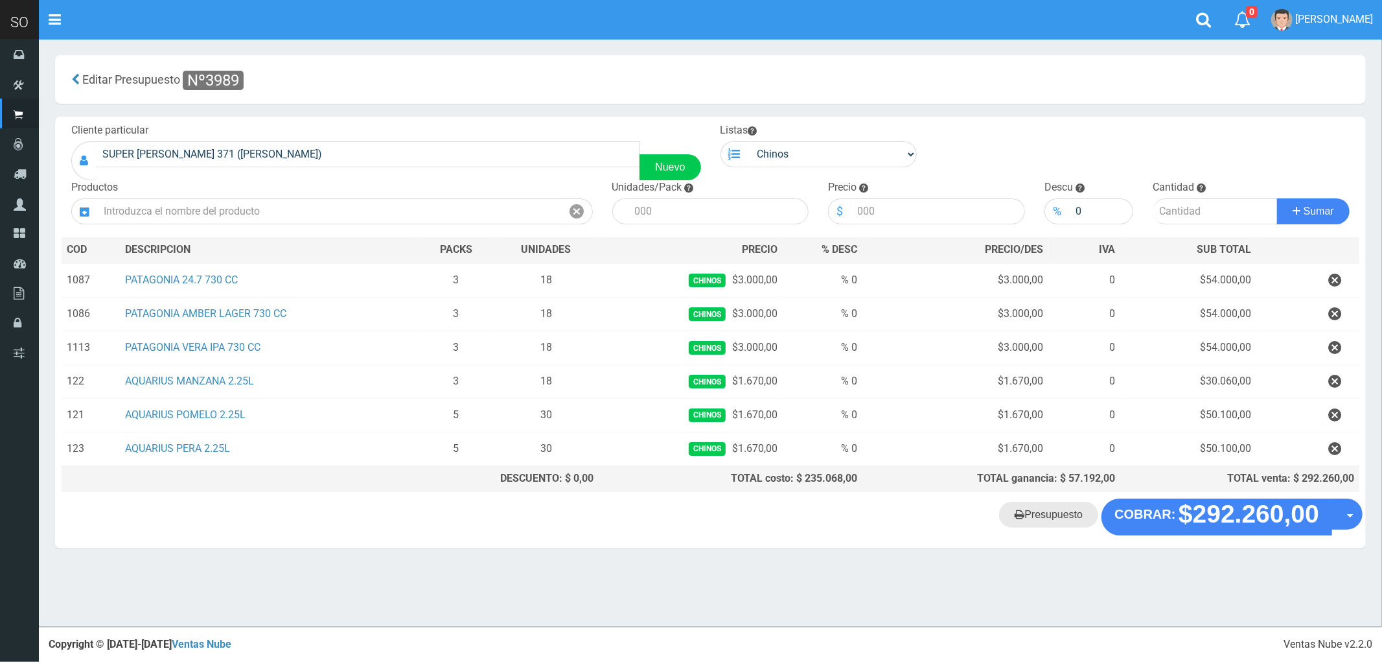
click at [1054, 524] on link "Presupuesto" at bounding box center [1048, 514] width 99 height 26
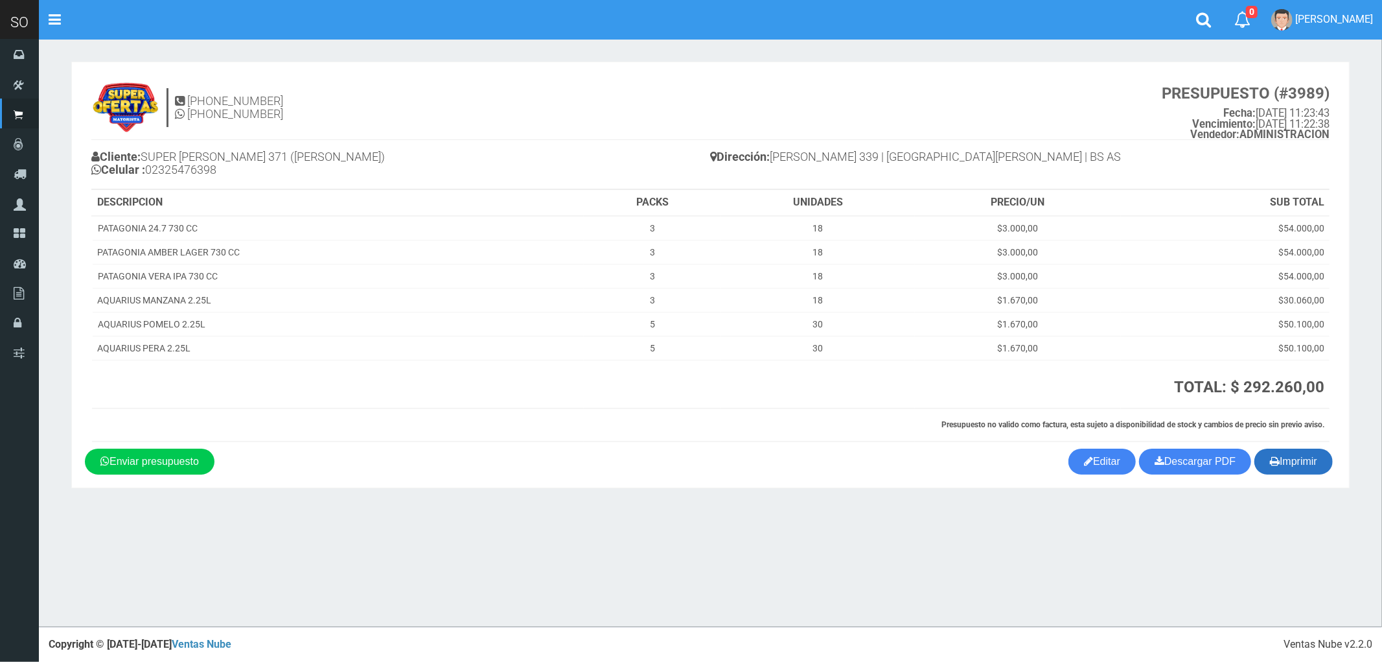
click at [1300, 462] on button "Imprimir" at bounding box center [1293, 461] width 78 height 26
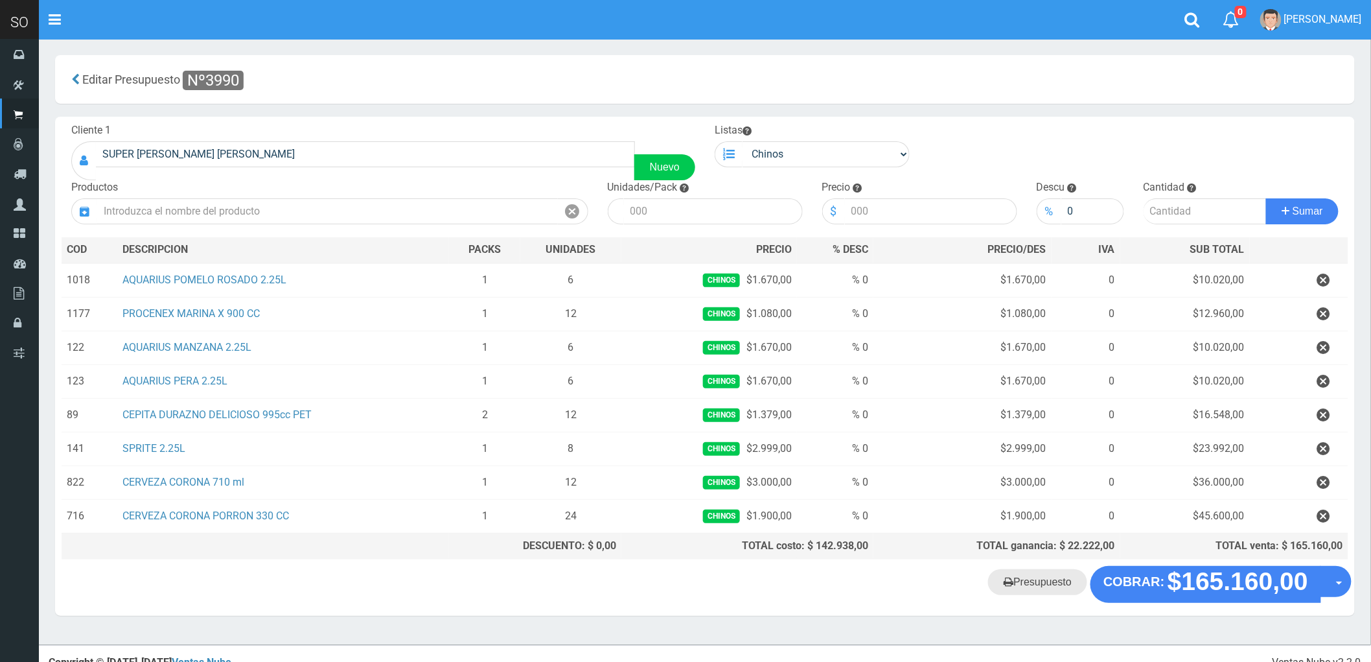
click at [1053, 592] on link "Presupuesto" at bounding box center [1037, 582] width 99 height 26
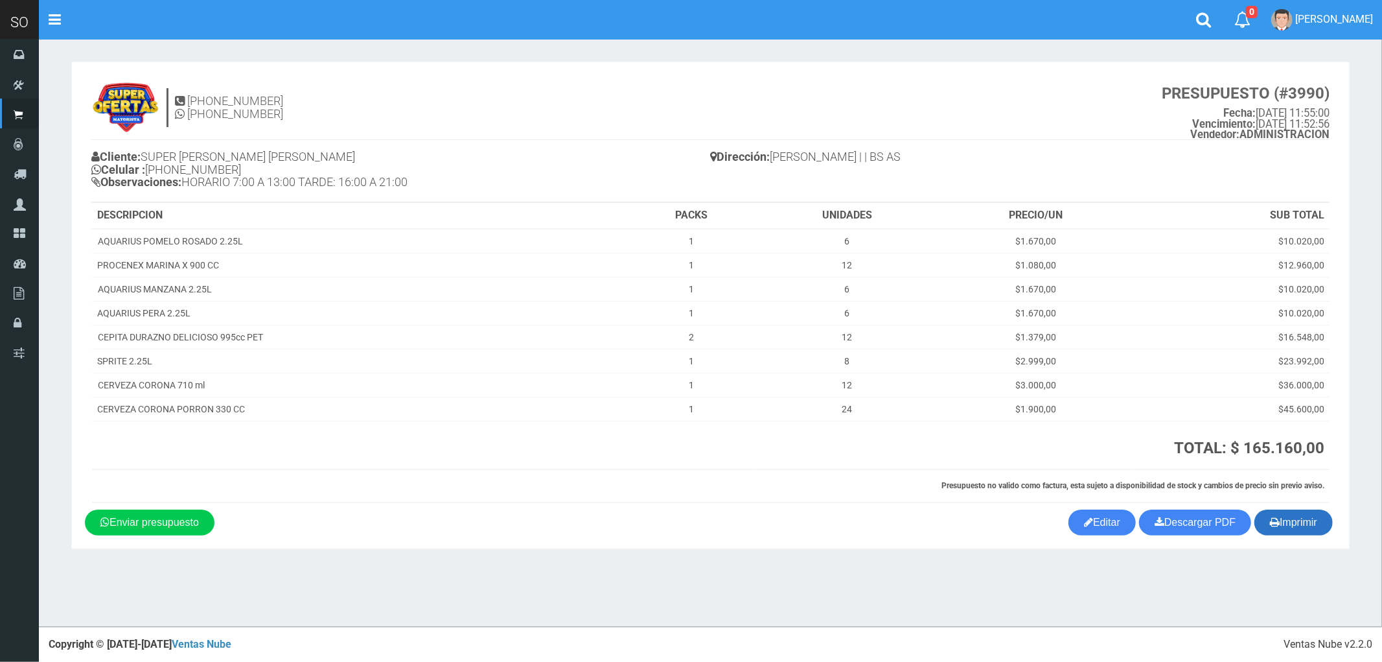
click at [1303, 527] on button "Imprimir" at bounding box center [1293, 522] width 78 height 26
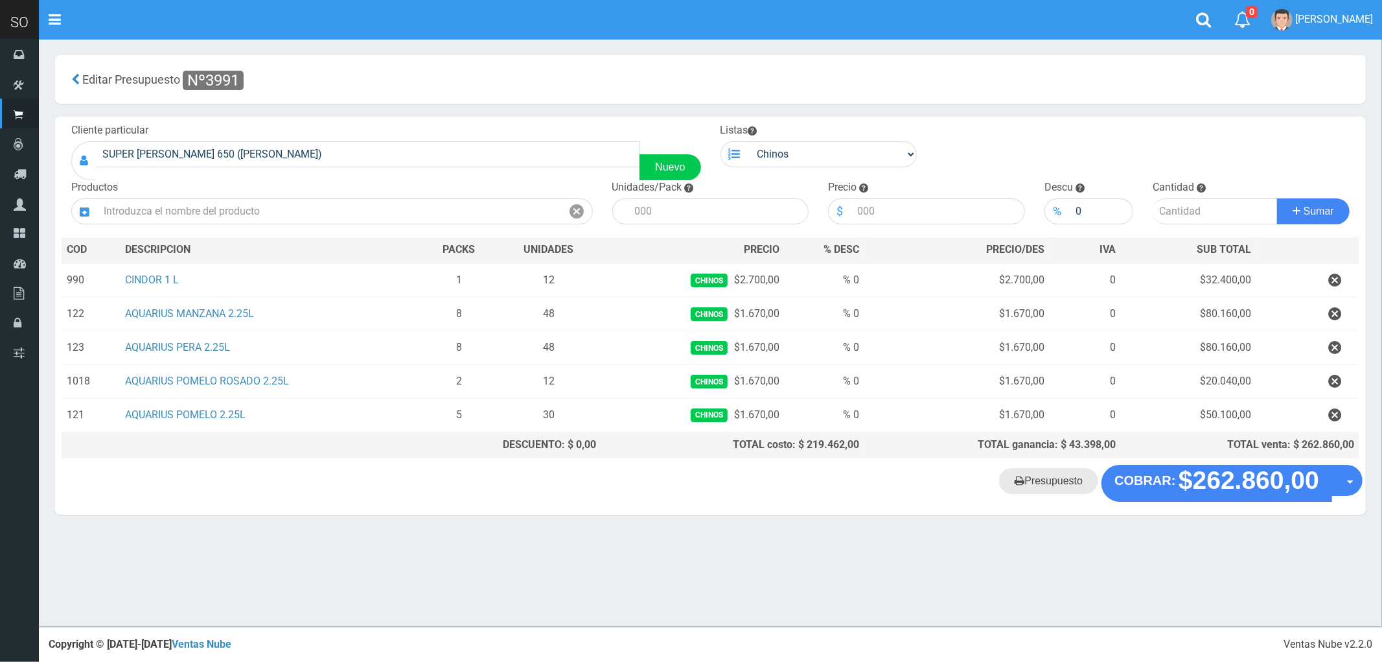
click at [1050, 485] on link "Presupuesto" at bounding box center [1048, 481] width 99 height 26
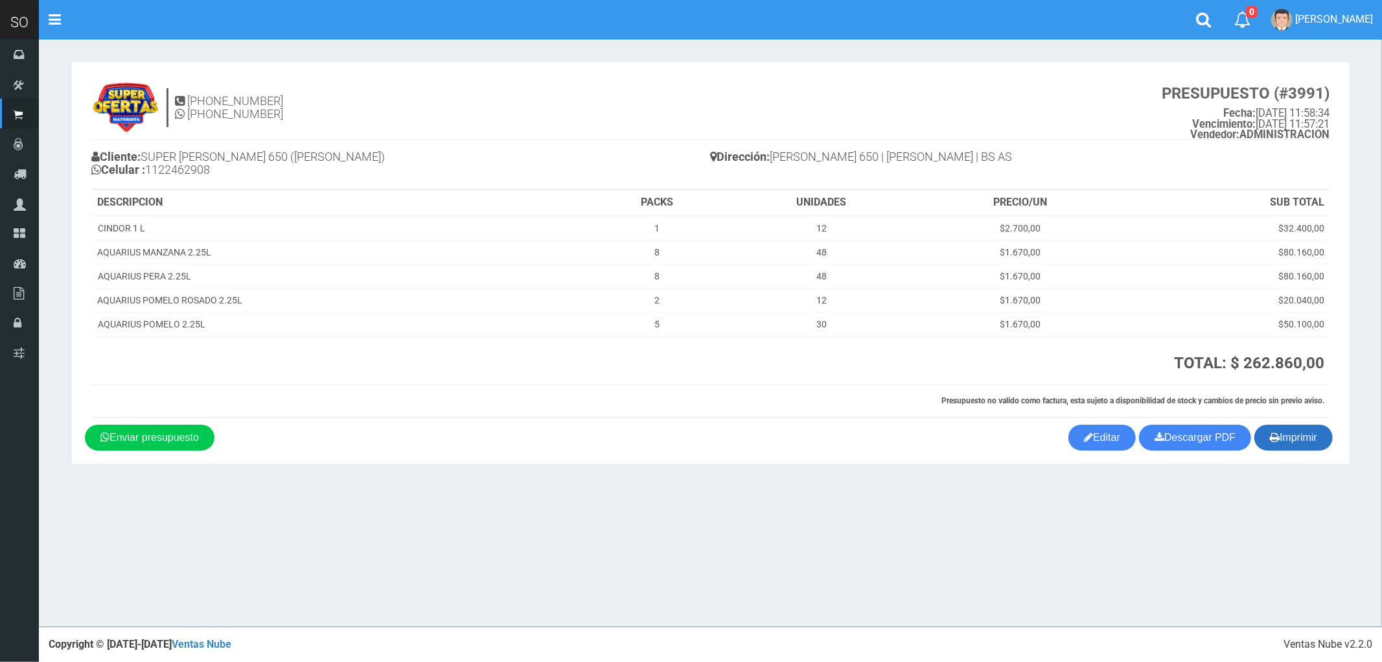
click at [1304, 436] on button "Imprimir" at bounding box center [1293, 437] width 78 height 26
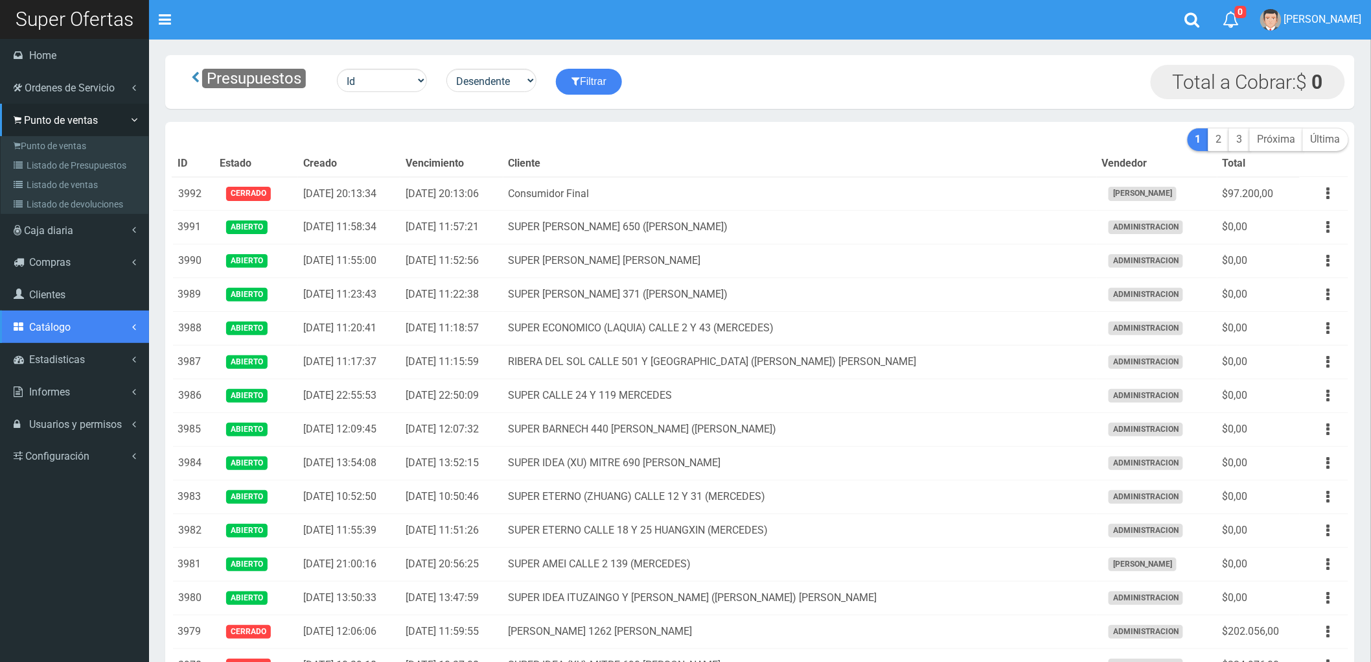
click at [49, 328] on span "Catálogo" at bounding box center [49, 327] width 41 height 12
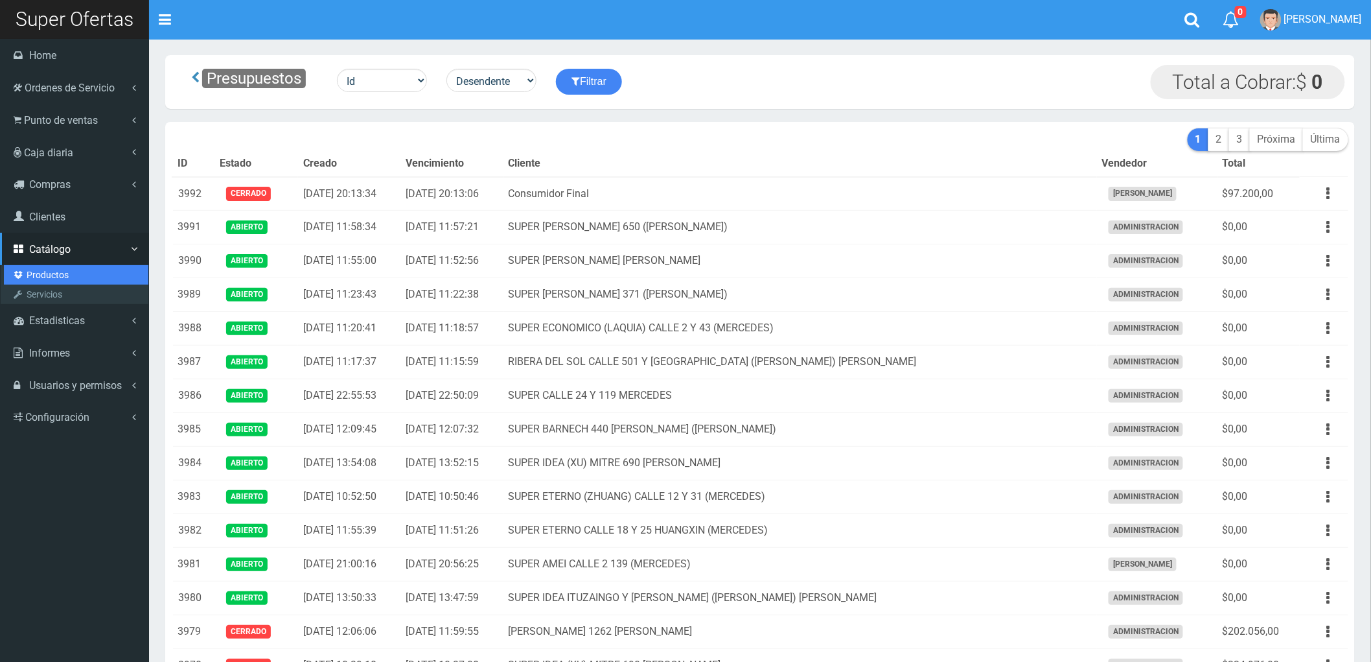
click at [29, 272] on link "Productos" at bounding box center [76, 274] width 144 height 19
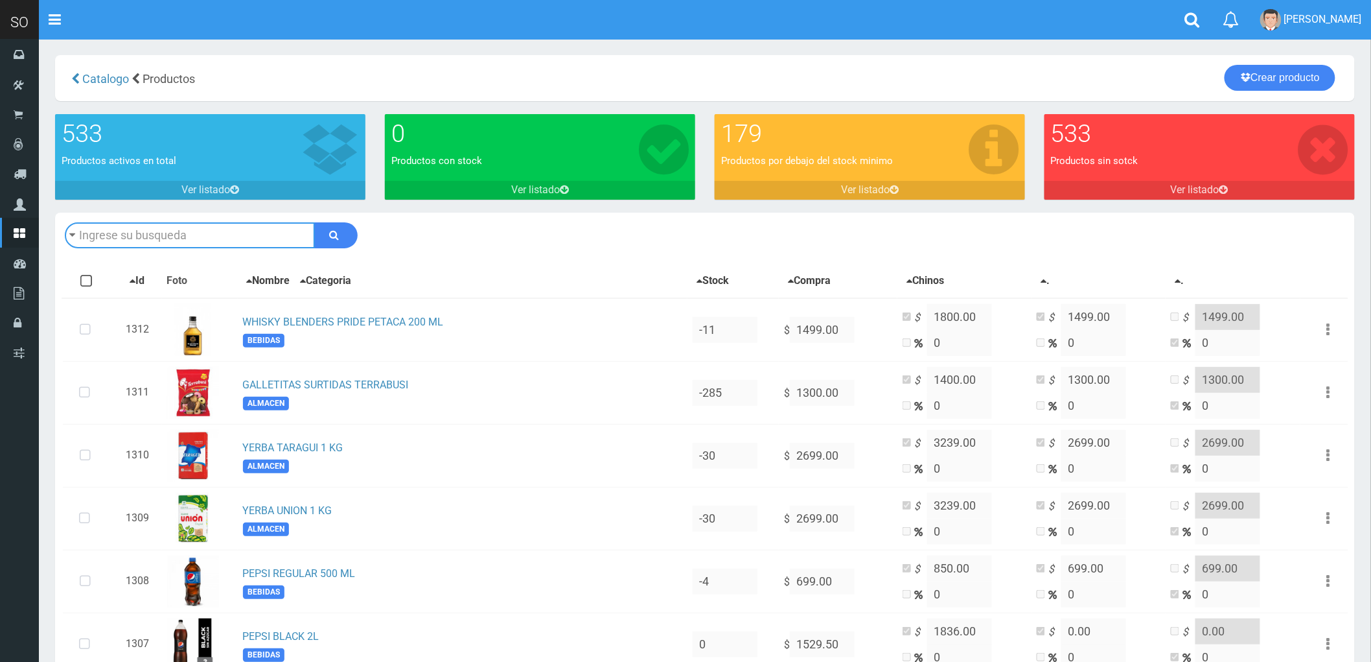
click at [151, 230] on input "text" at bounding box center [190, 235] width 250 height 26
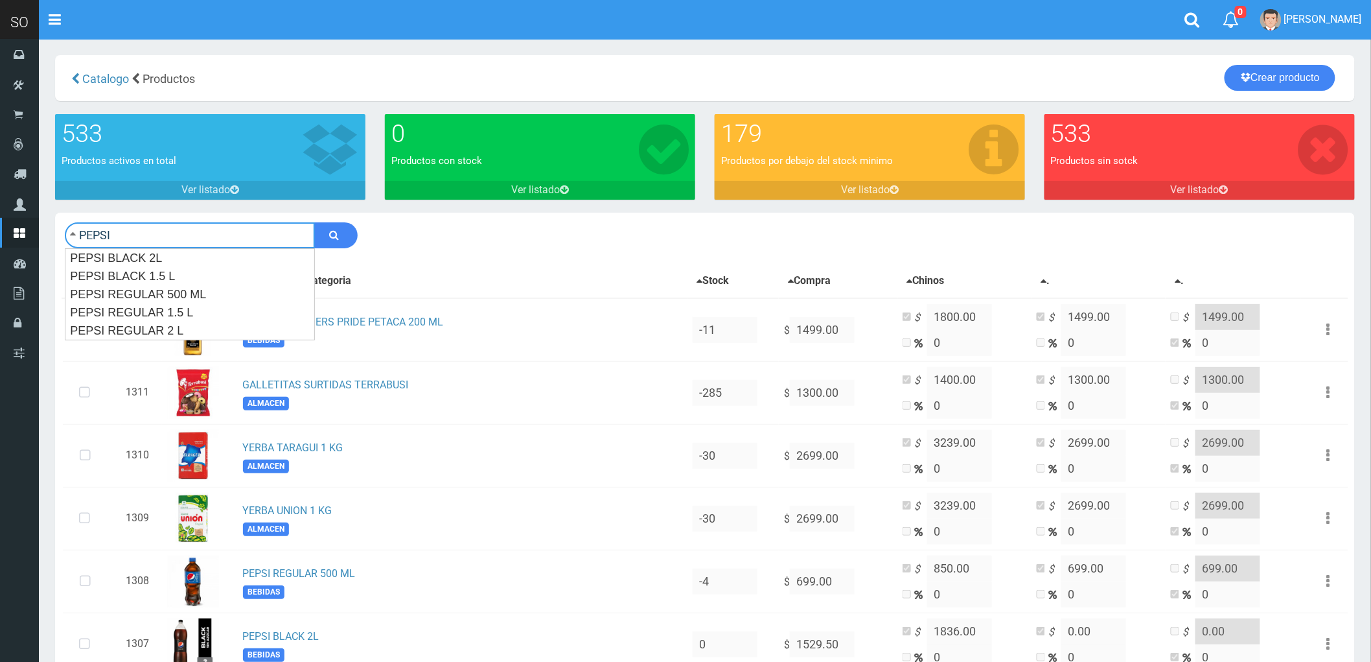
type input "PEPSI"
click at [314, 222] on button "submit" at bounding box center [335, 235] width 43 height 26
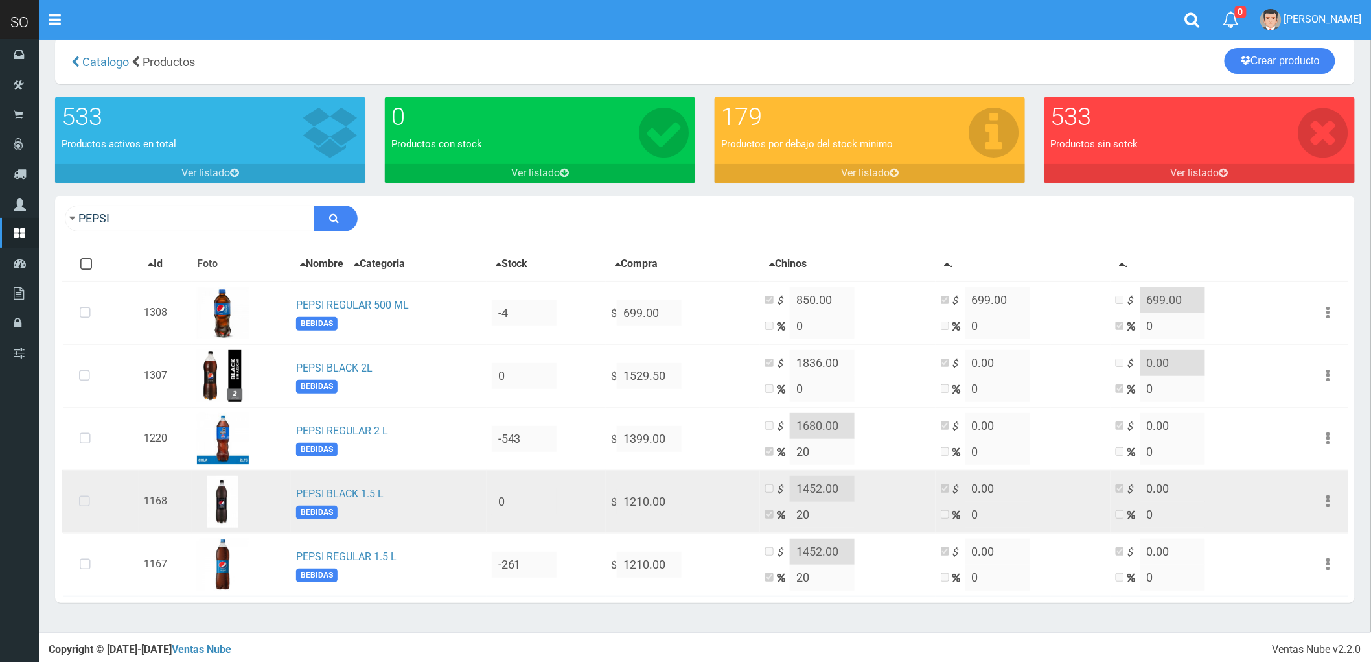
scroll to position [21, 0]
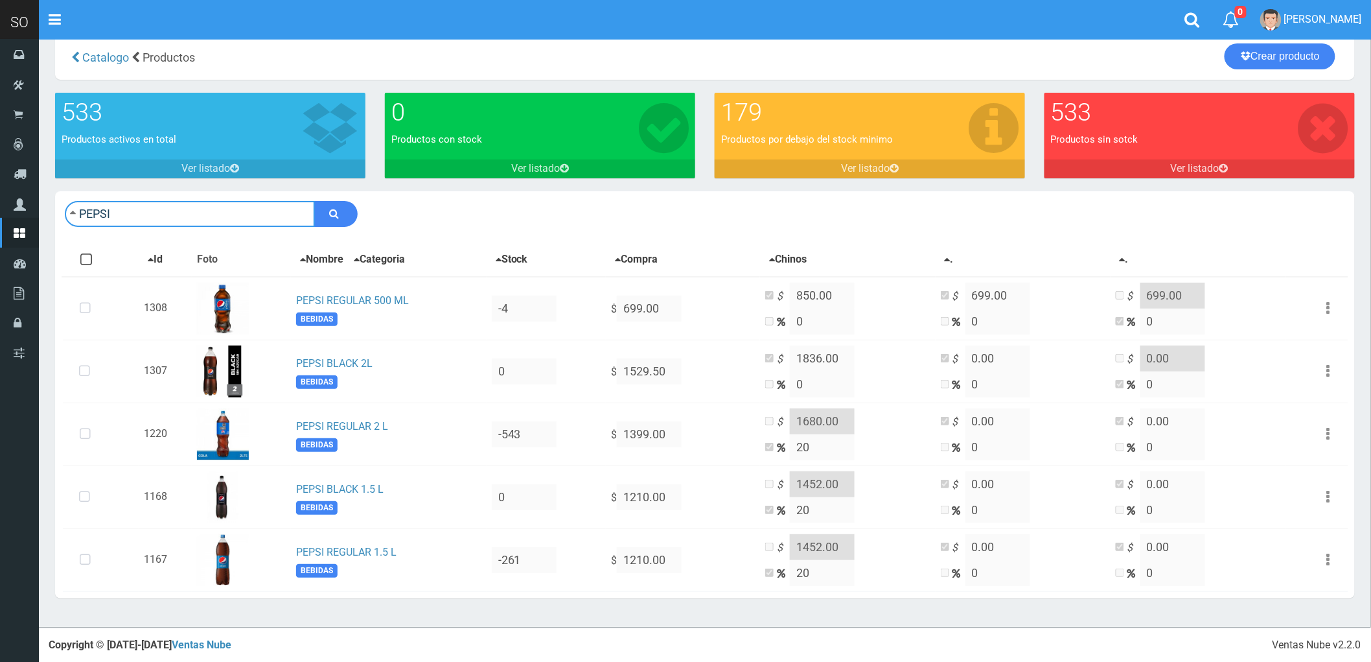
drag, startPoint x: 130, startPoint y: 218, endPoint x: 76, endPoint y: 214, distance: 53.9
click at [76, 220] on input "PEPSI" at bounding box center [190, 214] width 250 height 26
type input "CERVEZA CORONA PORRON 330 CC"
click at [314, 201] on button "submit" at bounding box center [335, 214] width 43 height 26
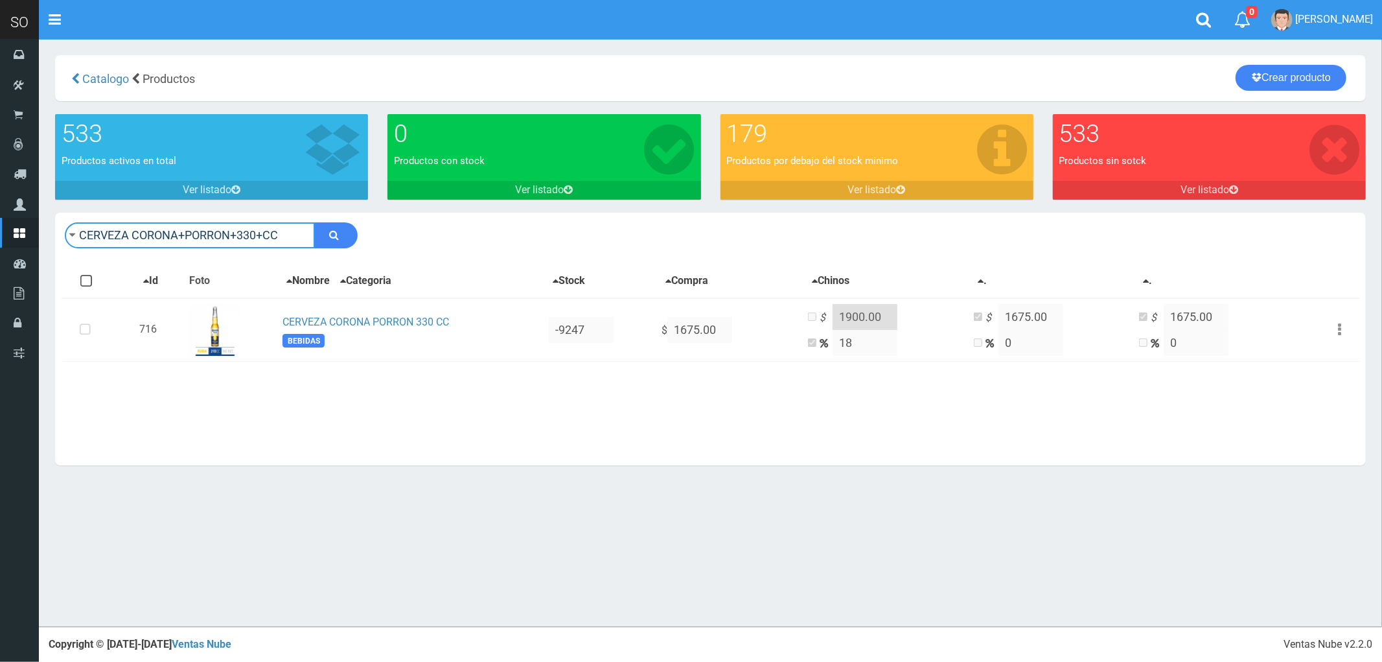
drag, startPoint x: 208, startPoint y: 222, endPoint x: 74, endPoint y: 219, distance: 134.2
click at [74, 219] on div "CERVEZA CORONA+PORRON+330+CC Descargar PDF Guardar cambios 150" at bounding box center [710, 235] width 1311 height 45
type input "CERVEZA CORONA 710 ml"
click at [314, 222] on button "submit" at bounding box center [335, 235] width 43 height 26
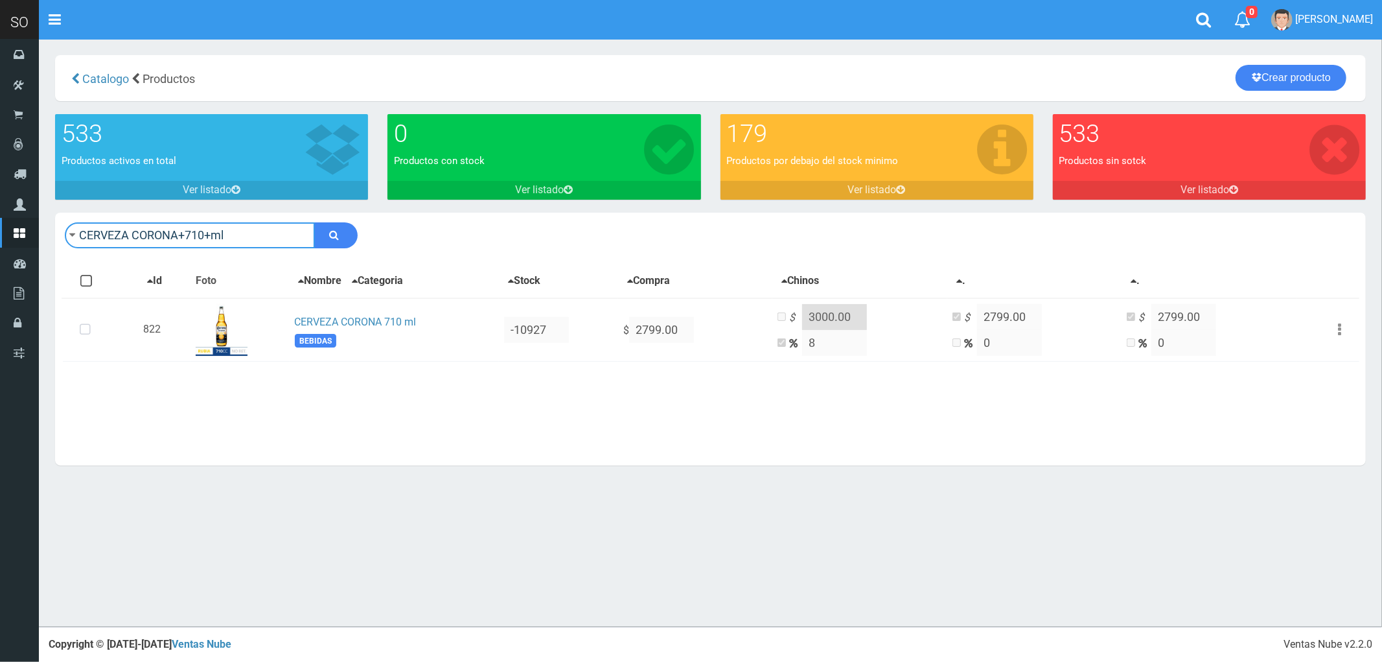
drag, startPoint x: 234, startPoint y: 240, endPoint x: 80, endPoint y: 260, distance: 155.5
click at [80, 260] on div "CERVEZA CORONA+710+ml Descargar PDF Guardar cambios Imprimir Seleccion 150" at bounding box center [710, 339] width 1311 height 253
type input "PROCENEX MARINA X 900 CC"
click at [314, 222] on button "submit" at bounding box center [335, 235] width 43 height 26
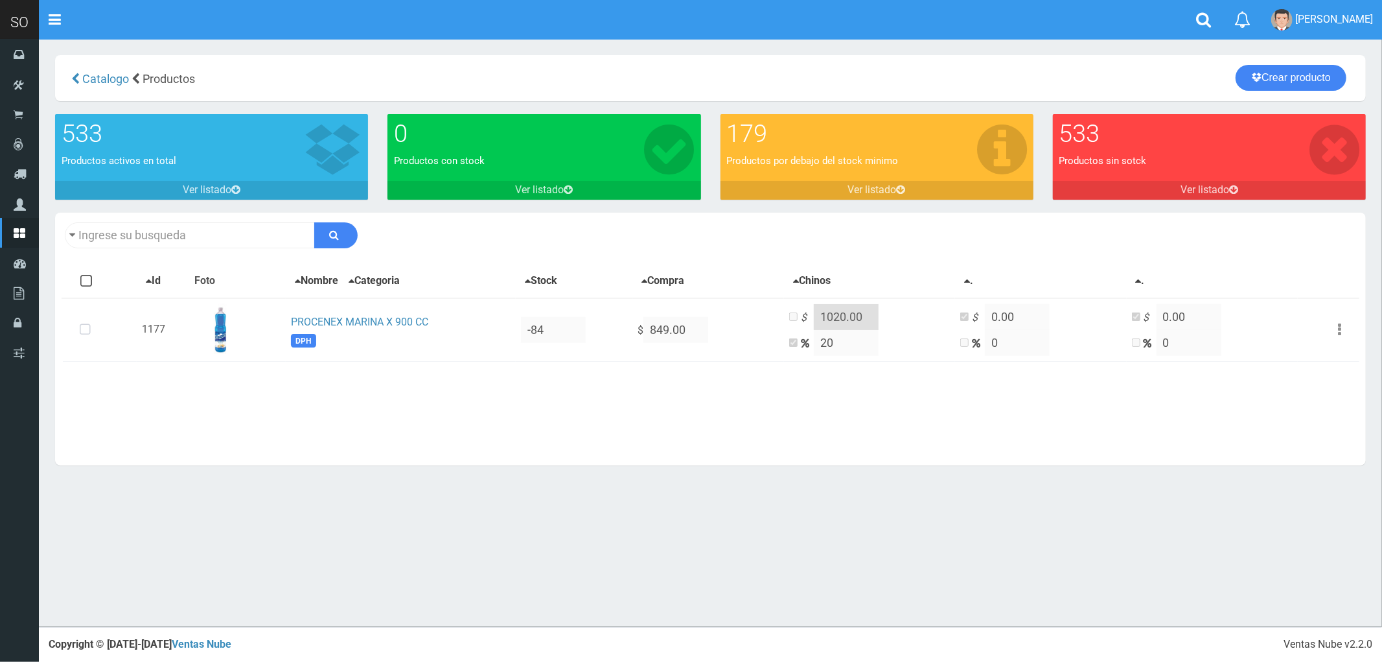
type input "PROCENEX MARINA+X+900+CC"
